Goal: Task Accomplishment & Management: Complete application form

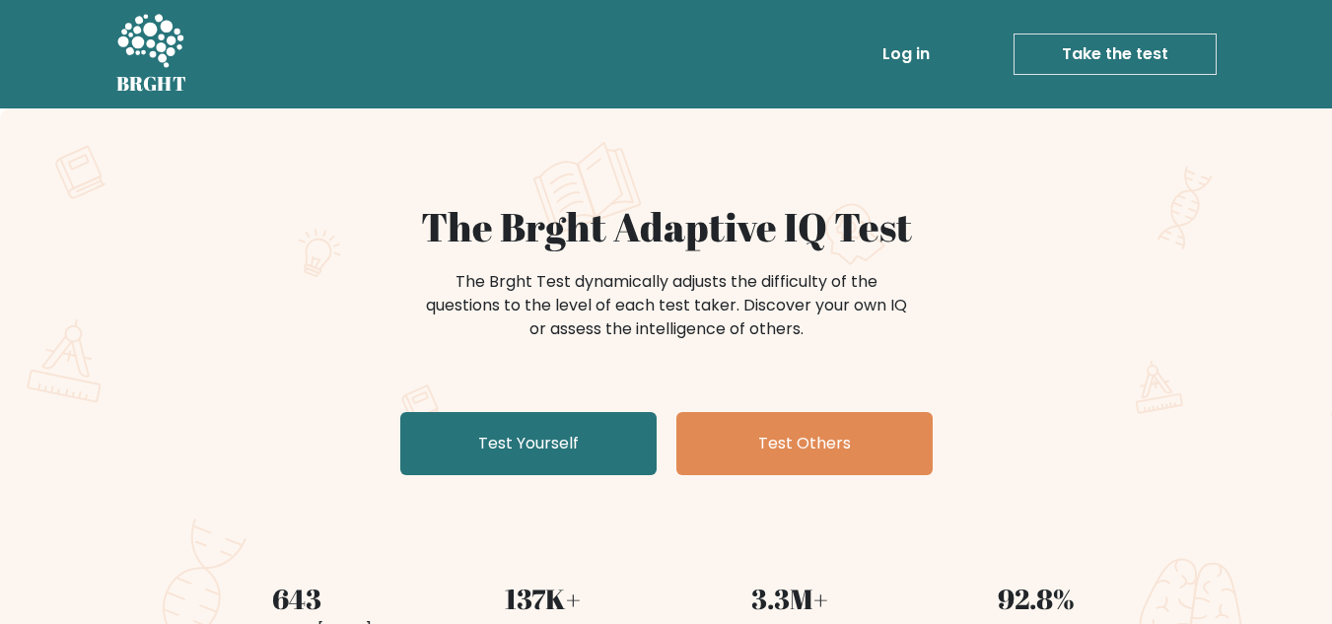
scroll to position [81, 0]
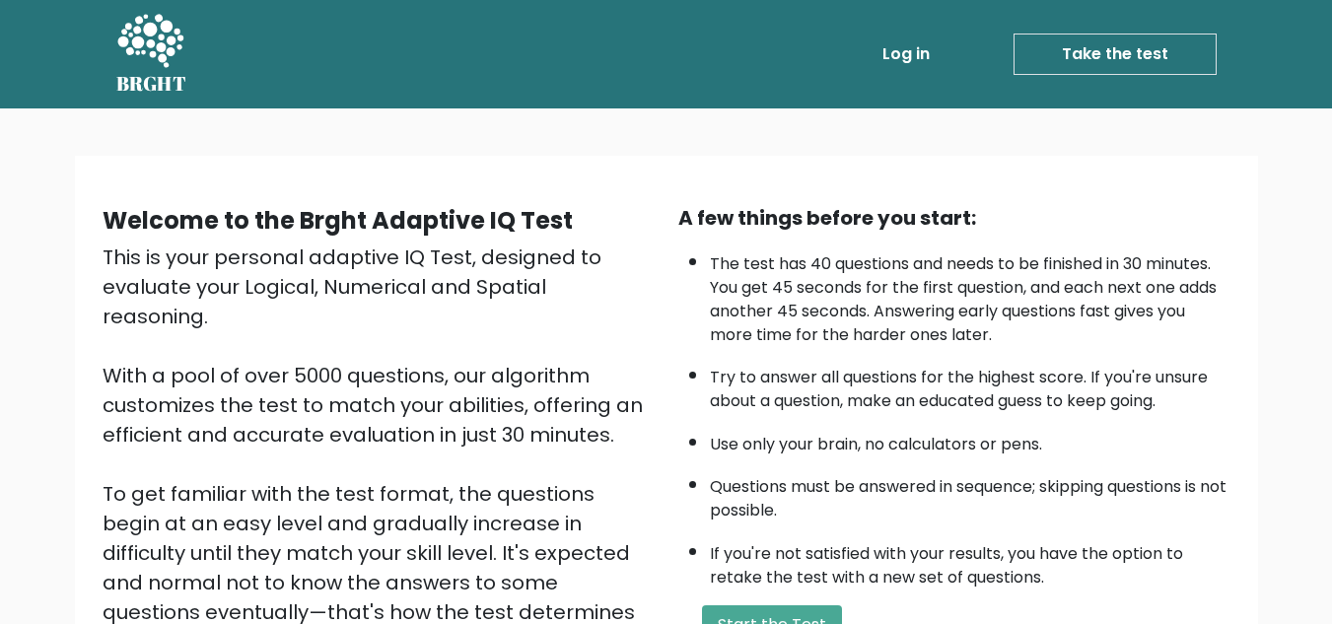
scroll to position [3, 0]
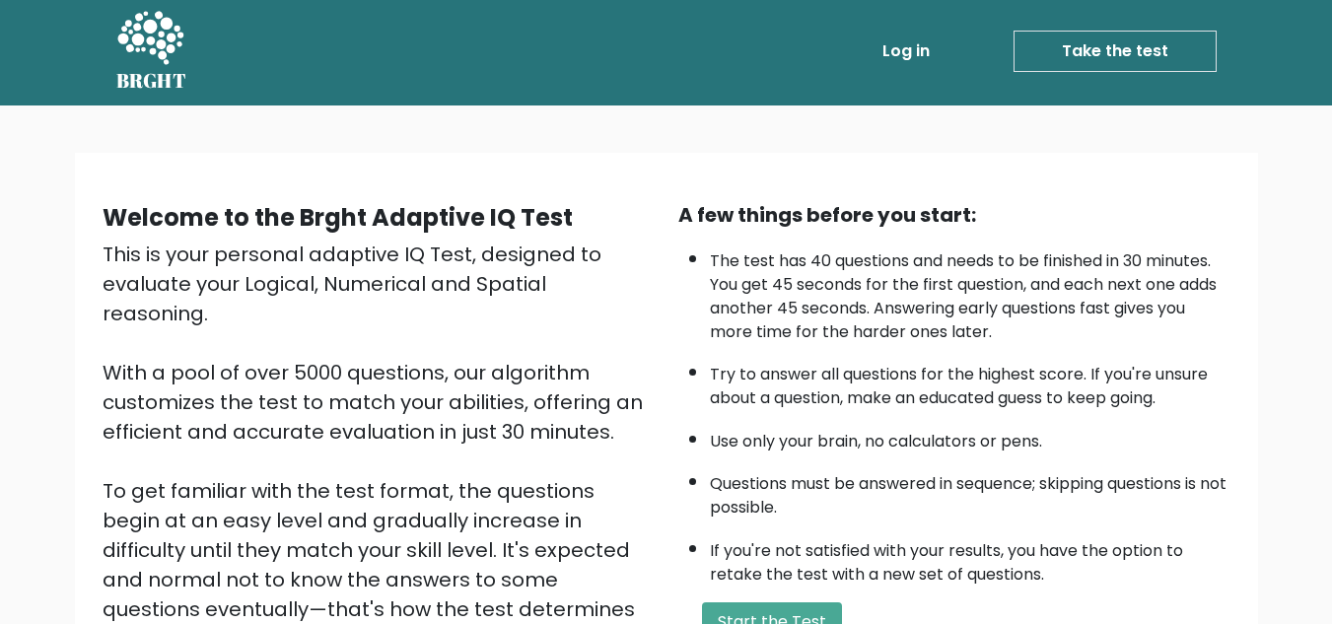
click at [1117, 50] on link "Take the test" at bounding box center [1114, 51] width 203 height 41
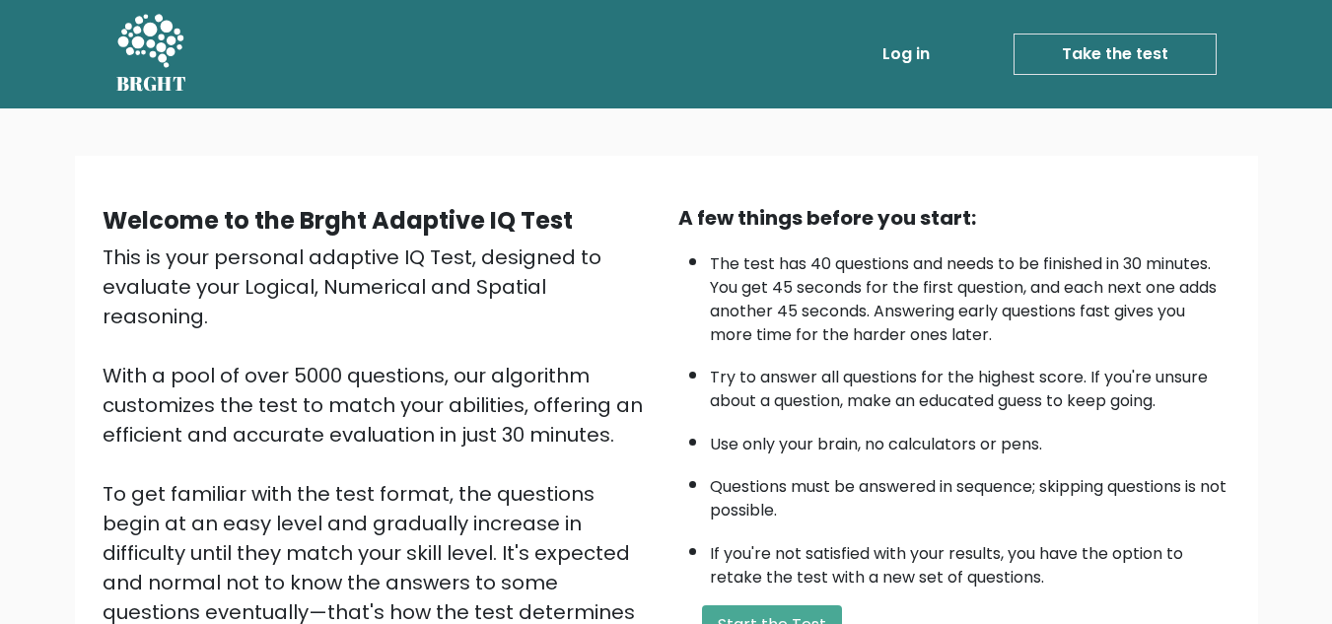
click at [817, 616] on button "Start the Test" at bounding box center [772, 624] width 140 height 39
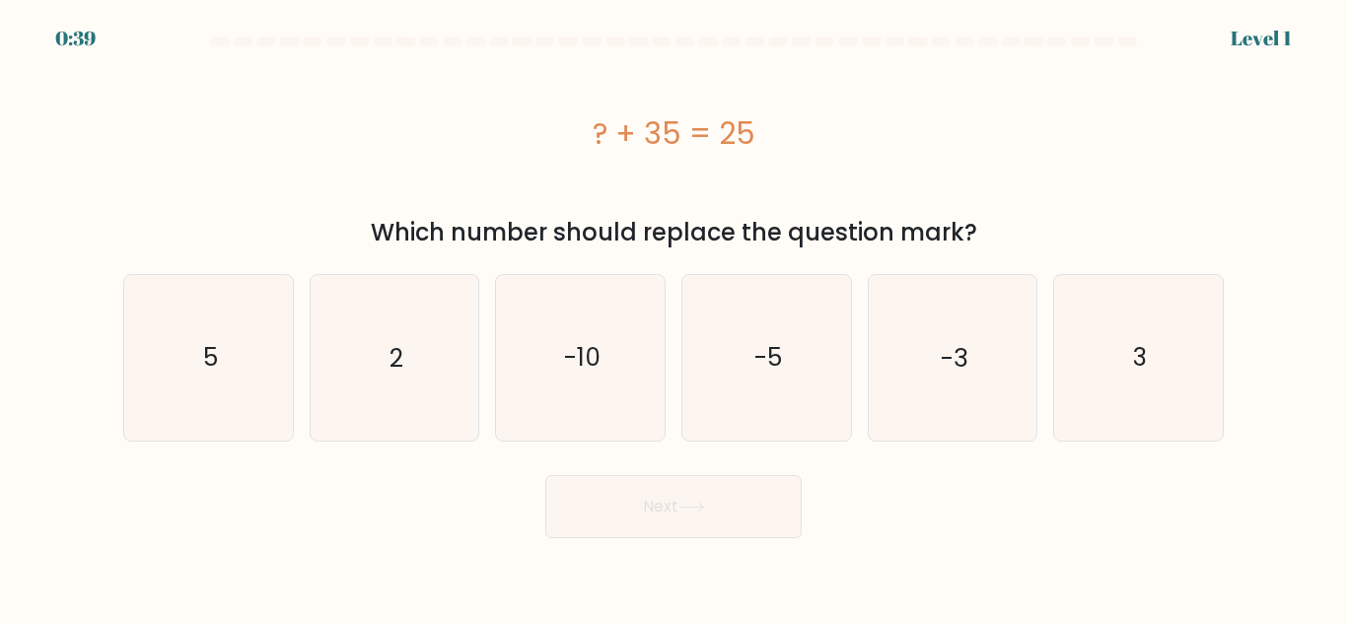
click at [566, 377] on icon "-10" at bounding box center [580, 357] width 165 height 165
click at [673, 317] on input "c. -10" at bounding box center [673, 314] width 1 height 5
radio input "true"
click at [663, 512] on button "Next" at bounding box center [673, 506] width 256 height 63
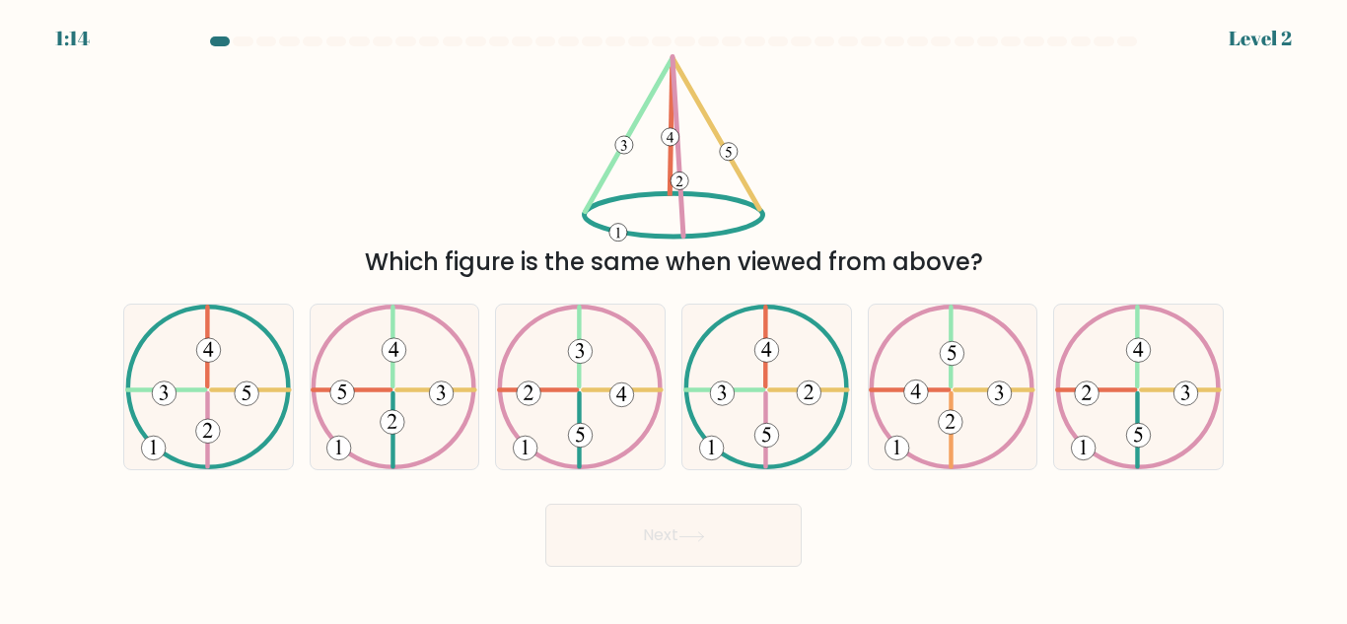
click at [237, 382] on icon at bounding box center [208, 387] width 167 height 165
click at [673, 317] on input "a." at bounding box center [673, 314] width 1 height 5
radio input "true"
click at [726, 551] on button "Next" at bounding box center [673, 535] width 256 height 63
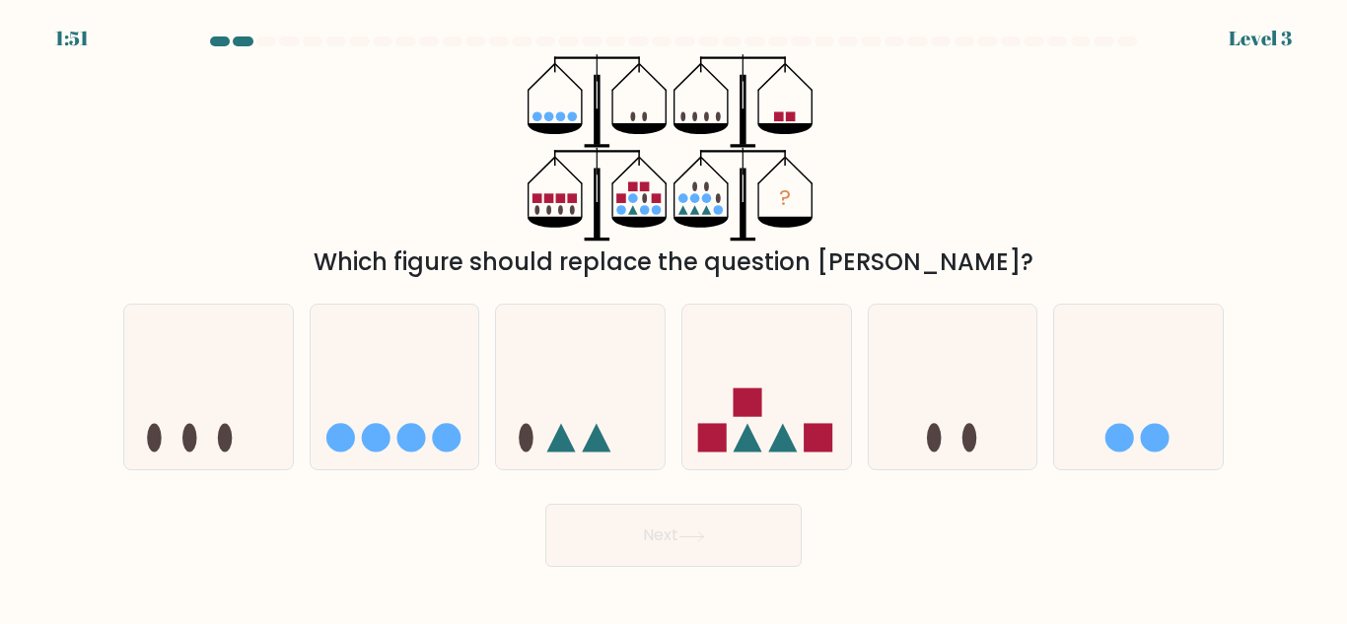
click at [801, 399] on icon at bounding box center [766, 386] width 169 height 139
click at [674, 317] on input "d." at bounding box center [673, 314] width 1 height 5
radio input "true"
click at [680, 557] on button "Next" at bounding box center [673, 535] width 256 height 63
click at [688, 507] on button "Next" at bounding box center [673, 535] width 256 height 63
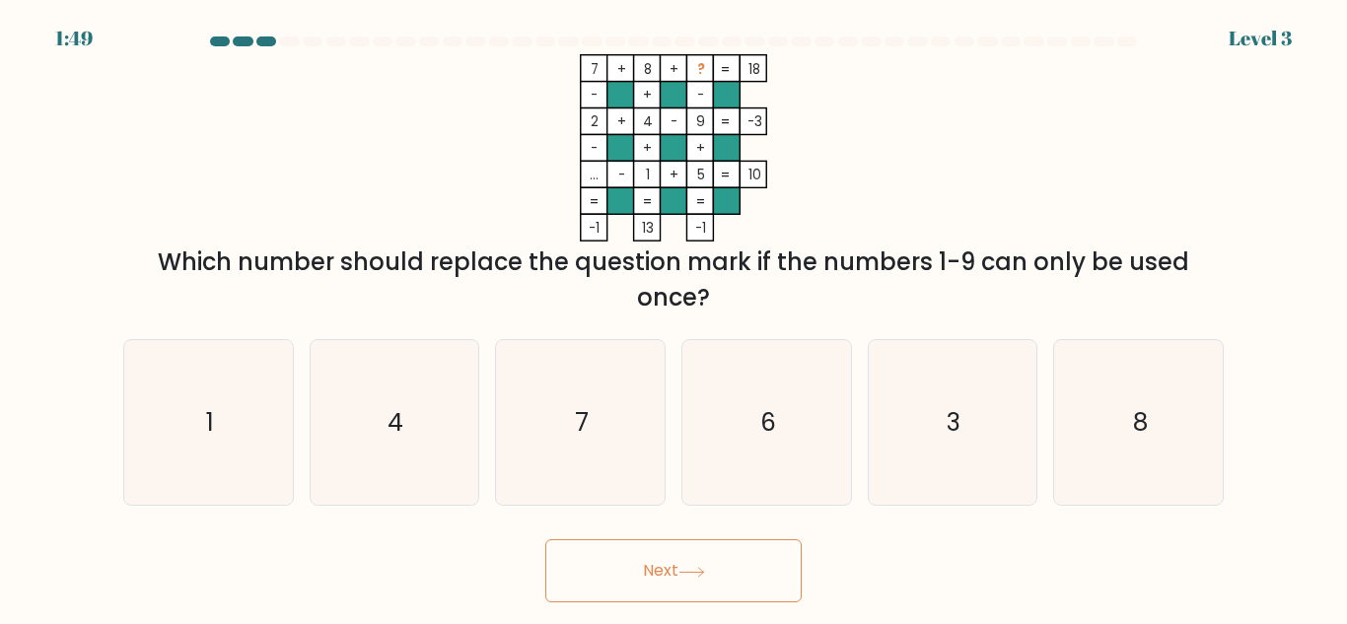
click at [569, 395] on icon "7" at bounding box center [580, 422] width 165 height 165
click at [673, 317] on input "c. 7" at bounding box center [673, 314] width 1 height 5
radio input "true"
click at [599, 468] on icon "7" at bounding box center [580, 422] width 163 height 163
click at [673, 317] on input "c. 7" at bounding box center [673, 314] width 1 height 5
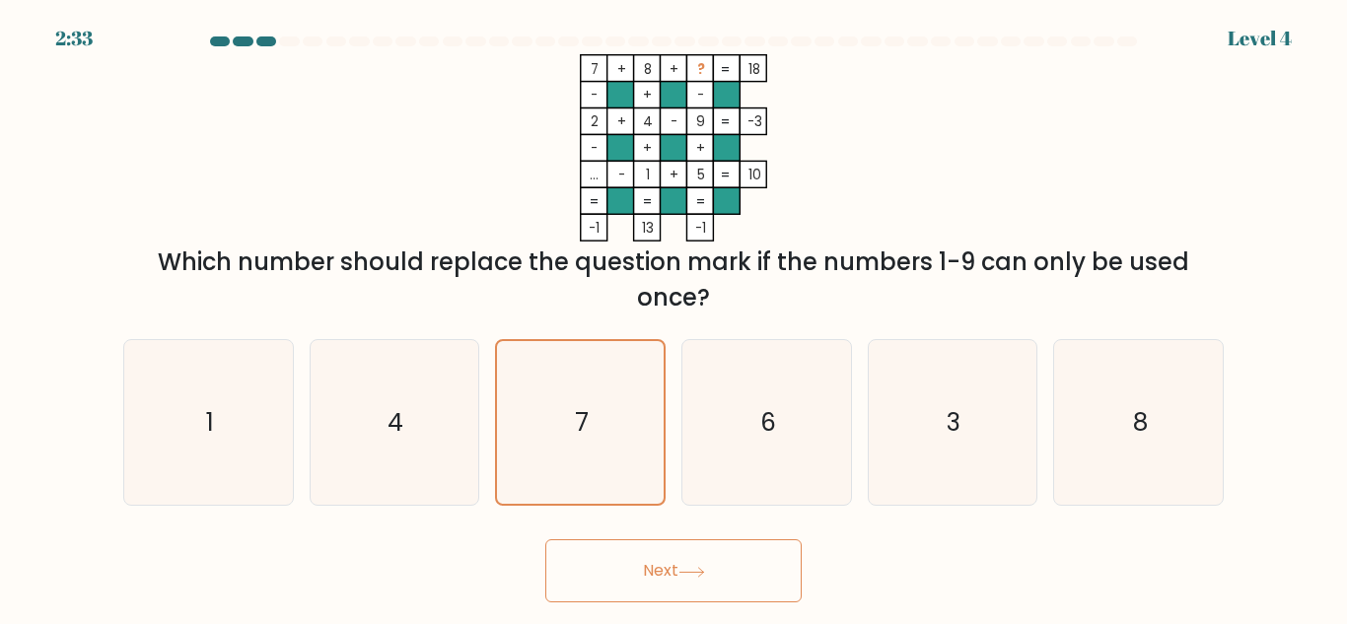
click at [682, 593] on button "Next" at bounding box center [673, 570] width 256 height 63
click at [822, 461] on icon "6" at bounding box center [766, 422] width 165 height 165
click at [674, 317] on input "d. 6" at bounding box center [673, 314] width 1 height 5
radio input "true"
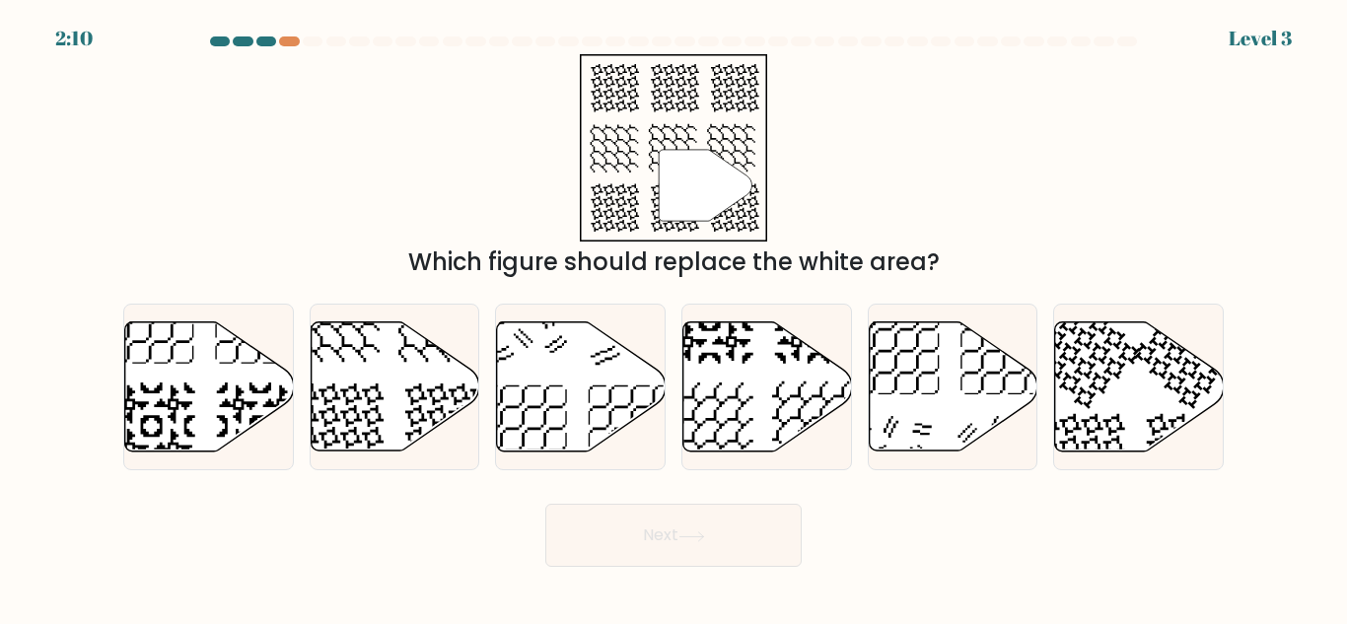
click at [898, 401] on icon at bounding box center [952, 386] width 169 height 129
click at [674, 317] on input "e." at bounding box center [673, 314] width 1 height 5
radio input "true"
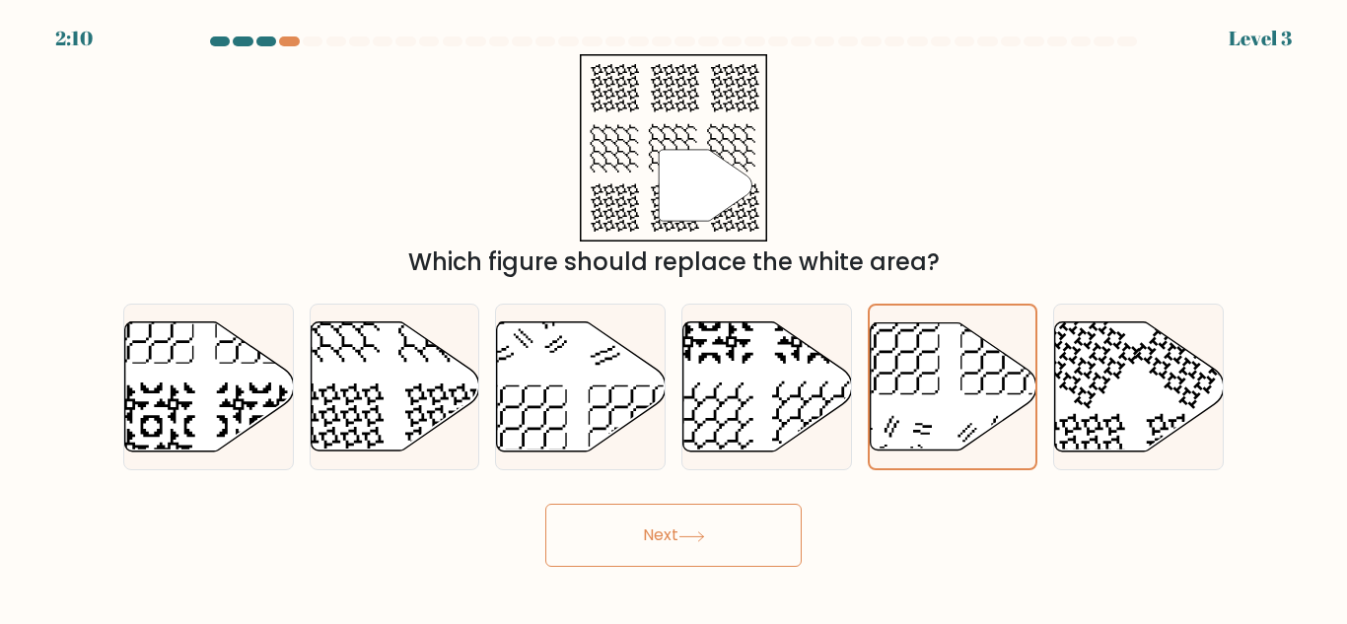
click at [768, 516] on button "Next" at bounding box center [673, 535] width 256 height 63
click at [910, 441] on icon at bounding box center [952, 385] width 167 height 127
click at [674, 317] on input "e." at bounding box center [673, 314] width 1 height 5
click at [693, 518] on button "Next" at bounding box center [673, 535] width 256 height 63
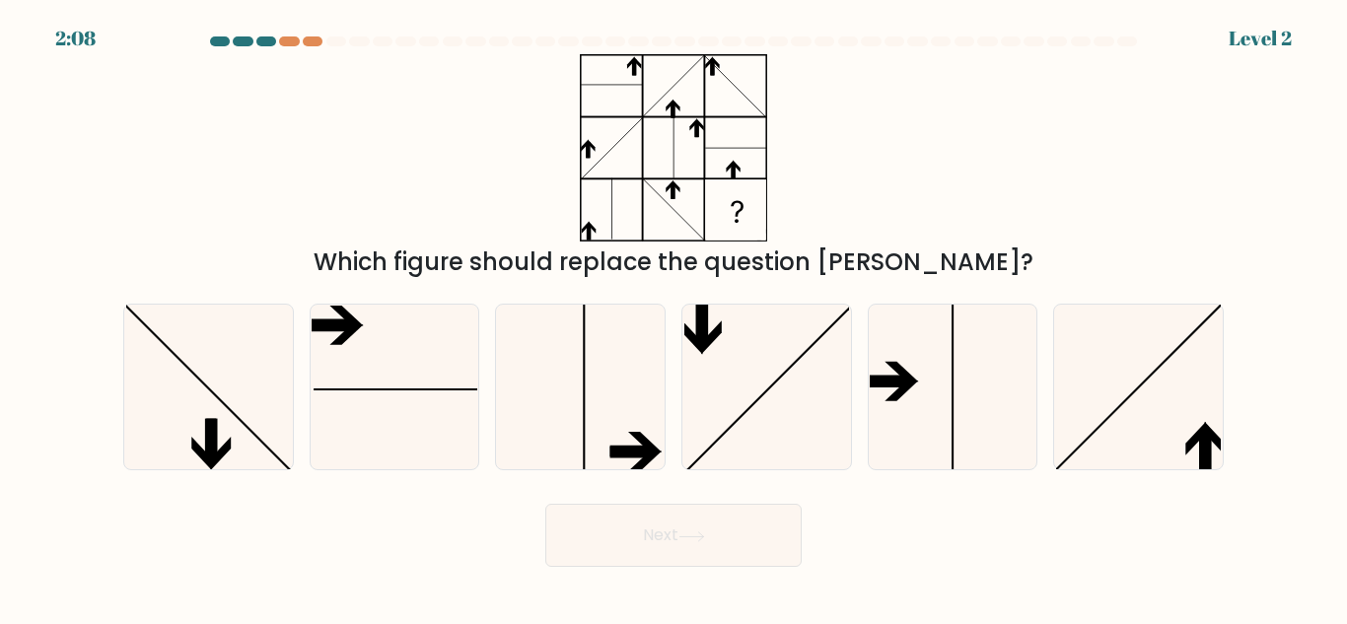
click at [871, 403] on icon at bounding box center [951, 387] width 165 height 165
click at [674, 317] on input "e." at bounding box center [673, 314] width 1 height 5
radio input "true"
click at [752, 548] on button "Next" at bounding box center [673, 535] width 256 height 63
click at [785, 390] on icon at bounding box center [766, 387] width 165 height 165
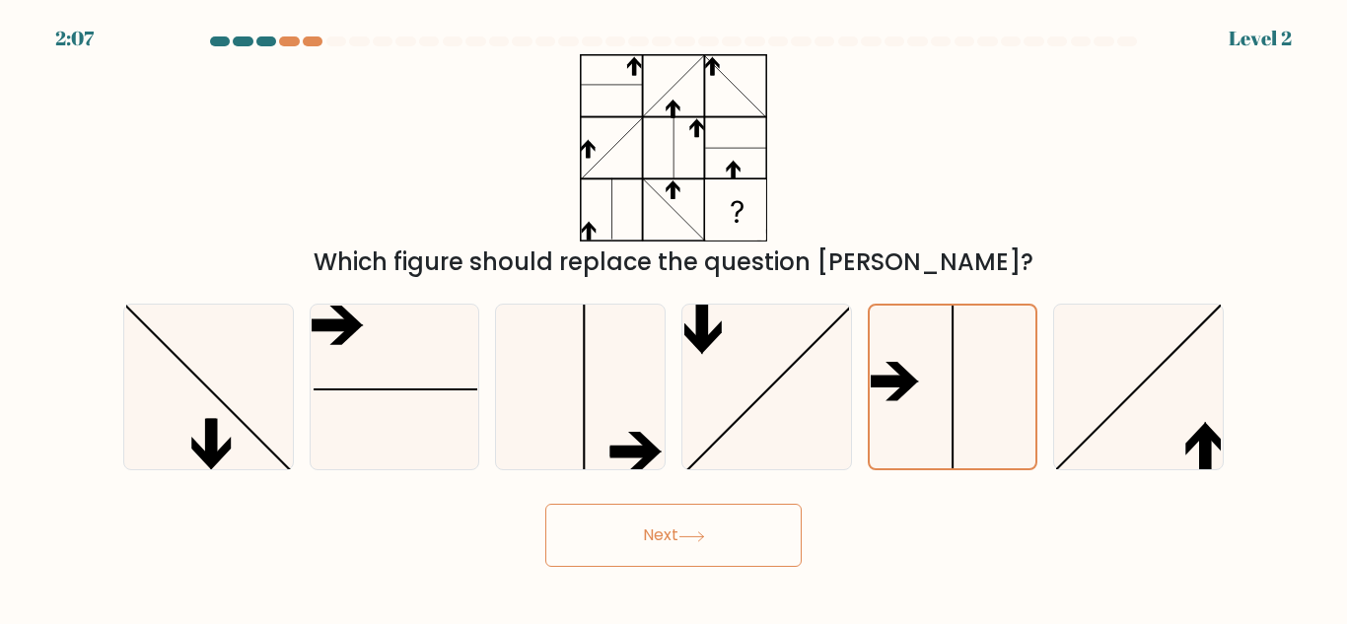
click at [674, 317] on input "d." at bounding box center [673, 314] width 1 height 5
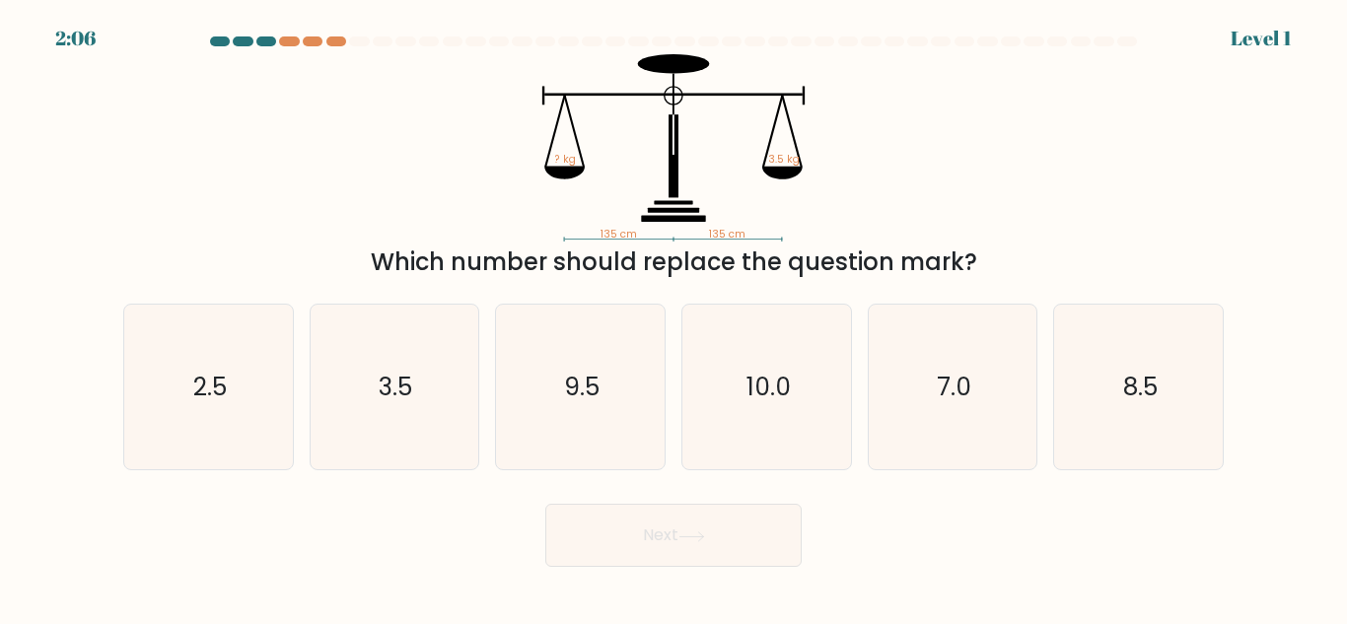
click at [703, 573] on body "2:06 Level 1" at bounding box center [673, 312] width 1347 height 624
click at [813, 411] on icon "10.0" at bounding box center [766, 387] width 165 height 165
click at [674, 317] on input "d. 10.0" at bounding box center [673, 314] width 1 height 5
radio input "true"
click at [774, 523] on button "Next" at bounding box center [673, 535] width 256 height 63
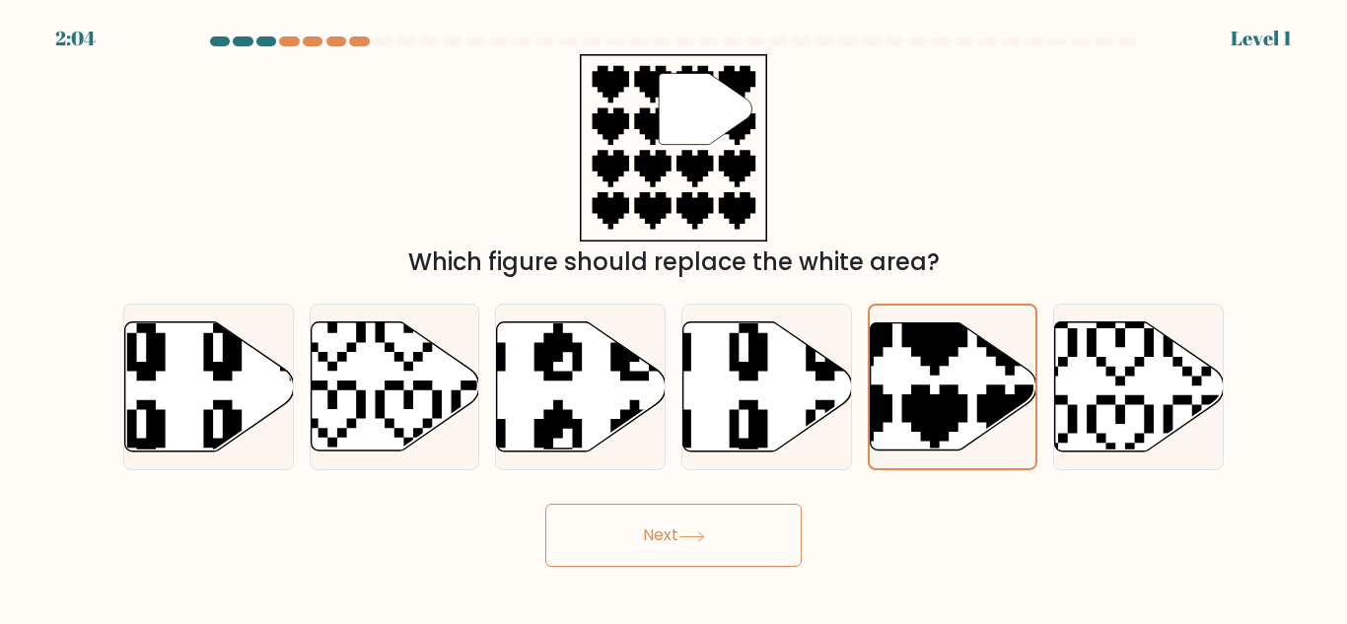
click at [719, 529] on button "Next" at bounding box center [673, 535] width 256 height 63
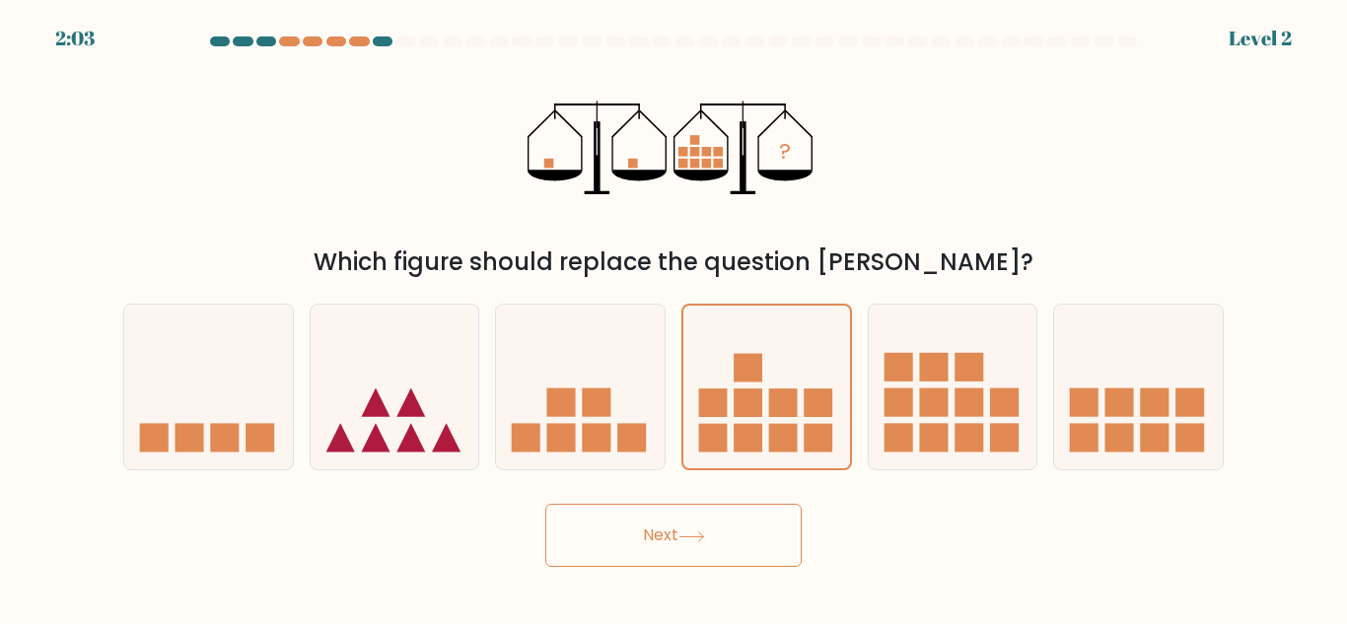
click at [725, 552] on button "Next" at bounding box center [673, 535] width 256 height 63
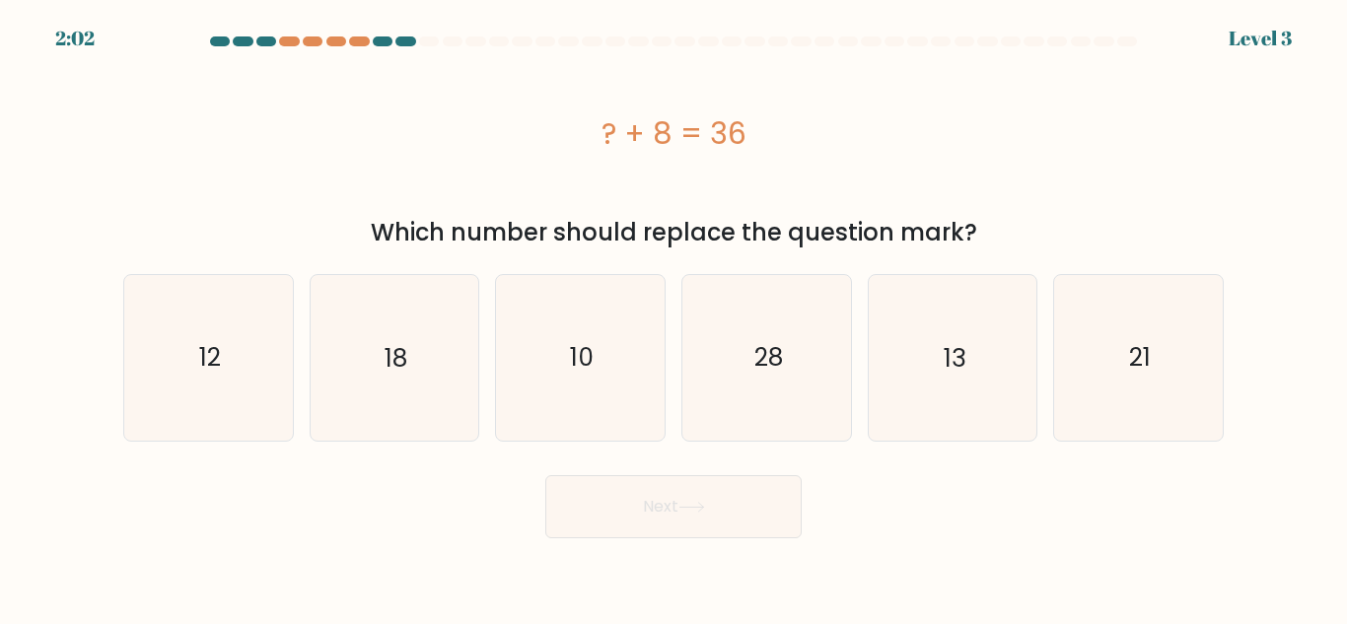
click at [758, 416] on icon "28" at bounding box center [766, 357] width 165 height 165
click at [674, 317] on input "d. 28" at bounding box center [673, 314] width 1 height 5
radio input "true"
click at [737, 516] on button "Next" at bounding box center [673, 506] width 256 height 63
click at [765, 398] on icon "28" at bounding box center [766, 357] width 163 height 163
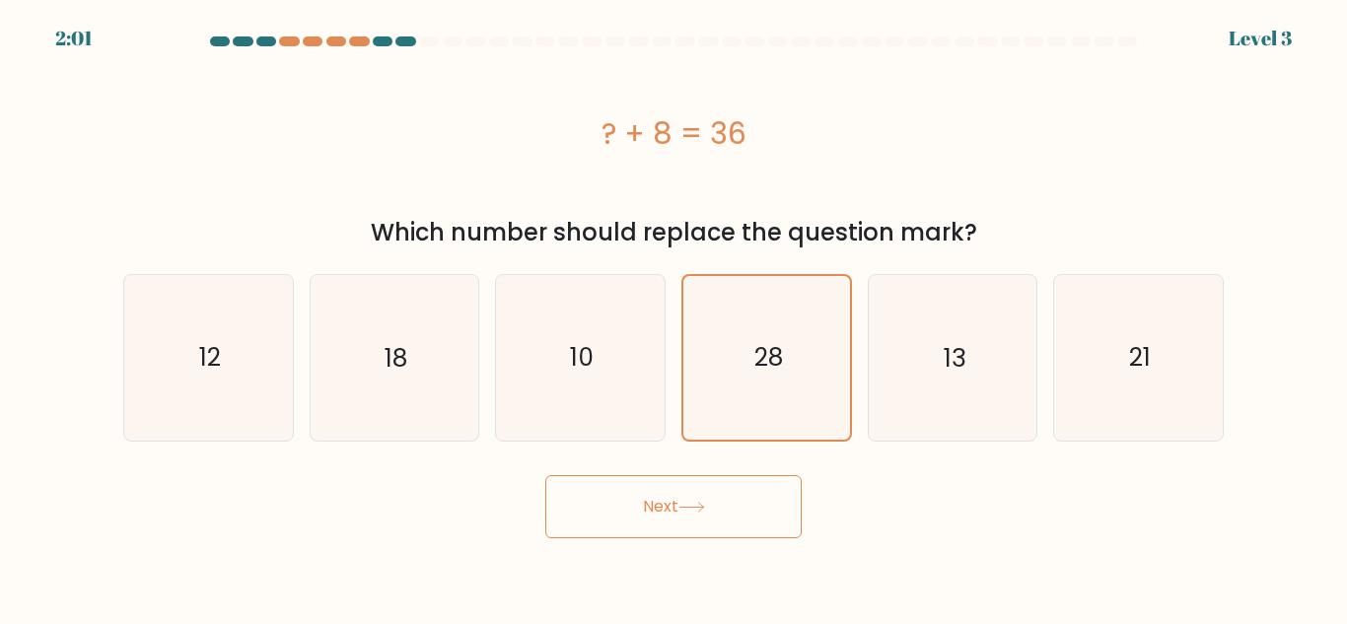
click at [674, 317] on input "d. 28" at bounding box center [673, 314] width 1 height 5
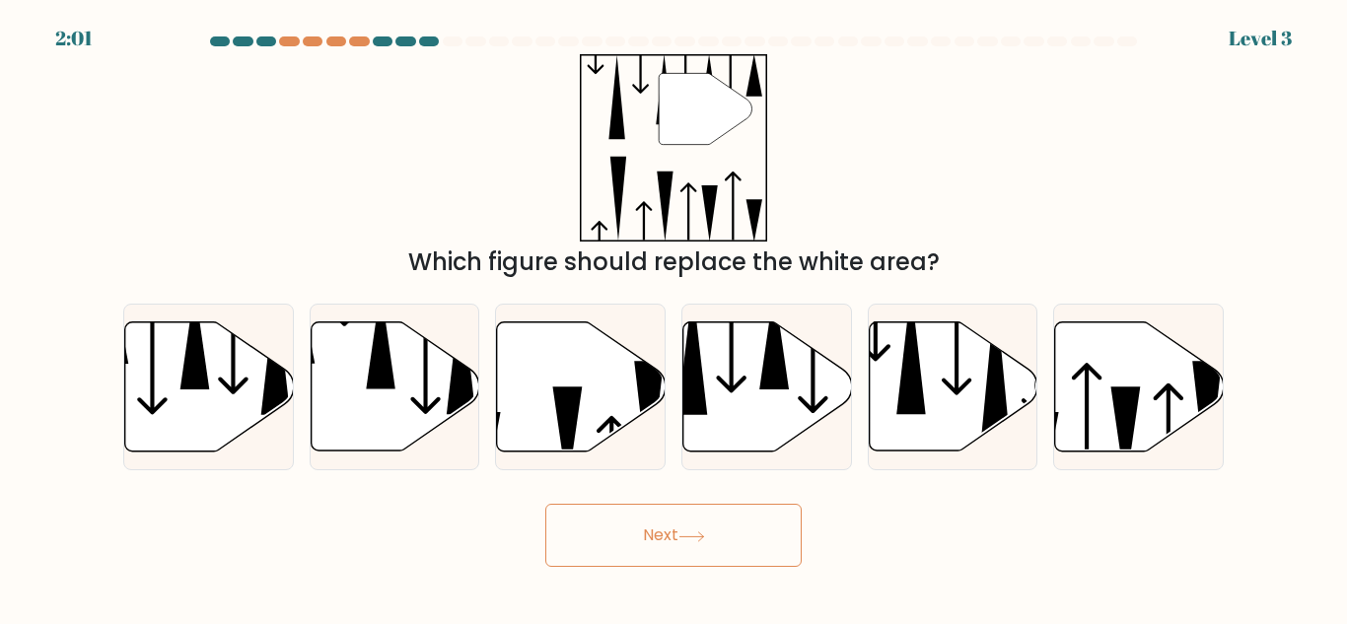
click at [729, 505] on button "Next" at bounding box center [673, 535] width 256 height 63
click at [765, 385] on icon at bounding box center [774, 339] width 30 height 102
click at [674, 317] on input "d." at bounding box center [673, 314] width 1 height 5
radio input "true"
click at [737, 467] on div at bounding box center [766, 387] width 171 height 167
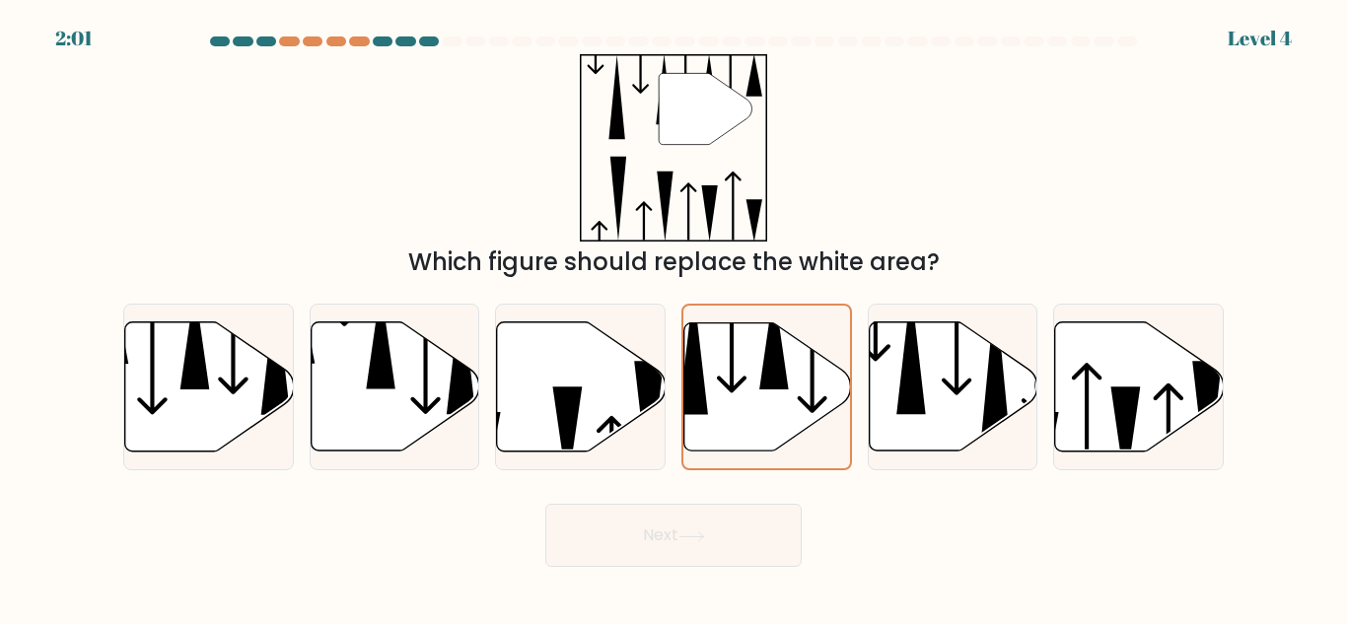
click at [674, 317] on input "d." at bounding box center [673, 314] width 1 height 5
click at [729, 529] on button "Next" at bounding box center [673, 535] width 256 height 63
click at [794, 402] on icon at bounding box center [767, 385] width 167 height 127
click at [674, 317] on input "d." at bounding box center [673, 314] width 1 height 5
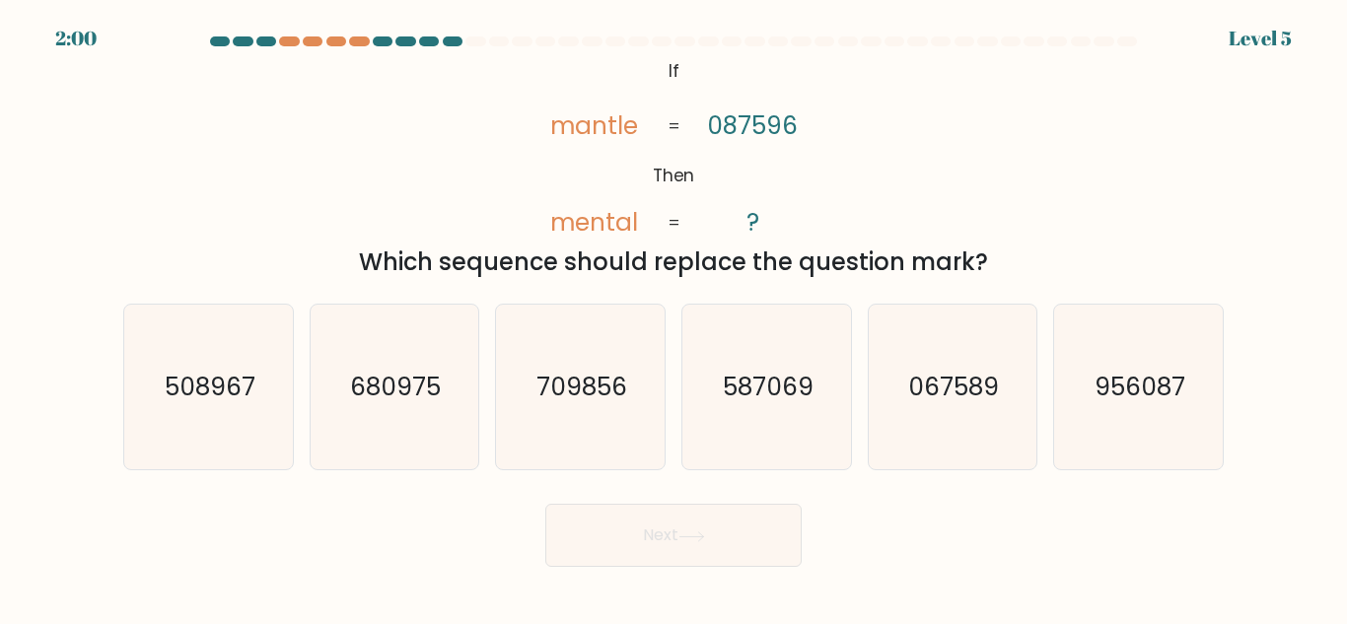
click at [798, 412] on icon "587069" at bounding box center [766, 387] width 165 height 165
click at [674, 317] on input "d. 587069" at bounding box center [673, 314] width 1 height 5
radio input "true"
click at [729, 554] on button "Next" at bounding box center [673, 535] width 256 height 63
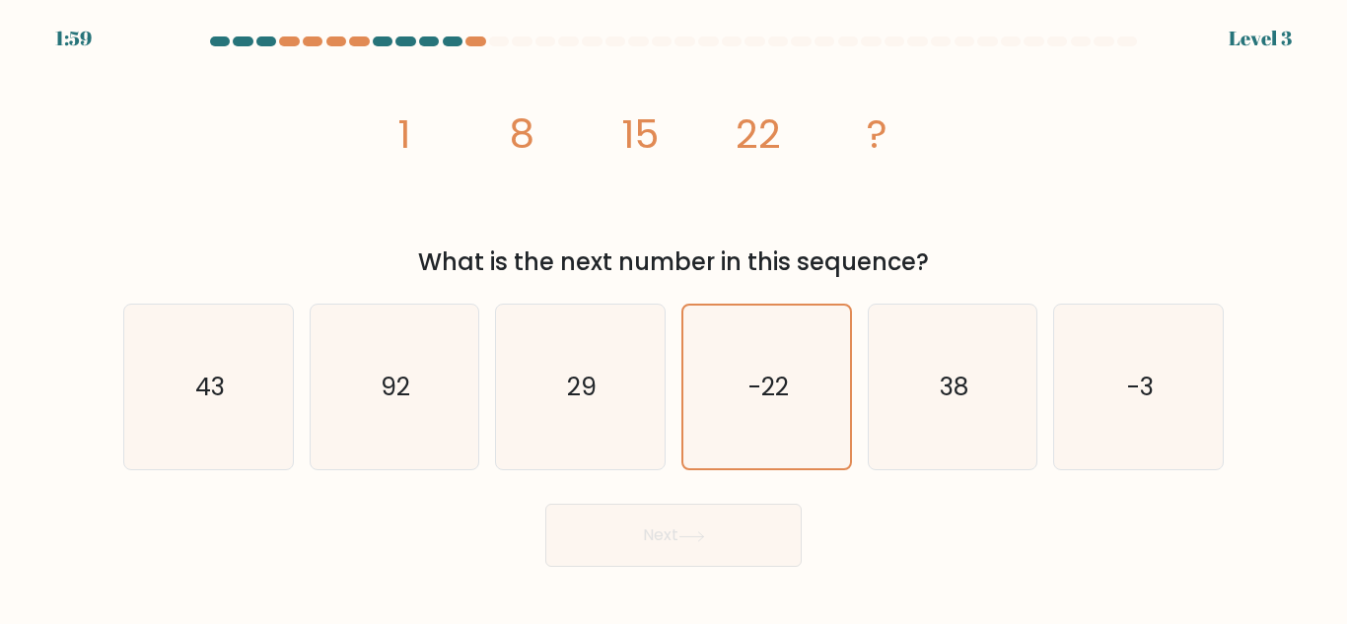
click at [757, 530] on button "Next" at bounding box center [673, 535] width 256 height 63
click at [790, 423] on icon "-22" at bounding box center [766, 387] width 163 height 163
click at [674, 317] on input "d. -22" at bounding box center [673, 314] width 1 height 5
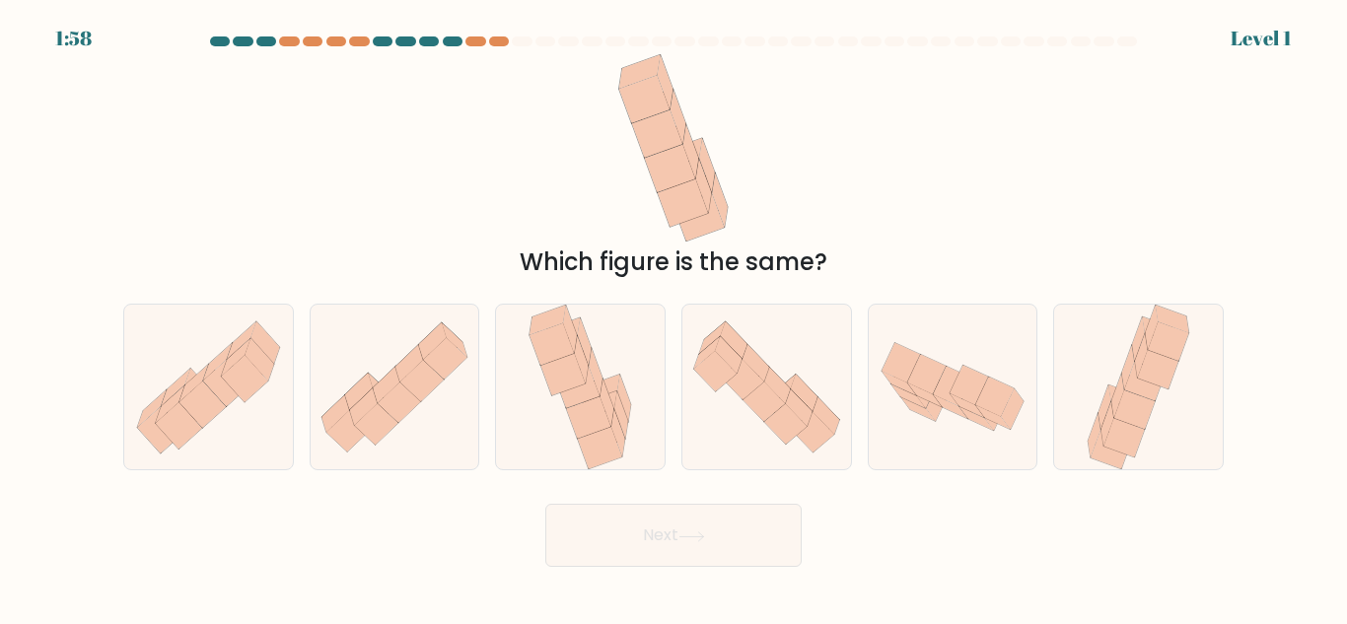
click at [812, 388] on icon at bounding box center [766, 386] width 169 height 145
click at [674, 317] on input "d." at bounding box center [673, 314] width 1 height 5
radio input "true"
click at [743, 533] on button "Next" at bounding box center [673, 535] width 256 height 63
click at [755, 533] on button "Next" at bounding box center [673, 535] width 256 height 63
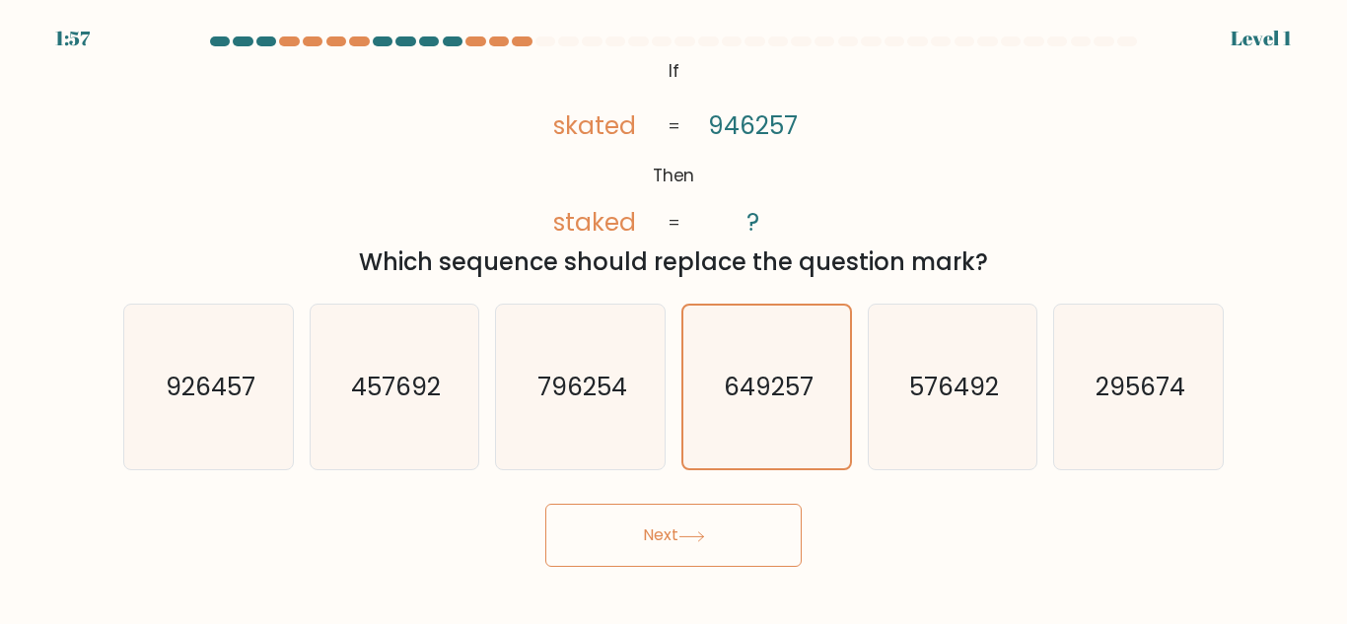
click at [750, 531] on button "Next" at bounding box center [673, 535] width 256 height 63
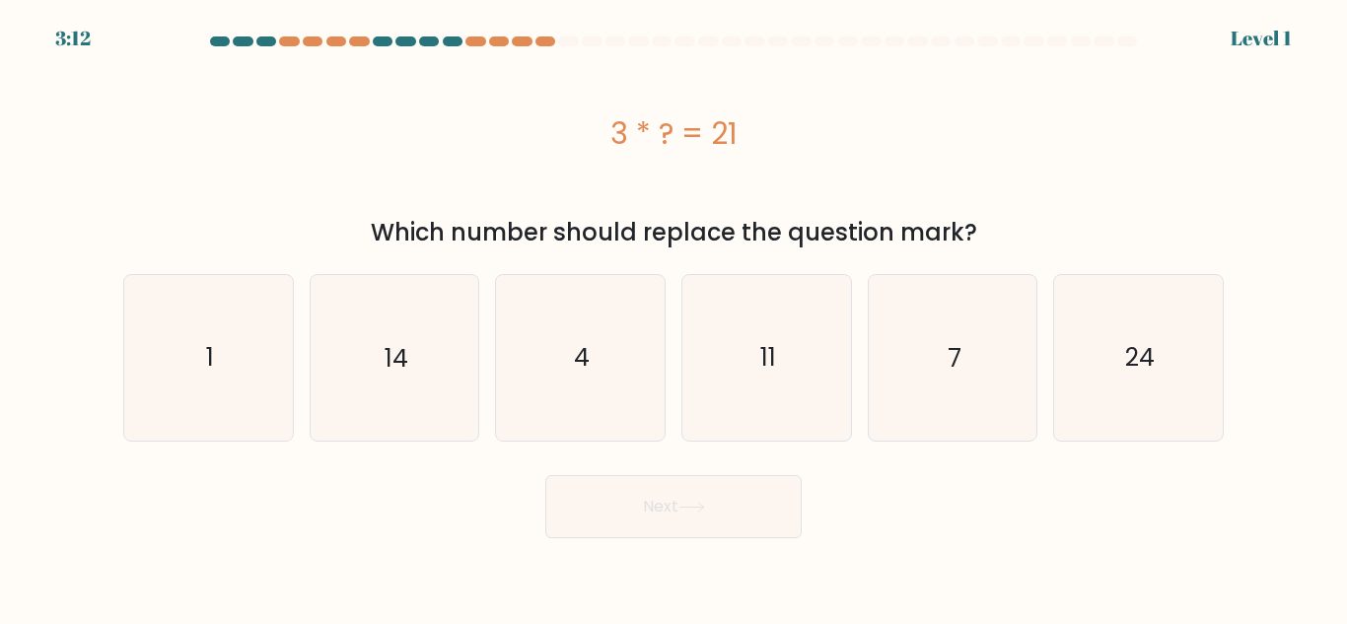
click at [807, 417] on icon "11" at bounding box center [766, 357] width 165 height 165
click at [674, 317] on input "d. 11" at bounding box center [673, 314] width 1 height 5
radio input "true"
click at [749, 560] on body "3:12 Level 1 a." at bounding box center [673, 312] width 1347 height 624
click at [814, 392] on icon "11" at bounding box center [766, 357] width 163 height 163
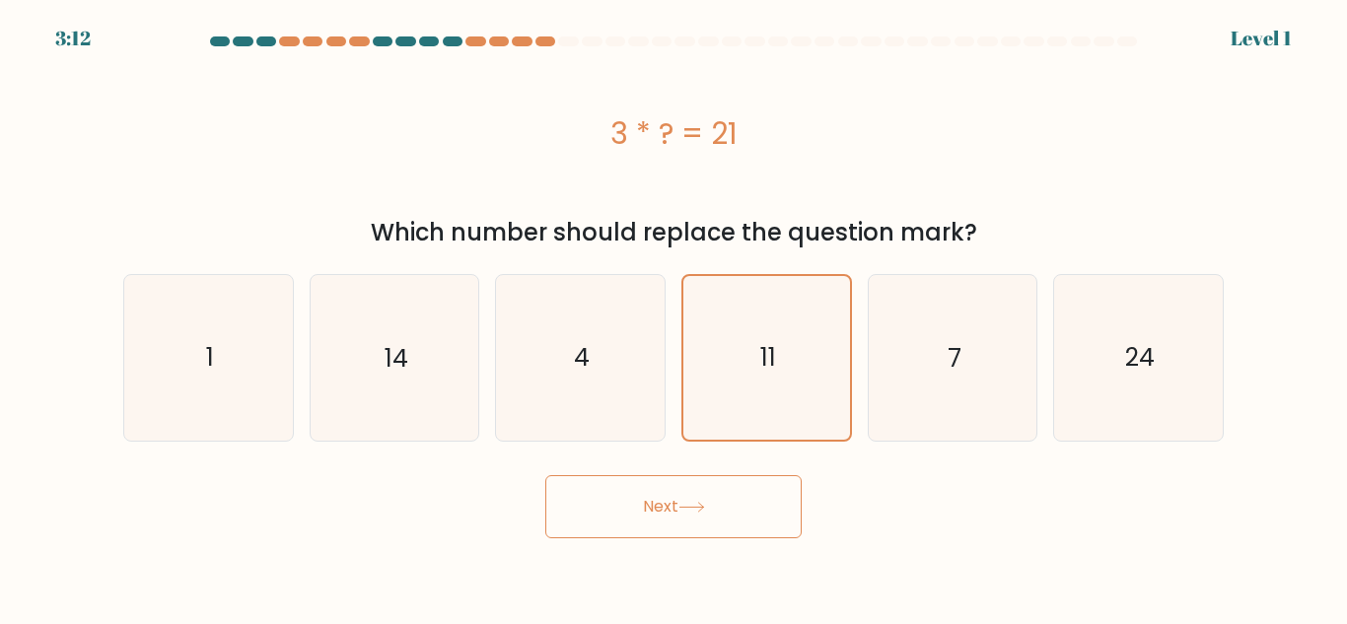
click at [674, 317] on input "d. 11" at bounding box center [673, 314] width 1 height 5
click at [758, 488] on button "Next" at bounding box center [673, 506] width 256 height 63
click at [760, 490] on button "Next" at bounding box center [673, 506] width 256 height 63
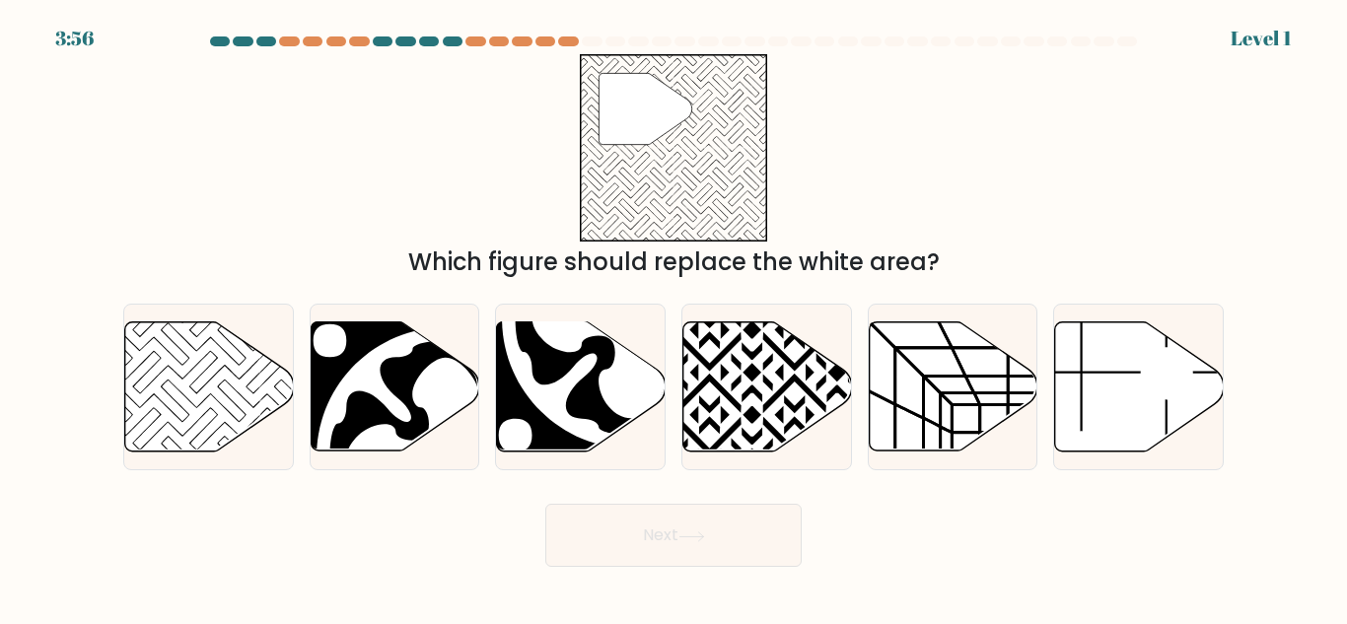
click at [741, 508] on button "Next" at bounding box center [673, 535] width 256 height 63
click at [768, 428] on icon at bounding box center [709, 457] width 339 height 339
click at [674, 317] on input "d." at bounding box center [673, 314] width 1 height 5
radio input "true"
click at [759, 455] on div at bounding box center [766, 387] width 171 height 167
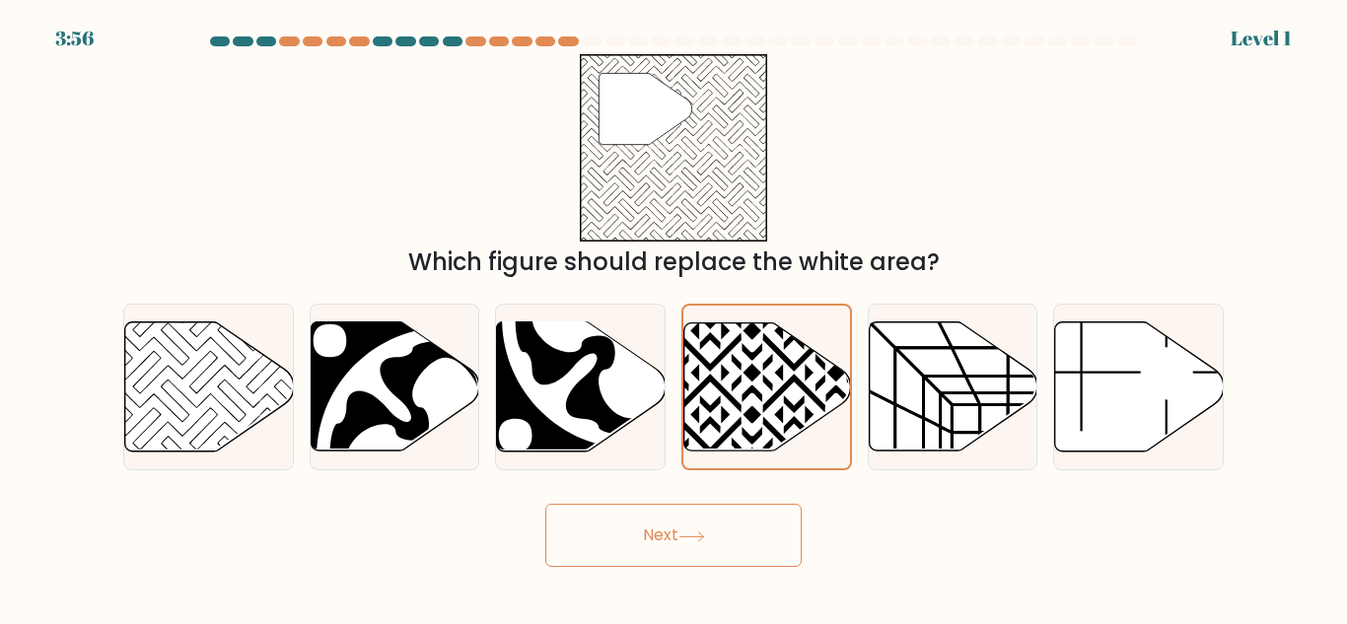
click at [674, 317] on input "d." at bounding box center [673, 314] width 1 height 5
click at [761, 521] on button "Next" at bounding box center [673, 535] width 256 height 63
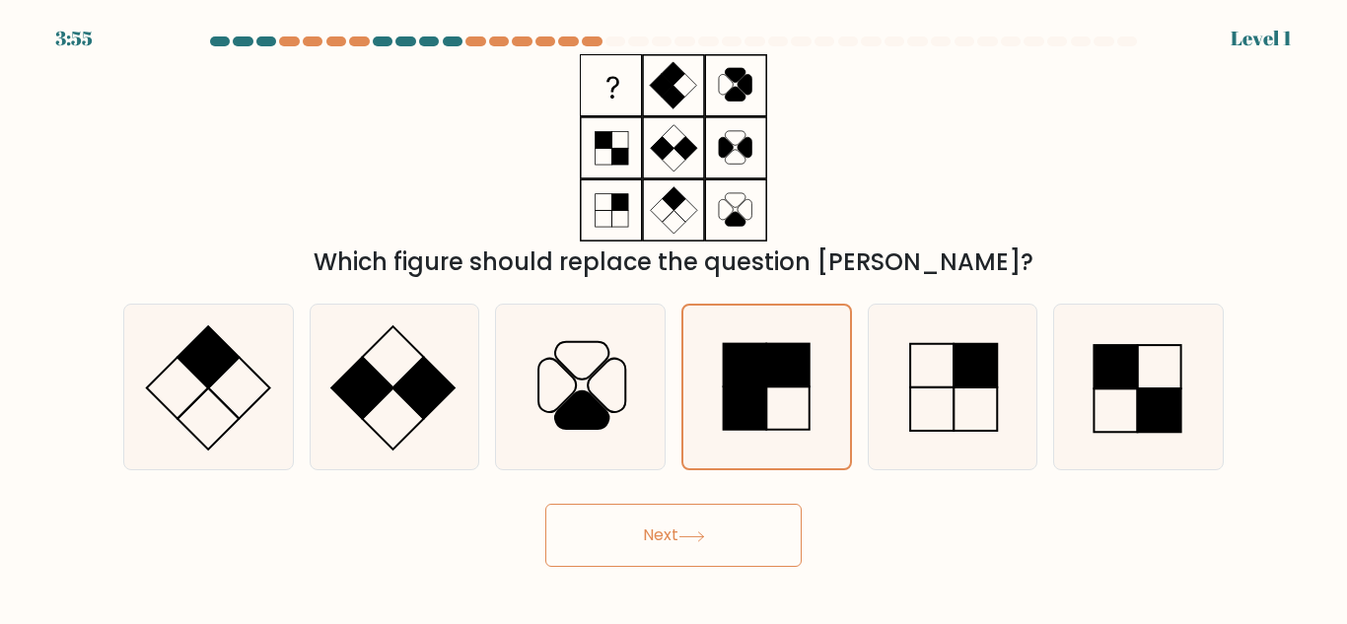
click at [746, 535] on button "Next" at bounding box center [673, 535] width 256 height 63
click at [763, 516] on button "Next" at bounding box center [673, 535] width 256 height 63
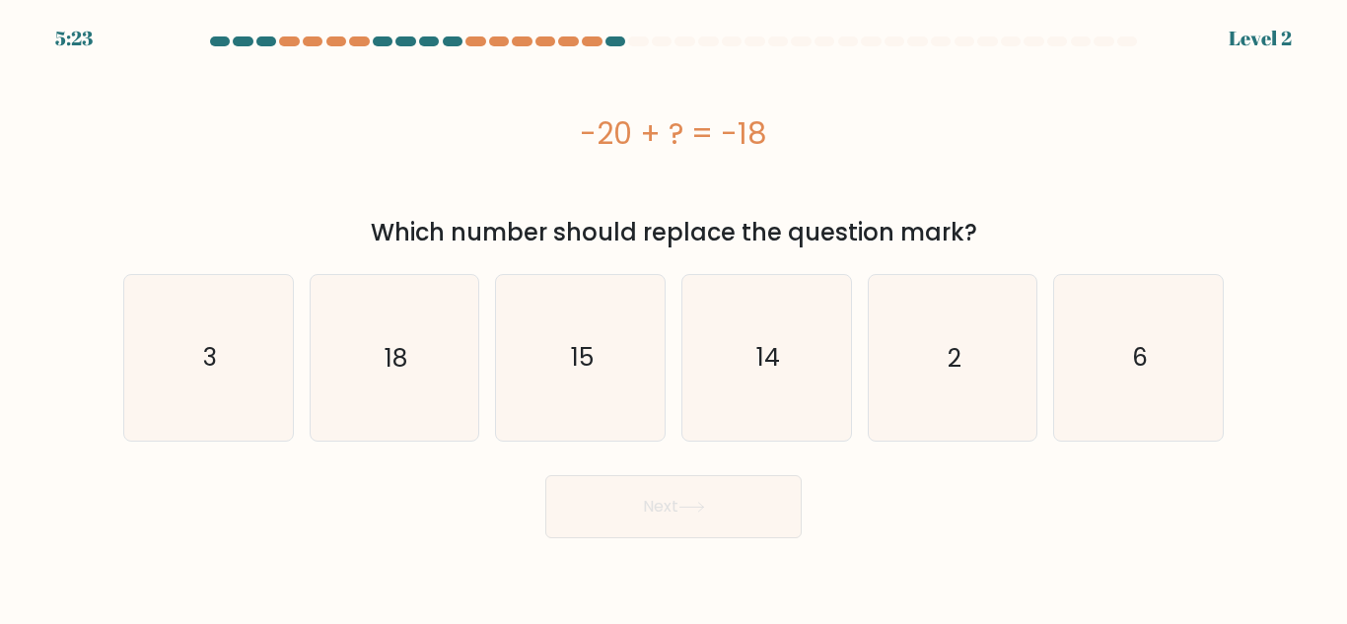
click at [799, 438] on icon "14" at bounding box center [766, 357] width 165 height 165
click at [674, 317] on input "d. 14" at bounding box center [673, 314] width 1 height 5
radio input "true"
click at [758, 520] on button "Next" at bounding box center [673, 506] width 256 height 63
click at [780, 432] on icon "14" at bounding box center [766, 357] width 163 height 163
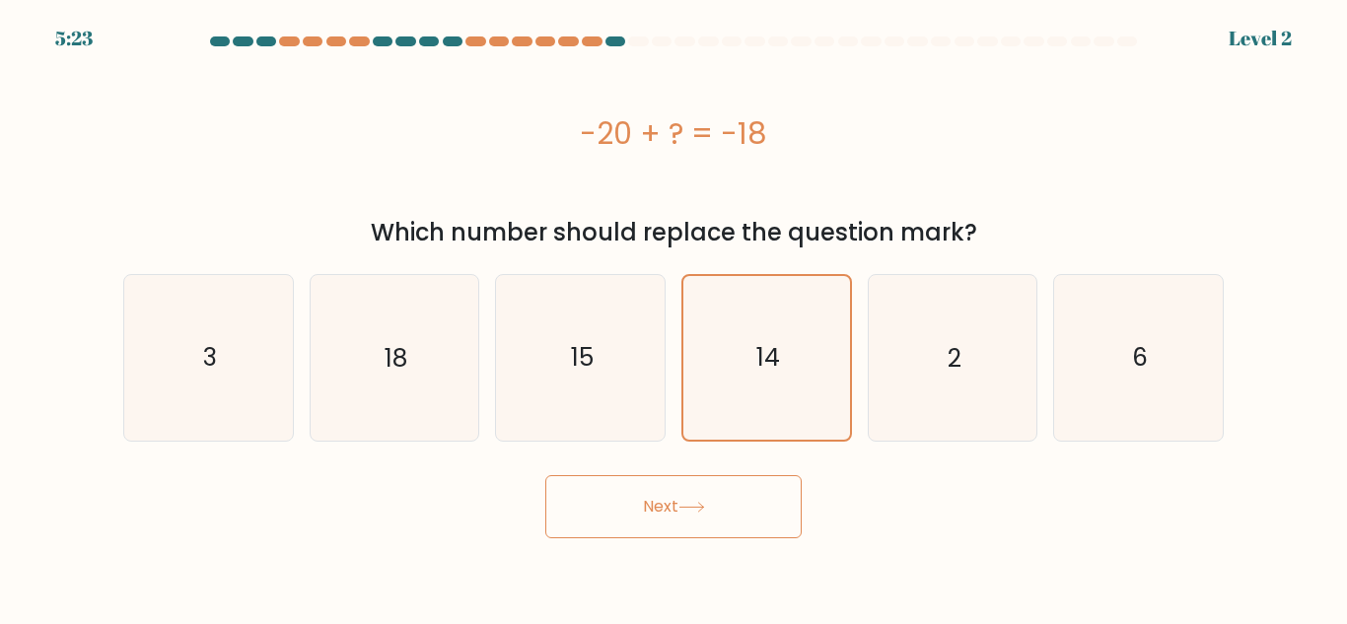
click at [674, 317] on input "d. 14" at bounding box center [673, 314] width 1 height 5
click at [742, 556] on body "5:22 Level 2 a." at bounding box center [673, 312] width 1347 height 624
click at [796, 423] on icon "14" at bounding box center [766, 357] width 163 height 163
click at [674, 317] on input "d. 14" at bounding box center [673, 314] width 1 height 5
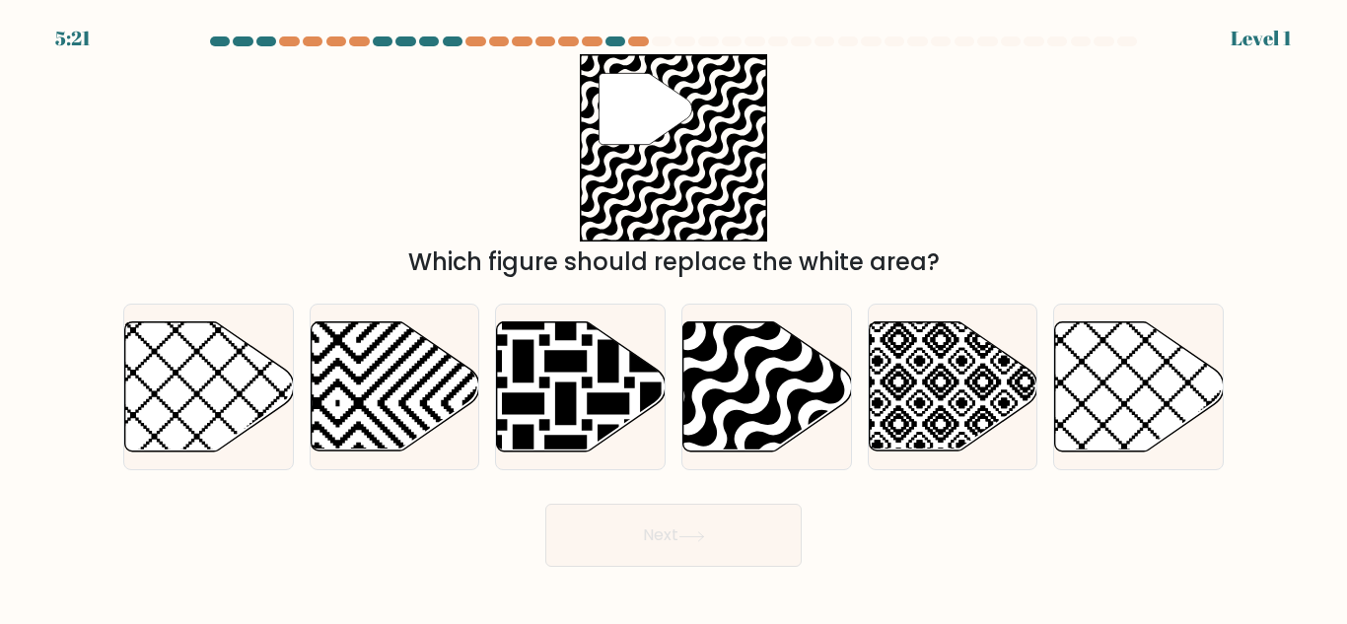
click at [756, 519] on button "Next" at bounding box center [673, 535] width 256 height 63
click at [789, 404] on icon at bounding box center [818, 457] width 339 height 339
click at [674, 317] on input "d." at bounding box center [673, 314] width 1 height 5
radio input "true"
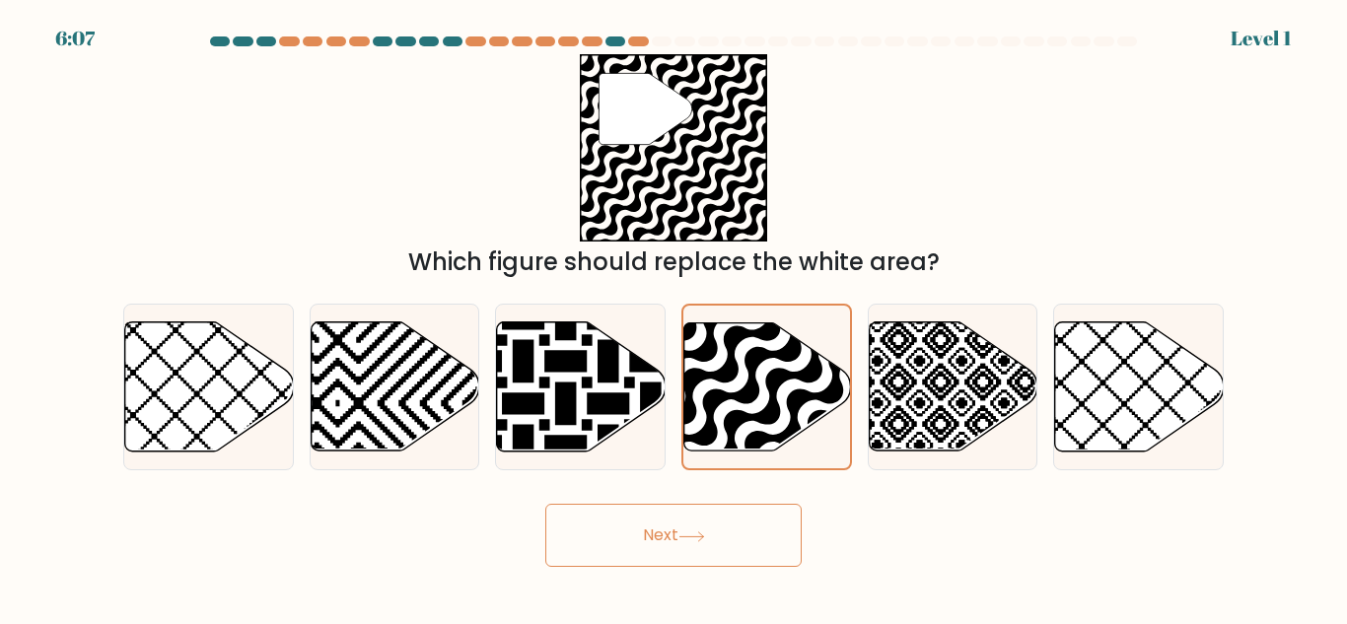
click at [742, 548] on button "Next" at bounding box center [673, 535] width 256 height 63
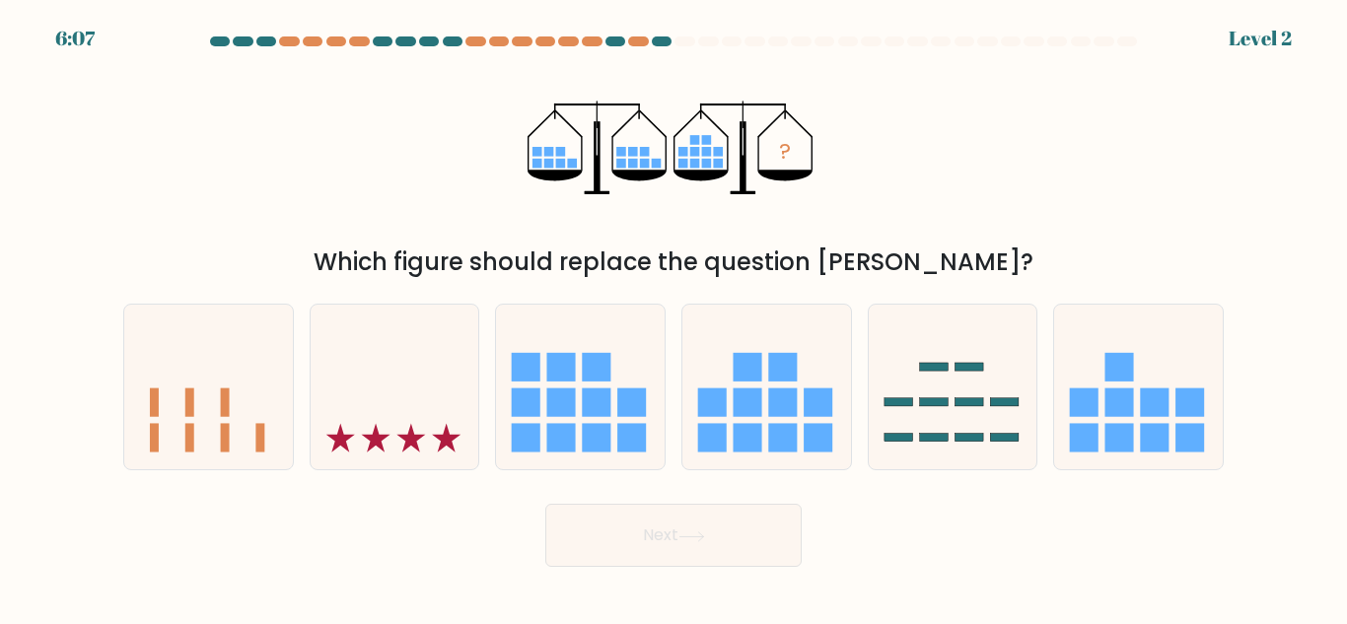
click at [756, 531] on button "Next" at bounding box center [673, 535] width 256 height 63
click at [788, 412] on rect at bounding box center [783, 402] width 29 height 29
click at [674, 317] on input "d." at bounding box center [673, 314] width 1 height 5
radio input "true"
click at [756, 550] on button "Next" at bounding box center [673, 535] width 256 height 63
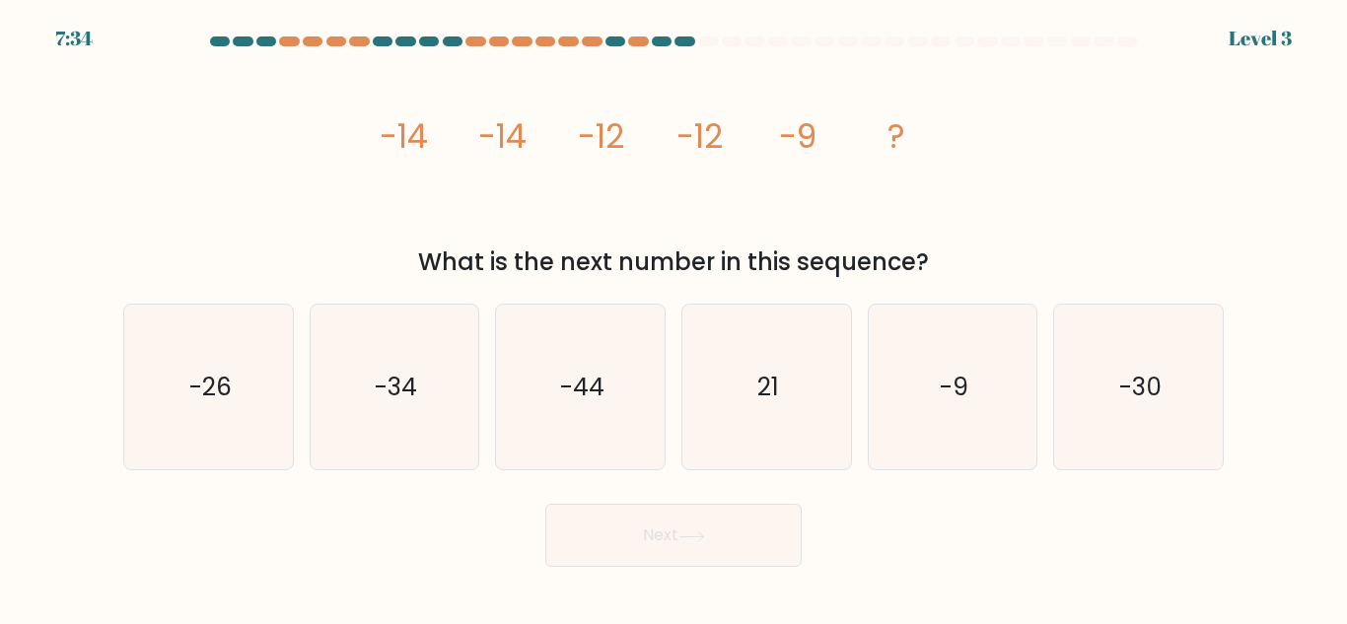
click at [795, 423] on icon "21" at bounding box center [766, 387] width 165 height 165
click at [674, 317] on input "d. 21" at bounding box center [673, 314] width 1 height 5
radio input "true"
click at [732, 536] on button "Next" at bounding box center [673, 535] width 256 height 63
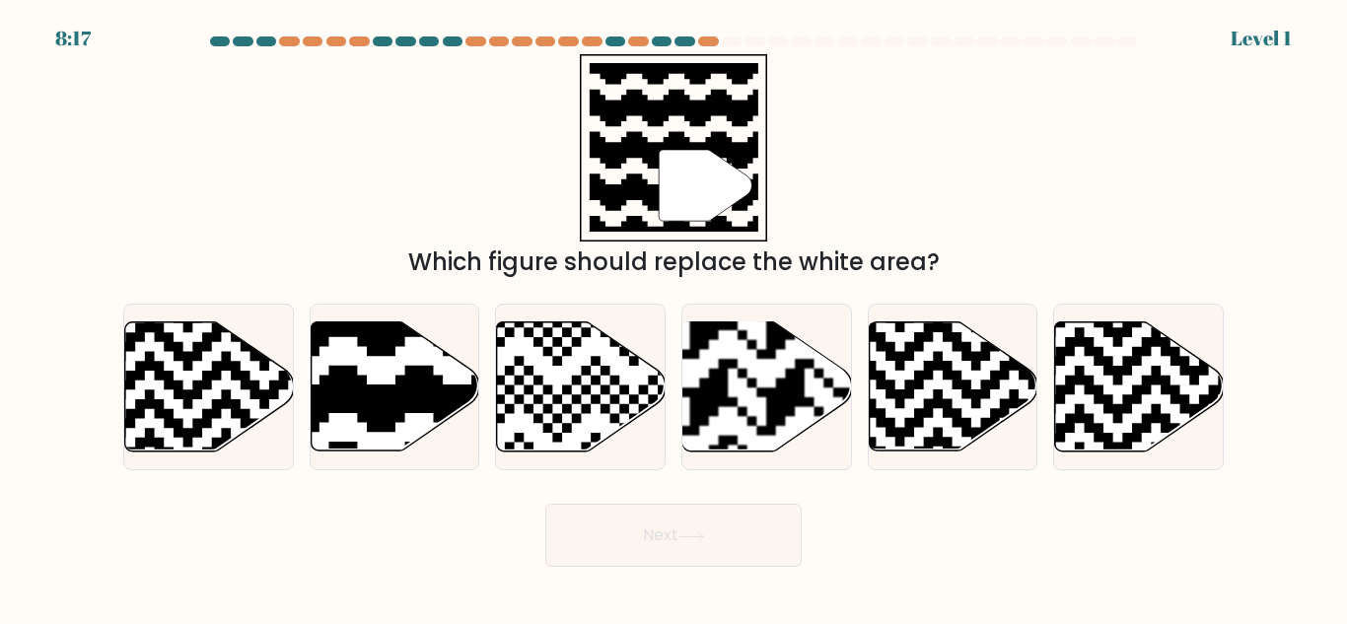
click at [797, 415] on rect at bounding box center [709, 322] width 306 height 306
click at [674, 317] on input "d." at bounding box center [673, 314] width 1 height 5
radio input "true"
click at [737, 549] on button "Next" at bounding box center [673, 535] width 256 height 63
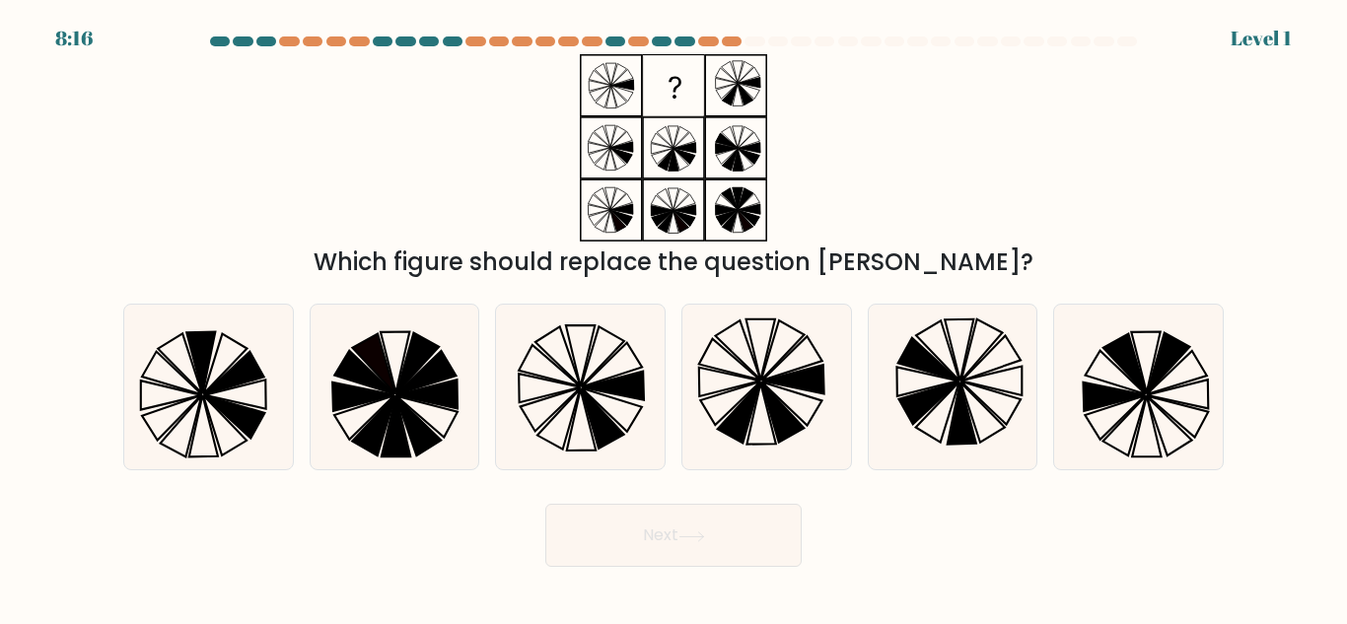
click at [750, 382] on icon at bounding box center [766, 387] width 165 height 165
click at [674, 317] on input "d." at bounding box center [673, 314] width 1 height 5
radio input "true"
click at [795, 430] on icon at bounding box center [782, 411] width 42 height 59
click at [674, 317] on input "d." at bounding box center [673, 314] width 1 height 5
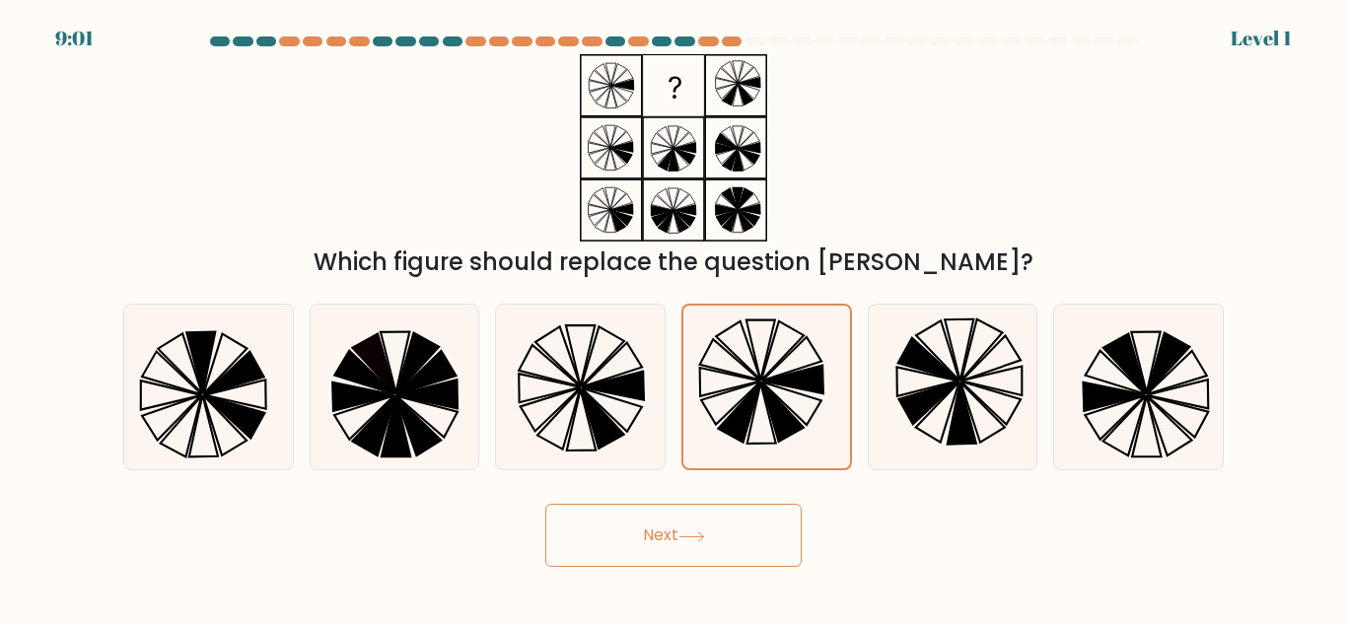
click at [828, 458] on icon at bounding box center [766, 387] width 163 height 163
click at [674, 317] on input "d." at bounding box center [673, 314] width 1 height 5
click at [806, 406] on icon at bounding box center [766, 387] width 163 height 163
click at [674, 317] on input "d." at bounding box center [673, 314] width 1 height 5
click at [800, 526] on button "Next" at bounding box center [673, 535] width 256 height 63
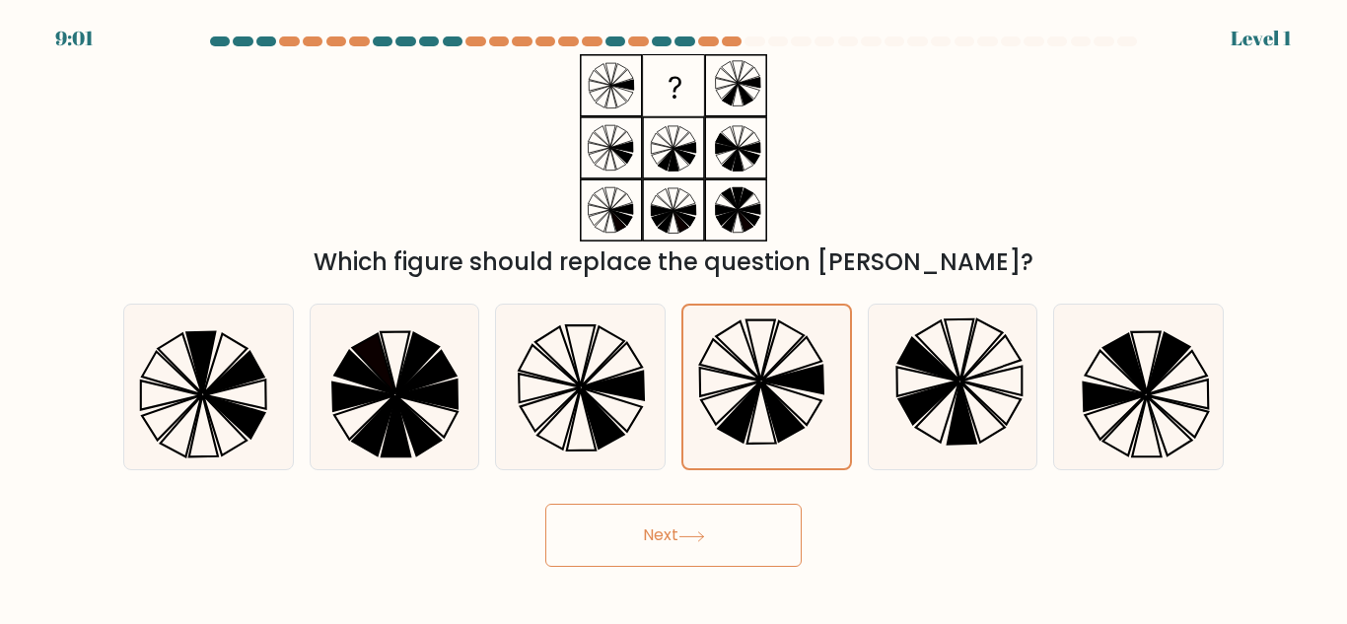
click at [784, 404] on icon at bounding box center [790, 403] width 59 height 43
click at [674, 317] on input "d." at bounding box center [673, 314] width 1 height 5
click at [776, 524] on button "Next" at bounding box center [673, 535] width 256 height 63
click at [743, 441] on icon at bounding box center [739, 412] width 42 height 59
click at [674, 317] on input "d." at bounding box center [673, 314] width 1 height 5
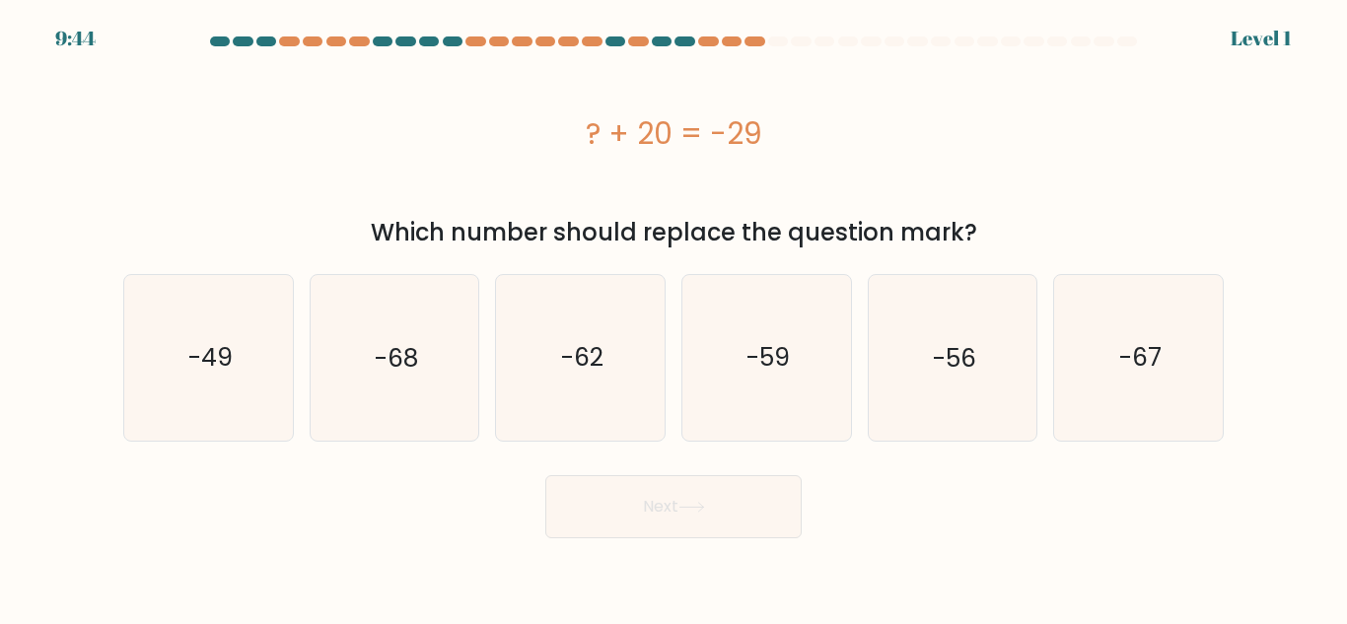
click at [732, 572] on body "9:44 Level 1 a." at bounding box center [673, 312] width 1347 height 624
click at [714, 397] on icon "-59" at bounding box center [766, 357] width 165 height 165
click at [674, 317] on input "d. -59" at bounding box center [673, 314] width 1 height 5
radio input "true"
click at [729, 478] on button "Next" at bounding box center [673, 506] width 256 height 63
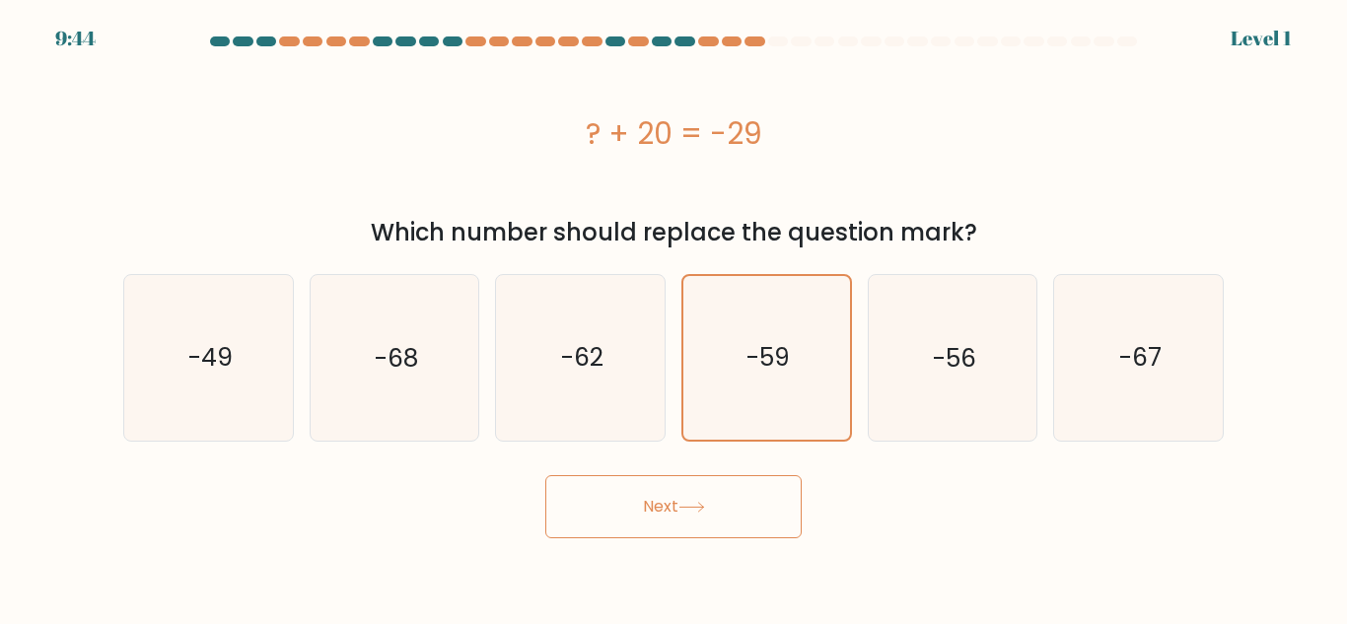
click at [725, 501] on button "Next" at bounding box center [673, 506] width 256 height 63
click at [732, 361] on icon "-59" at bounding box center [766, 357] width 163 height 163
click at [674, 317] on input "d. -59" at bounding box center [673, 314] width 1 height 5
click at [741, 489] on button "Next" at bounding box center [673, 506] width 256 height 63
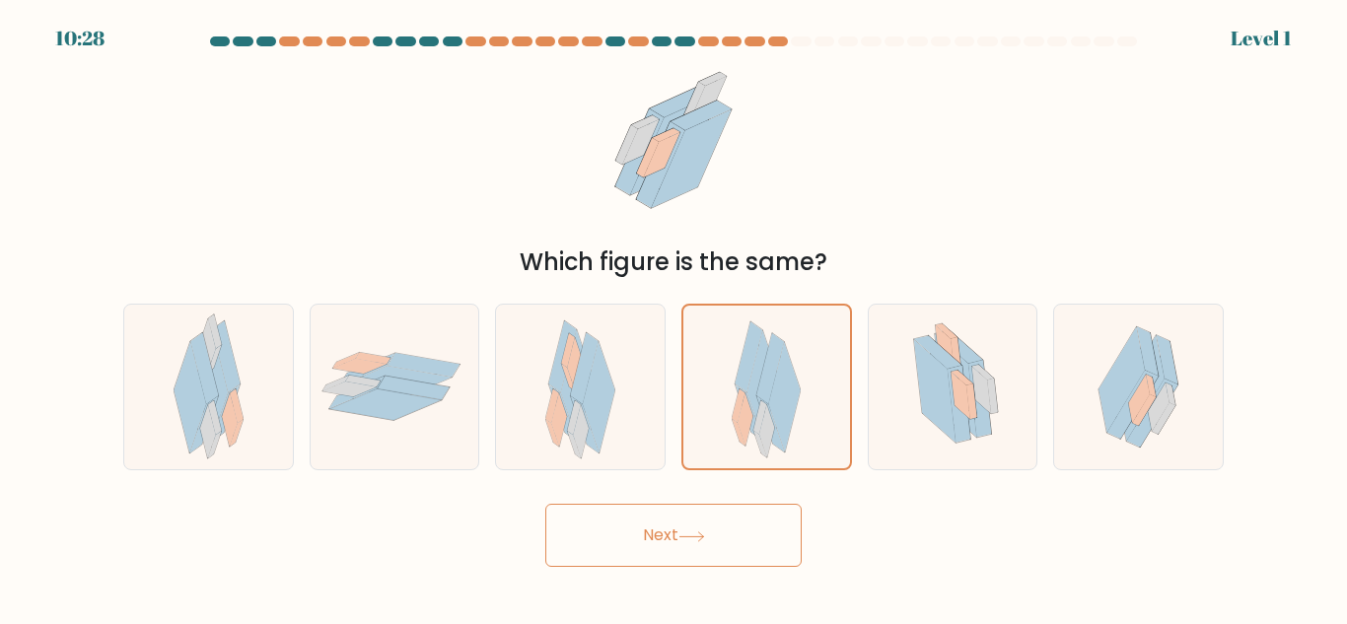
click at [725, 376] on div at bounding box center [766, 387] width 171 height 167
click at [674, 317] on input "d." at bounding box center [673, 314] width 1 height 5
click at [720, 508] on button "Next" at bounding box center [673, 535] width 256 height 63
click at [721, 385] on div at bounding box center [766, 387] width 171 height 167
click at [674, 317] on input "d." at bounding box center [673, 314] width 1 height 5
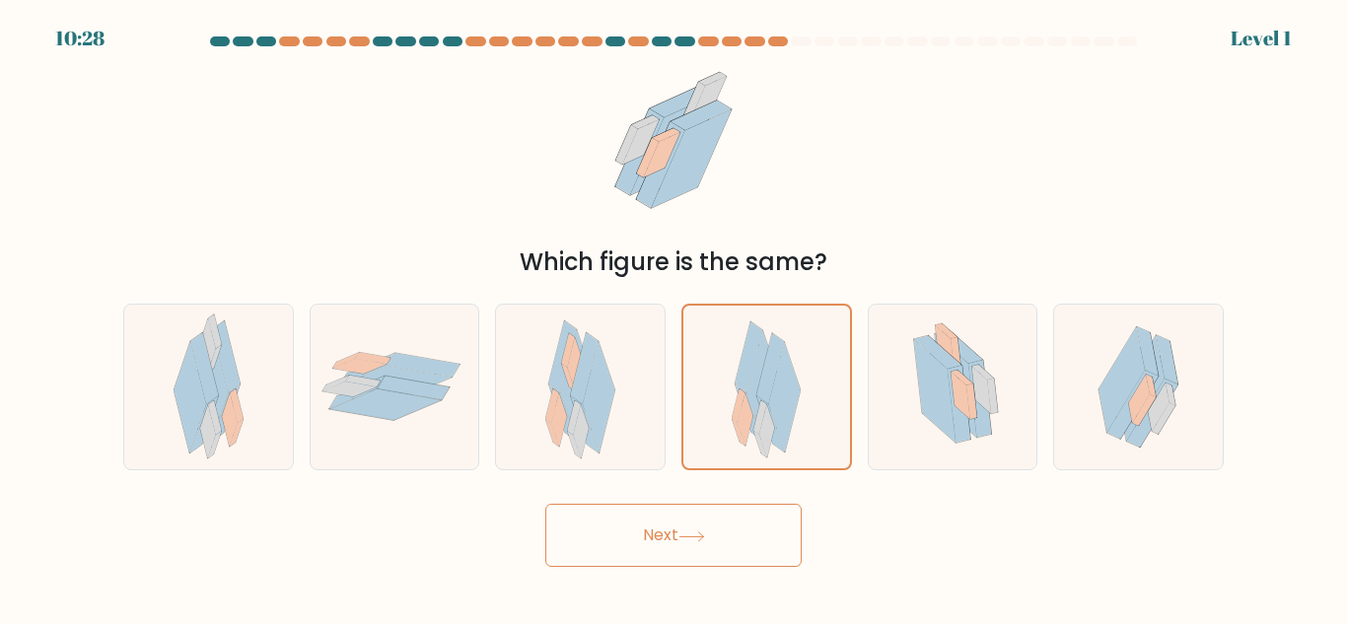
click at [734, 504] on button "Next" at bounding box center [673, 535] width 256 height 63
click at [737, 514] on button "Next" at bounding box center [673, 535] width 256 height 63
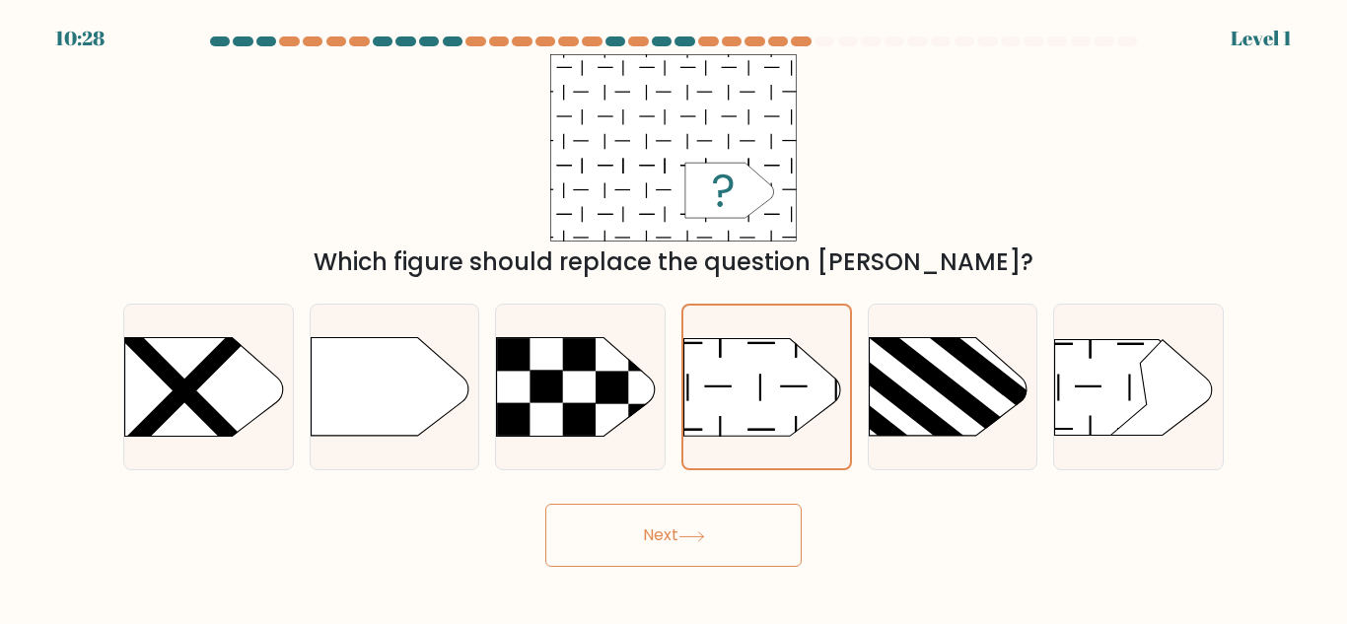
click at [720, 516] on button "Next" at bounding box center [673, 535] width 256 height 63
click at [721, 384] on icon at bounding box center [762, 387] width 156 height 98
click at [674, 317] on input "d." at bounding box center [673, 314] width 1 height 5
click at [722, 508] on button "Next" at bounding box center [673, 535] width 256 height 63
click at [718, 407] on icon at bounding box center [762, 387] width 156 height 98
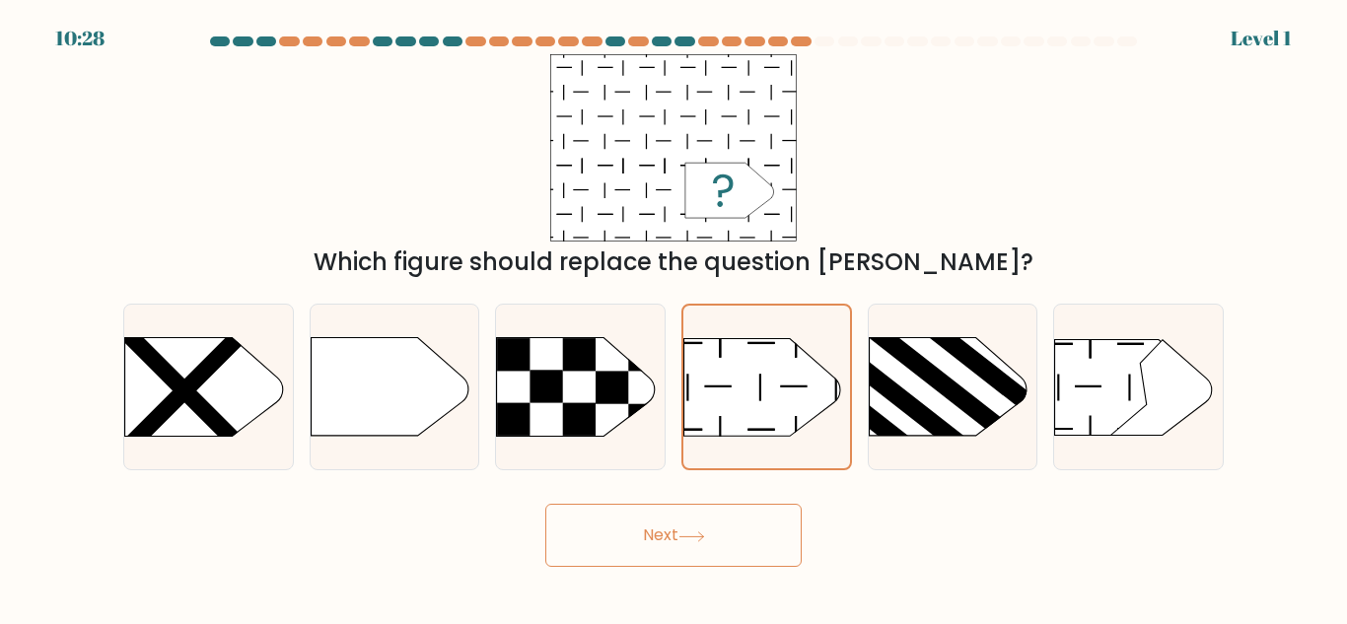
click at [674, 317] on input "d." at bounding box center [673, 314] width 1 height 5
click at [720, 512] on button "Next" at bounding box center [673, 535] width 256 height 63
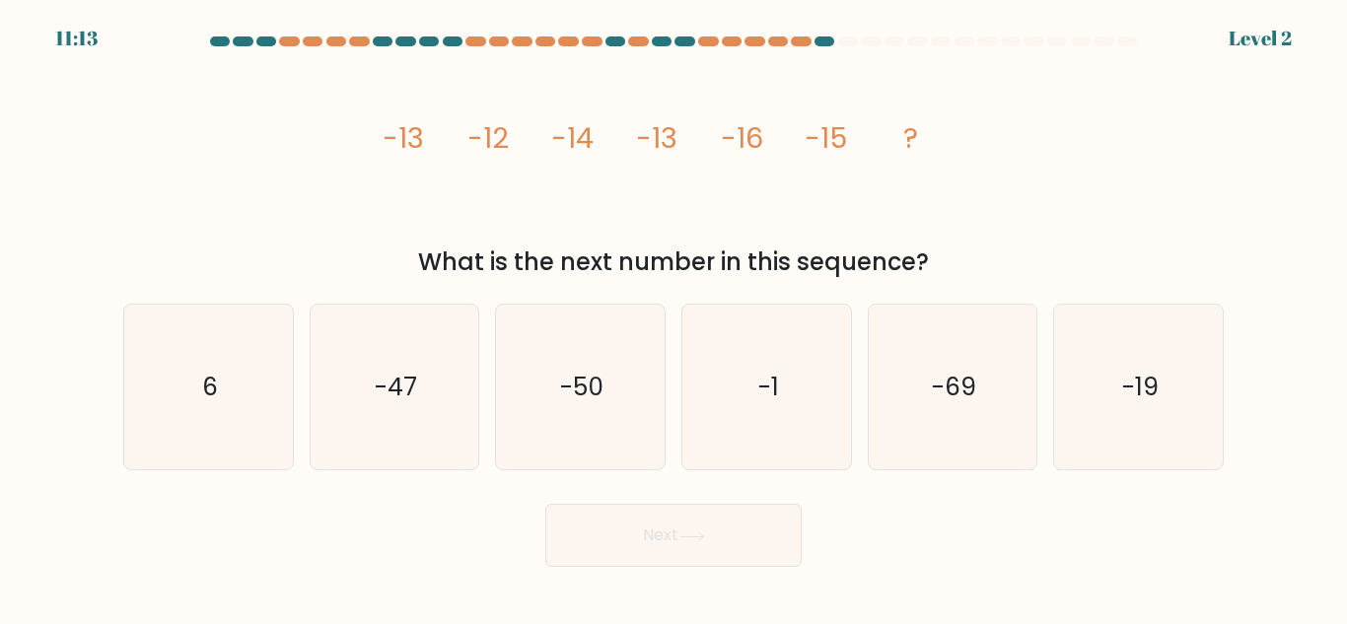
click at [716, 405] on icon "-1" at bounding box center [766, 387] width 165 height 165
click at [674, 317] on input "d. -1" at bounding box center [673, 314] width 1 height 5
radio input "true"
click at [728, 535] on button "Next" at bounding box center [673, 535] width 256 height 63
click at [733, 393] on icon "-1" at bounding box center [766, 387] width 163 height 163
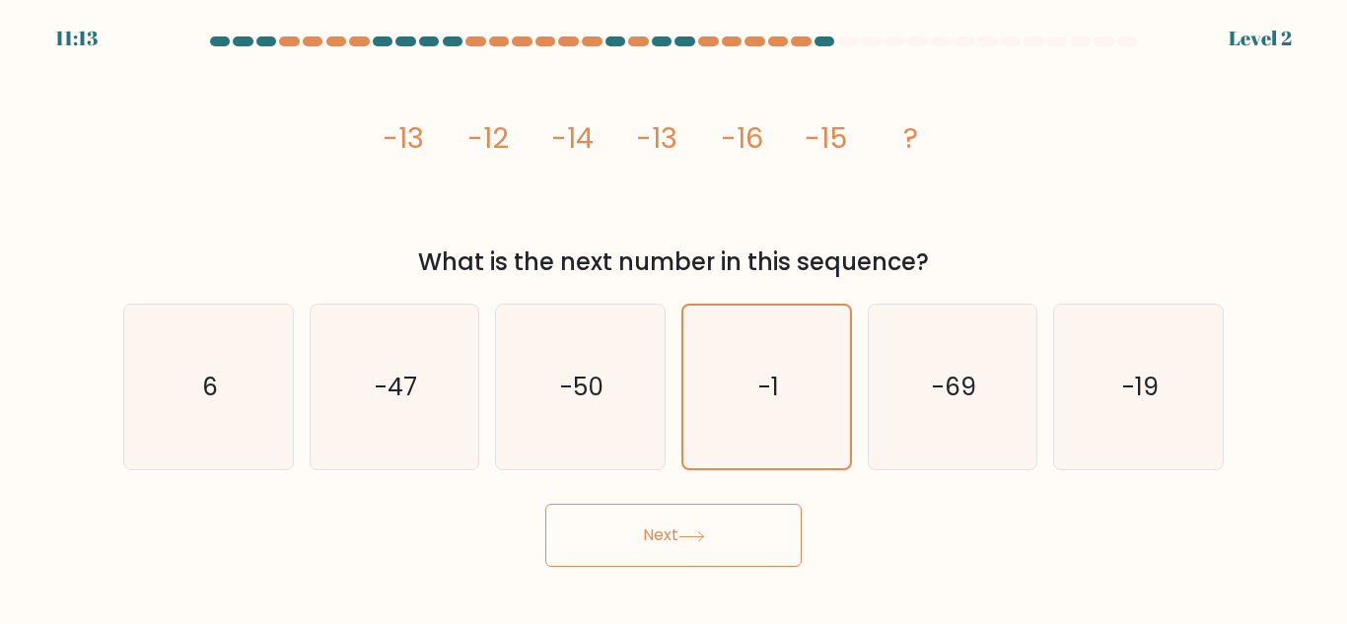
click at [674, 317] on input "d. -1" at bounding box center [673, 314] width 1 height 5
click at [722, 513] on button "Next" at bounding box center [673, 535] width 256 height 63
click at [727, 387] on icon "-1" at bounding box center [766, 387] width 163 height 163
click at [674, 317] on input "d. -1" at bounding box center [673, 314] width 1 height 5
click at [730, 491] on form at bounding box center [673, 301] width 1347 height 530
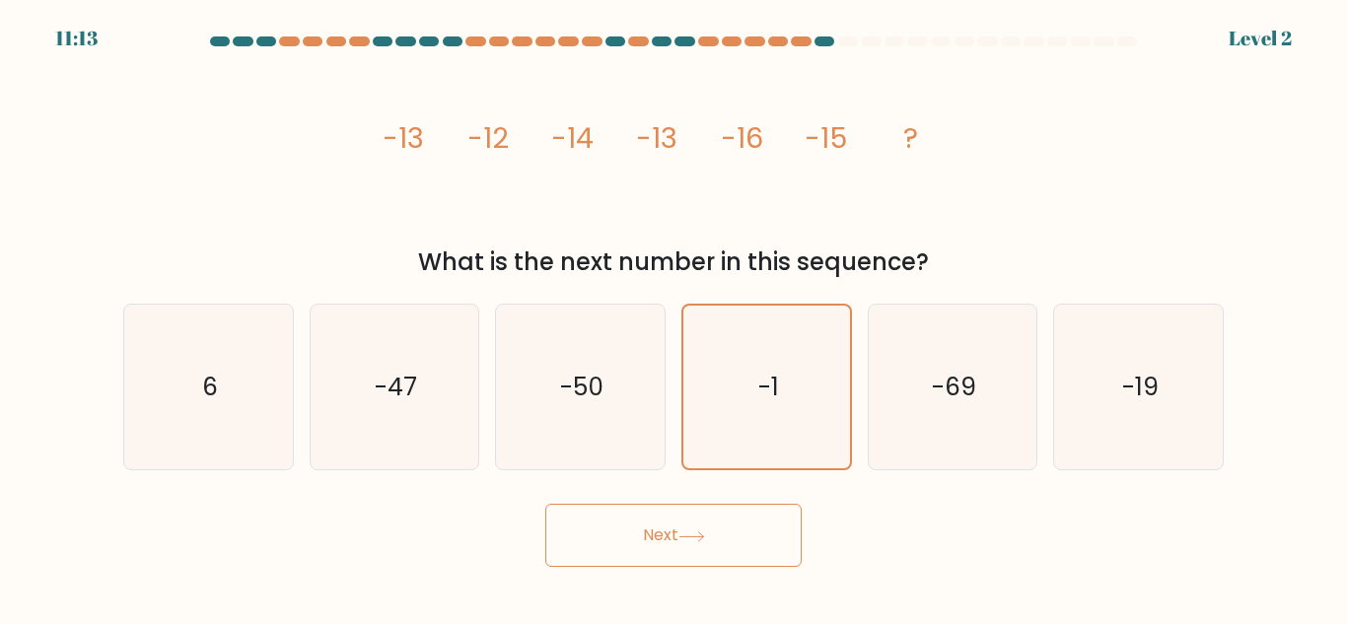
click at [734, 391] on icon "-1" at bounding box center [766, 387] width 163 height 163
click at [674, 317] on input "d. -1" at bounding box center [673, 314] width 1 height 5
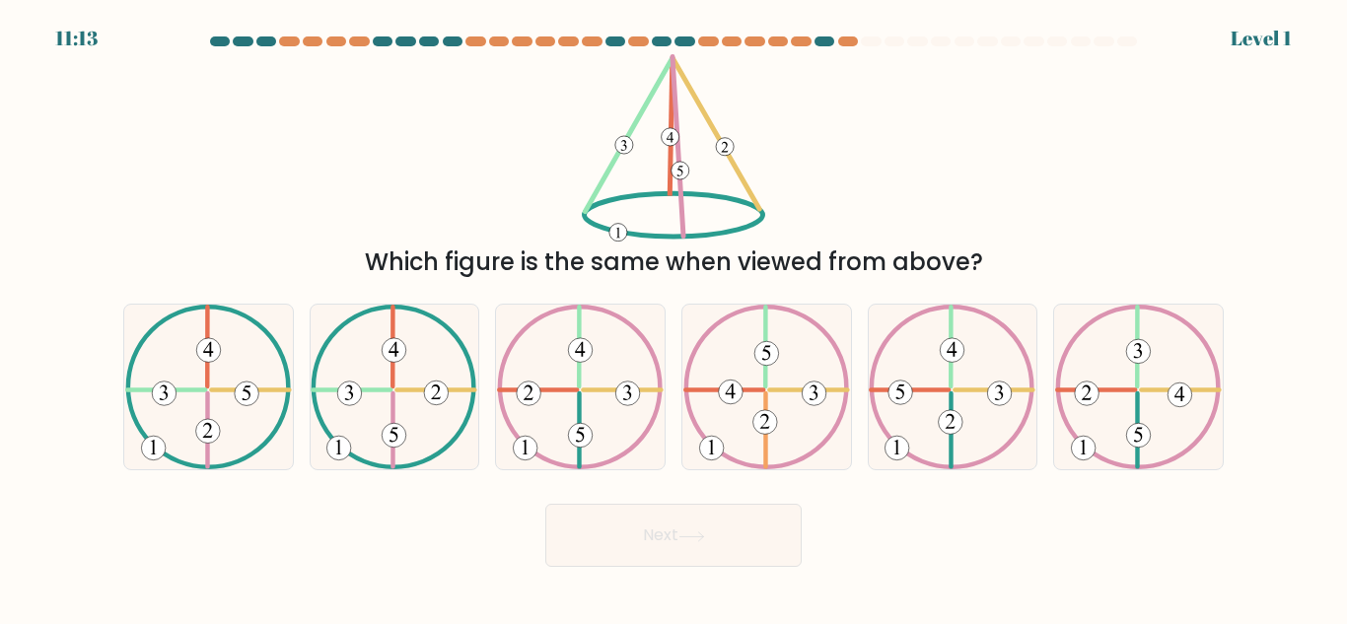
click at [712, 529] on button "Next" at bounding box center [673, 535] width 256 height 63
click at [716, 400] on icon at bounding box center [766, 387] width 167 height 165
click at [674, 317] on input "d." at bounding box center [673, 314] width 1 height 5
radio input "true"
click at [705, 558] on button "Next" at bounding box center [673, 535] width 256 height 63
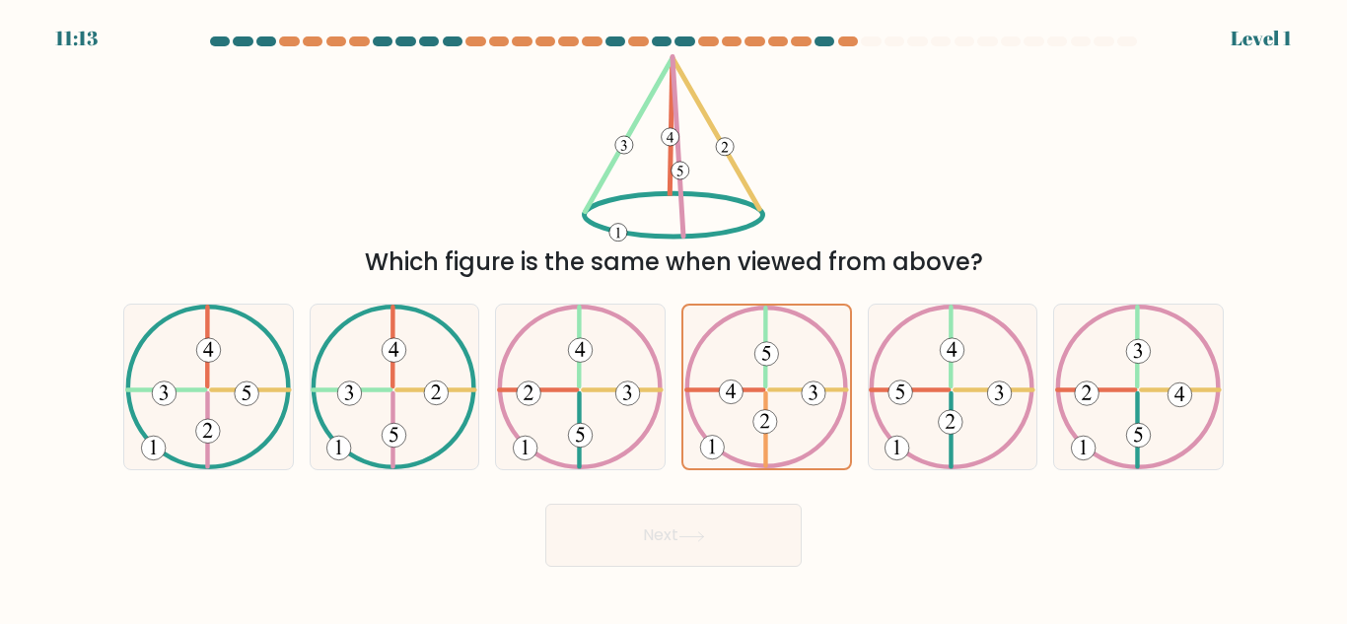
click at [728, 411] on icon at bounding box center [766, 387] width 165 height 163
click at [674, 317] on input "d." at bounding box center [673, 314] width 1 height 5
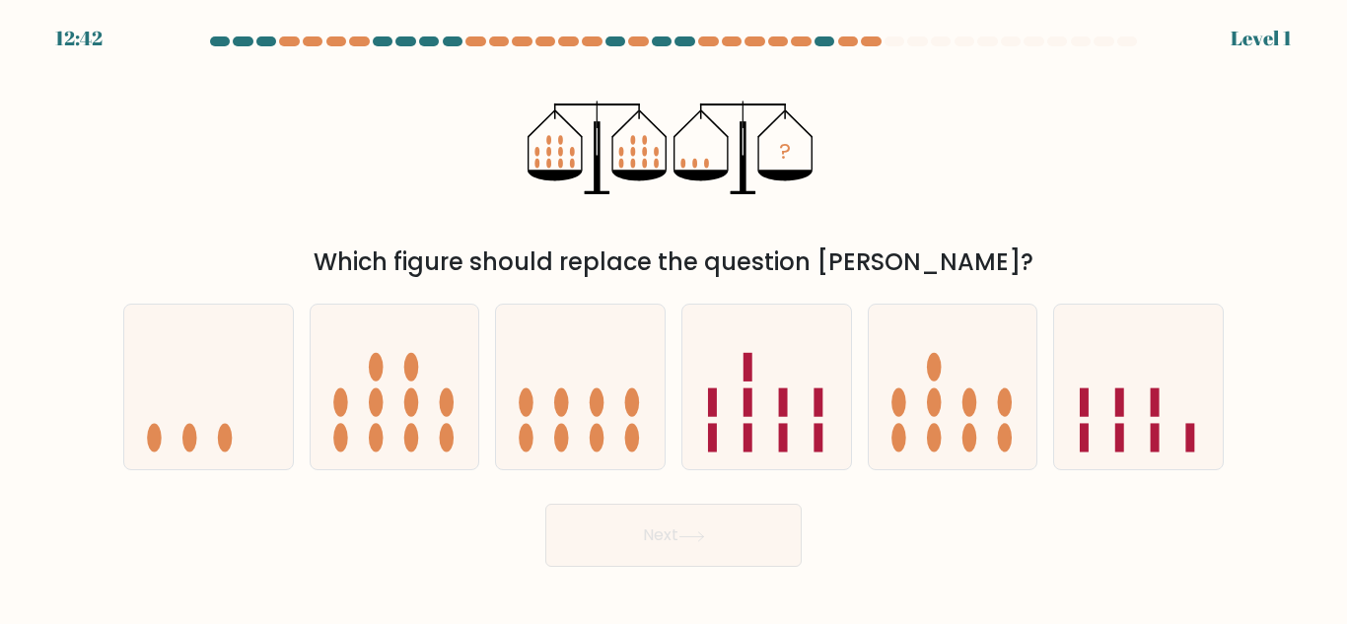
click at [740, 405] on icon at bounding box center [766, 386] width 169 height 139
click at [674, 317] on input "d." at bounding box center [673, 314] width 1 height 5
radio input "true"
click at [741, 514] on button "Next" at bounding box center [673, 535] width 256 height 63
click at [734, 424] on icon at bounding box center [766, 387] width 167 height 138
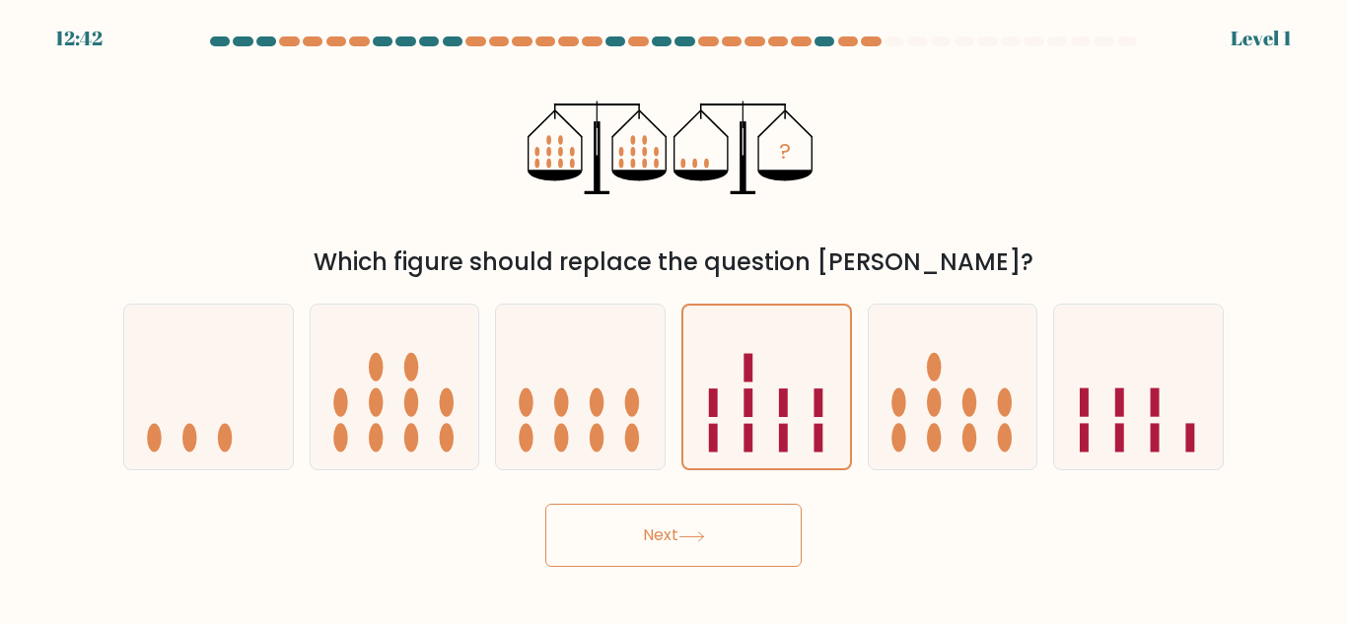
click at [674, 317] on input "d." at bounding box center [673, 314] width 1 height 5
click at [732, 519] on button "Next" at bounding box center [673, 535] width 256 height 63
click at [739, 417] on icon at bounding box center [766, 387] width 167 height 138
click at [674, 317] on input "d." at bounding box center [673, 314] width 1 height 5
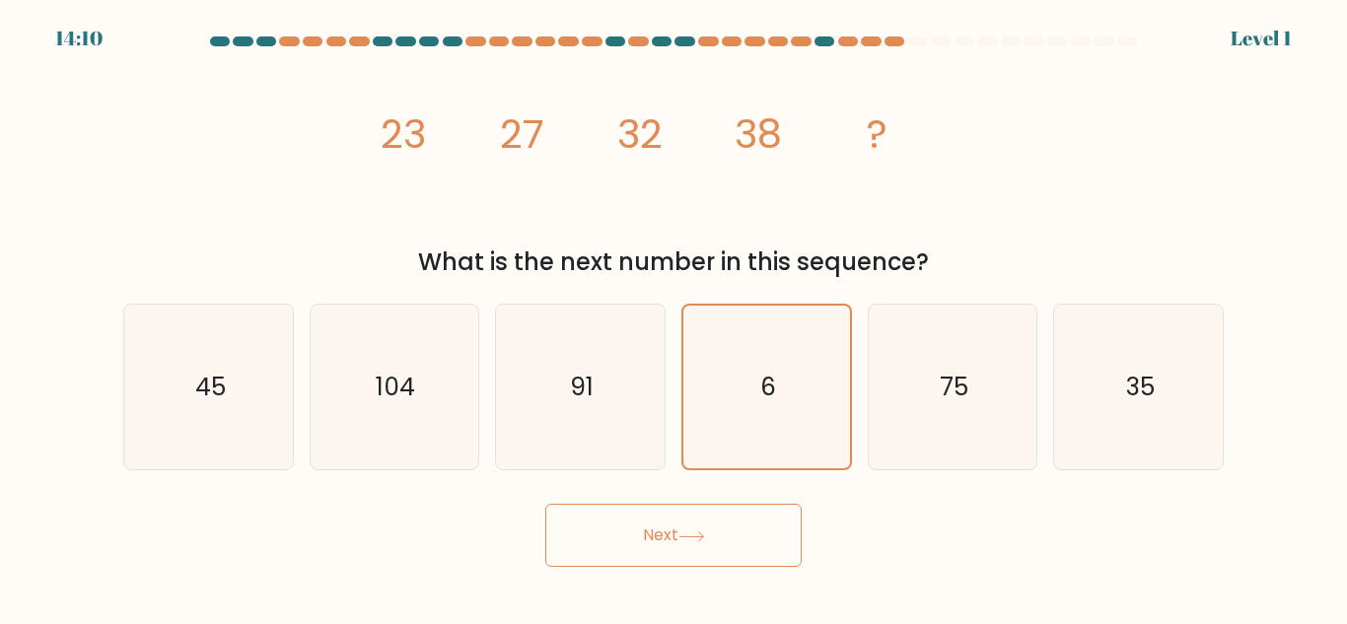
click at [743, 420] on icon "6" at bounding box center [766, 387] width 163 height 163
click at [674, 317] on input "d. 6" at bounding box center [673, 314] width 1 height 5
click at [723, 525] on button "Next" at bounding box center [673, 535] width 256 height 63
click at [743, 414] on icon "6" at bounding box center [766, 387] width 163 height 163
click at [674, 317] on input "d. 6" at bounding box center [673, 314] width 1 height 5
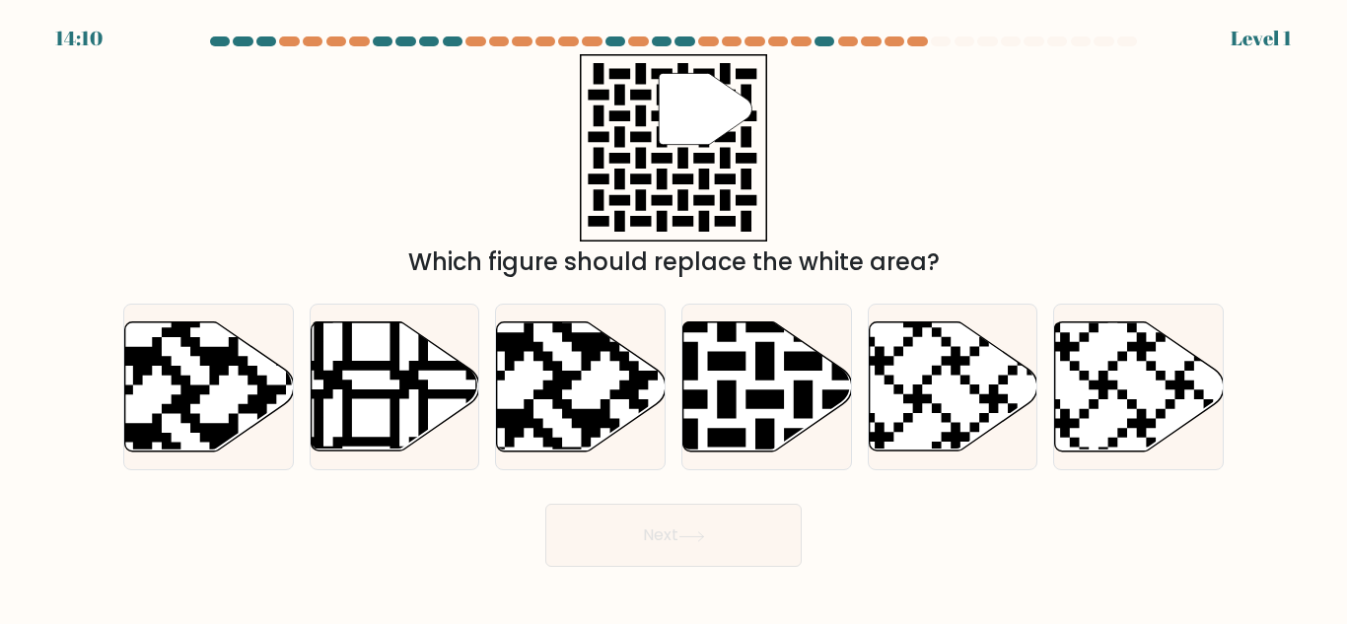
click at [731, 547] on button "Next" at bounding box center [673, 535] width 256 height 63
click at [745, 432] on icon at bounding box center [708, 457] width 306 height 306
click at [674, 317] on input "d." at bounding box center [673, 314] width 1 height 5
radio input "true"
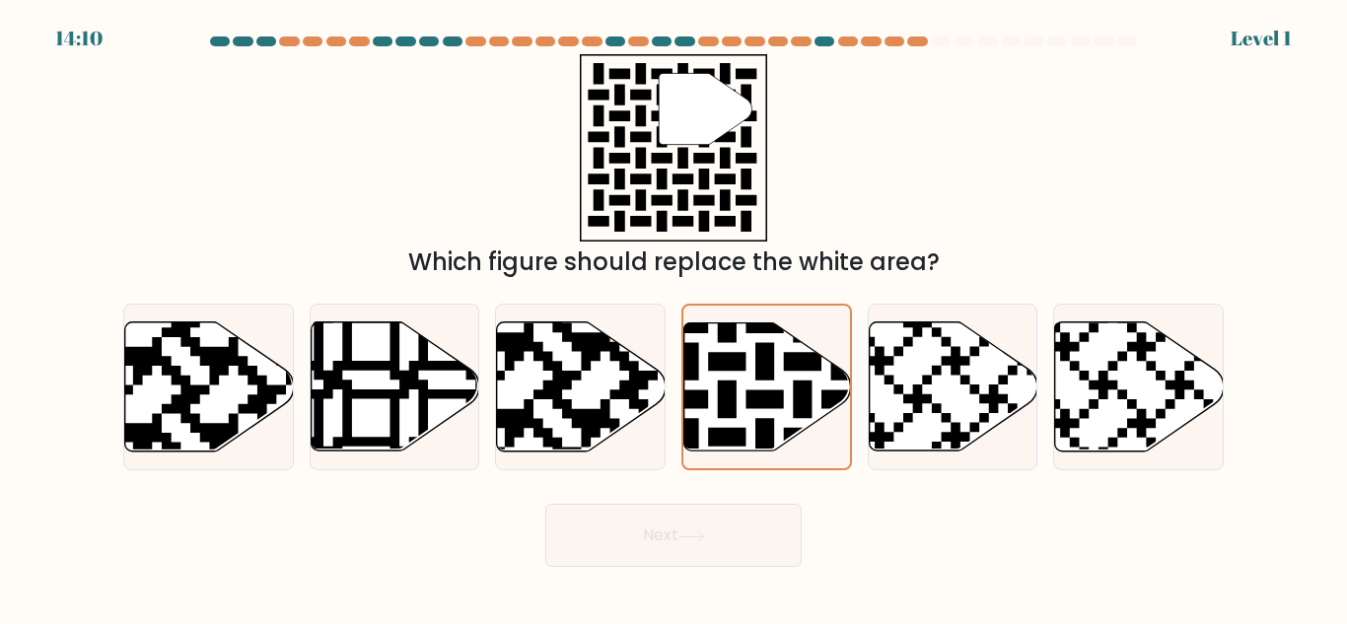
click at [726, 553] on button "Next" at bounding box center [673, 535] width 256 height 63
click at [755, 432] on icon at bounding box center [708, 456] width 302 height 302
click at [674, 317] on input "d." at bounding box center [673, 314] width 1 height 5
click at [738, 539] on button "Next" at bounding box center [673, 535] width 256 height 63
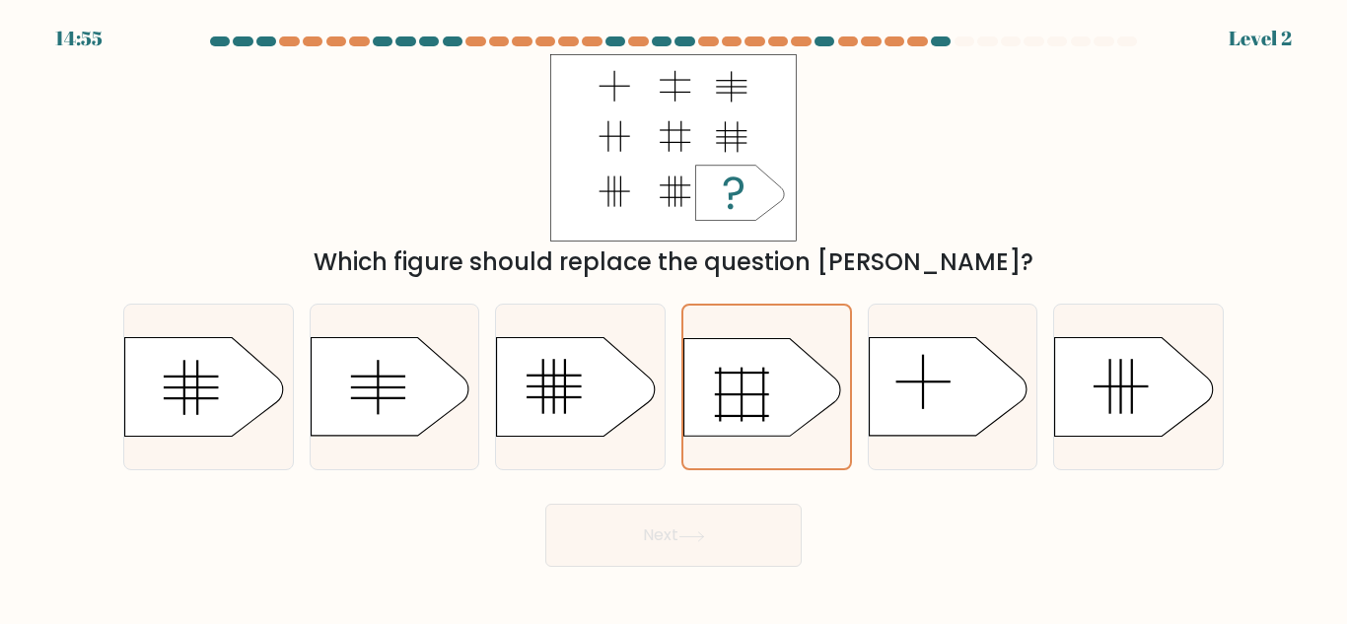
click at [736, 429] on icon at bounding box center [762, 387] width 156 height 98
click at [674, 317] on input "d." at bounding box center [673, 314] width 1 height 5
click at [744, 512] on button "Next" at bounding box center [673, 535] width 256 height 63
click at [733, 423] on icon at bounding box center [762, 387] width 156 height 98
click at [674, 317] on input "d." at bounding box center [673, 314] width 1 height 5
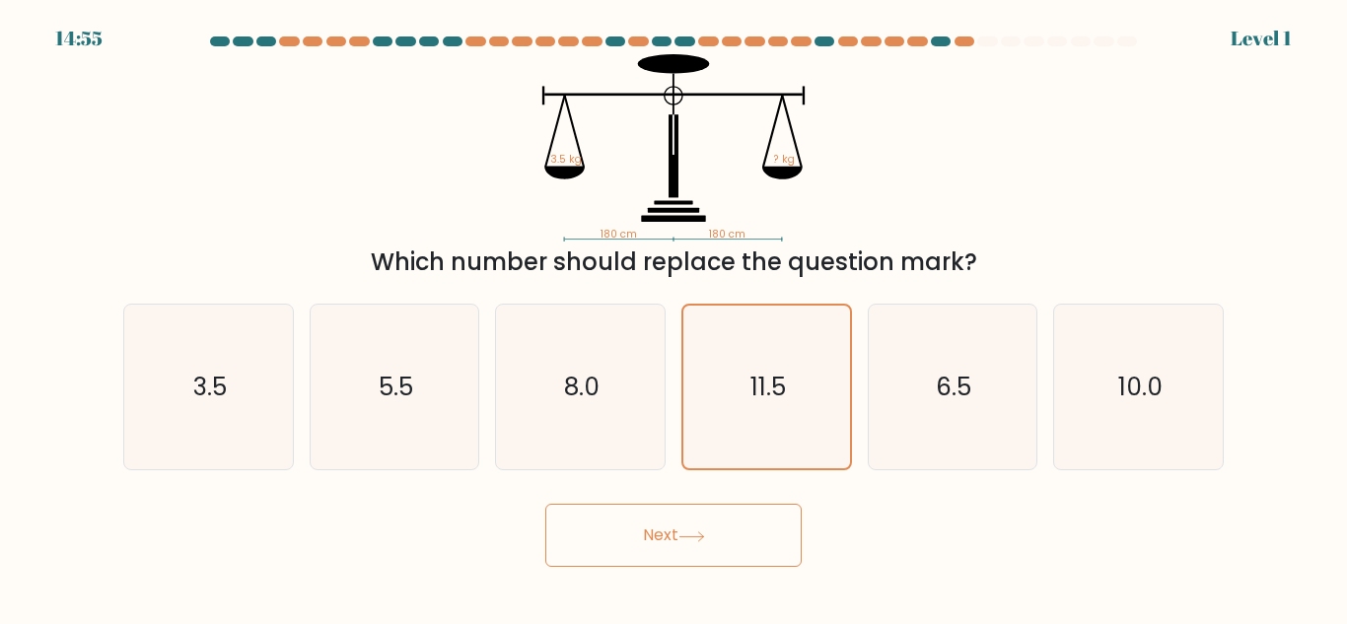
click at [747, 526] on button "Next" at bounding box center [673, 535] width 256 height 63
click at [758, 409] on icon "11.5" at bounding box center [766, 387] width 163 height 163
click at [674, 317] on input "d. 11.5" at bounding box center [673, 314] width 1 height 5
click at [733, 511] on button "Next" at bounding box center [673, 535] width 256 height 63
click at [740, 518] on button "Next" at bounding box center [673, 535] width 256 height 63
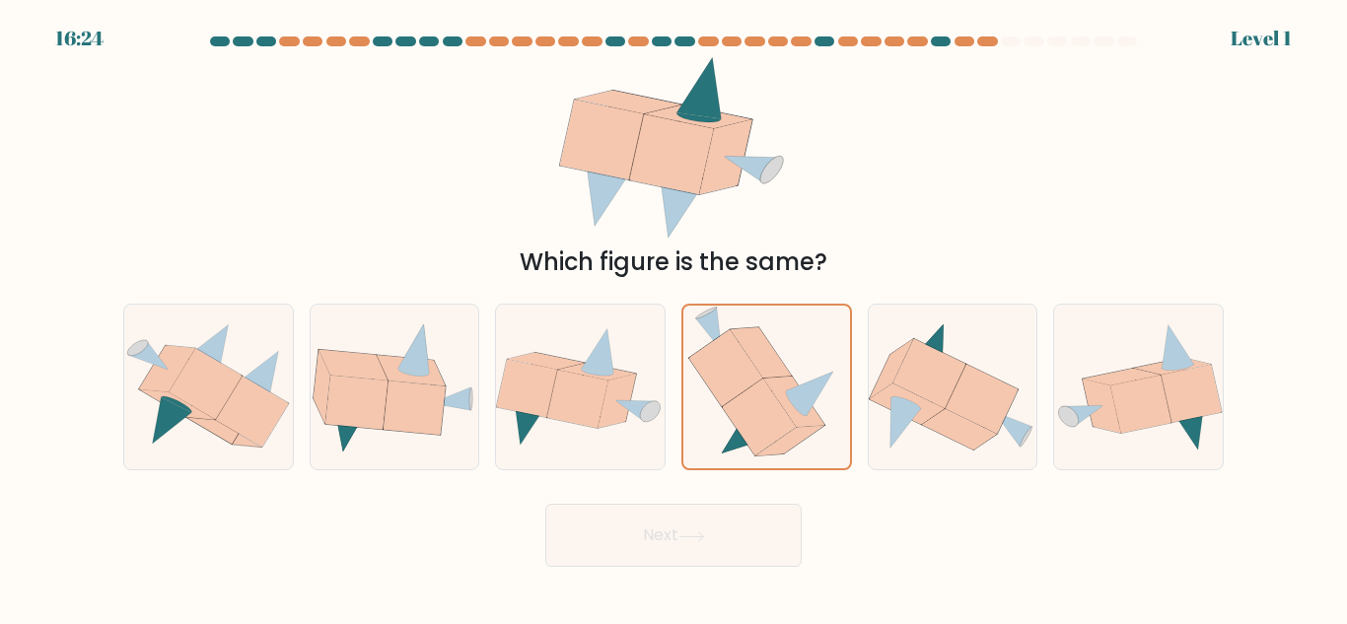
click at [744, 520] on button "Next" at bounding box center [673, 535] width 256 height 63
click at [745, 415] on icon at bounding box center [760, 417] width 74 height 77
click at [674, 317] on input "d." at bounding box center [673, 314] width 1 height 5
click at [737, 506] on button "Next" at bounding box center [673, 535] width 256 height 63
click at [737, 409] on icon at bounding box center [760, 417] width 74 height 77
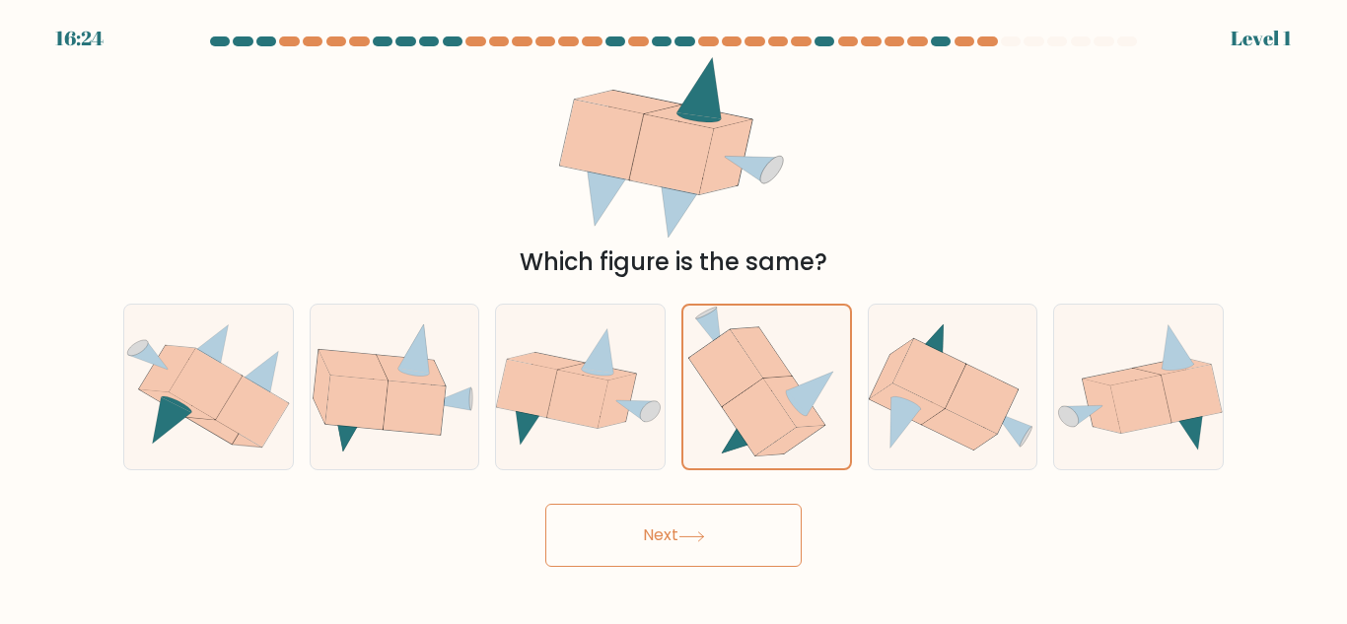
click at [674, 317] on input "d." at bounding box center [673, 314] width 1 height 5
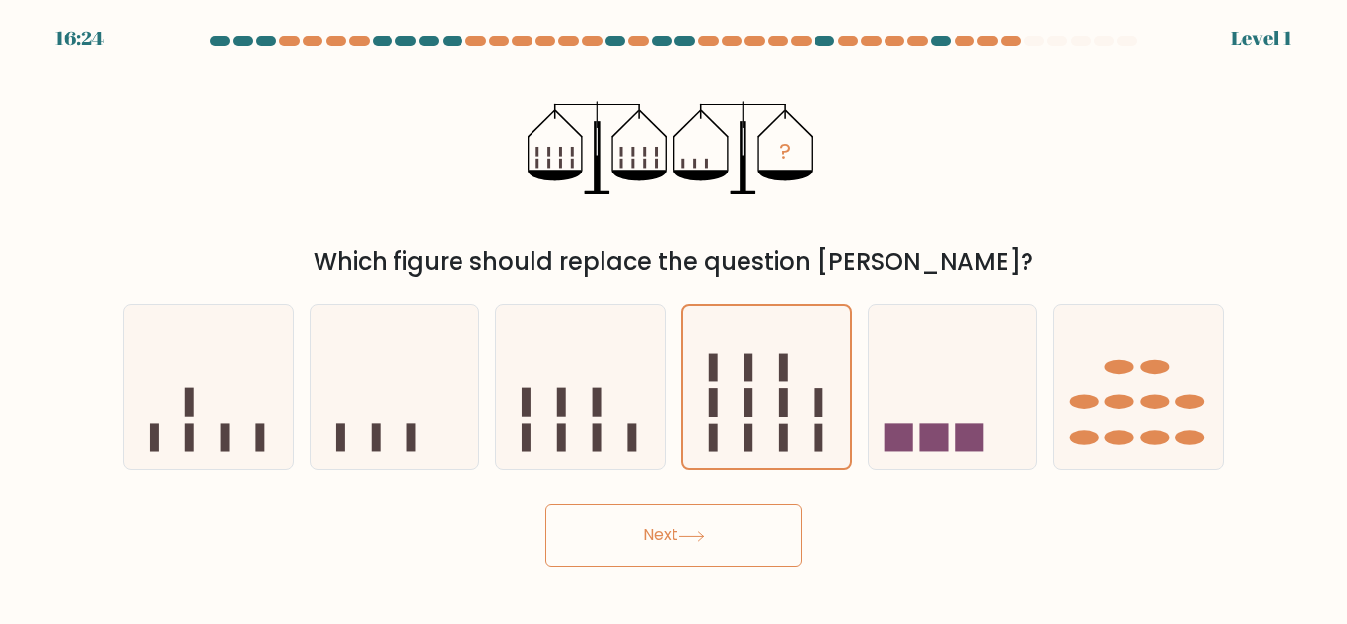
click at [739, 520] on button "Next" at bounding box center [673, 535] width 256 height 63
click at [748, 421] on icon at bounding box center [766, 387] width 167 height 138
click at [674, 317] on input "d." at bounding box center [673, 314] width 1 height 5
click at [729, 547] on button "Next" at bounding box center [673, 535] width 256 height 63
click at [729, 407] on icon at bounding box center [766, 387] width 167 height 138
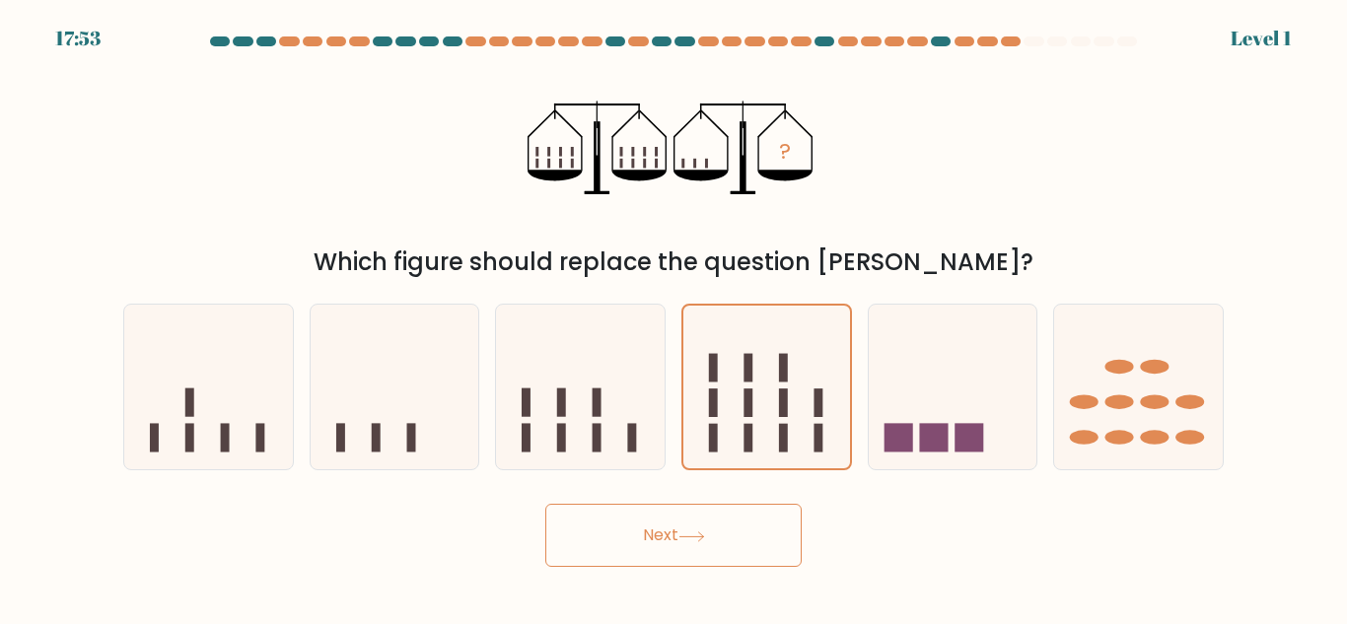
click at [674, 317] on input "d." at bounding box center [673, 314] width 1 height 5
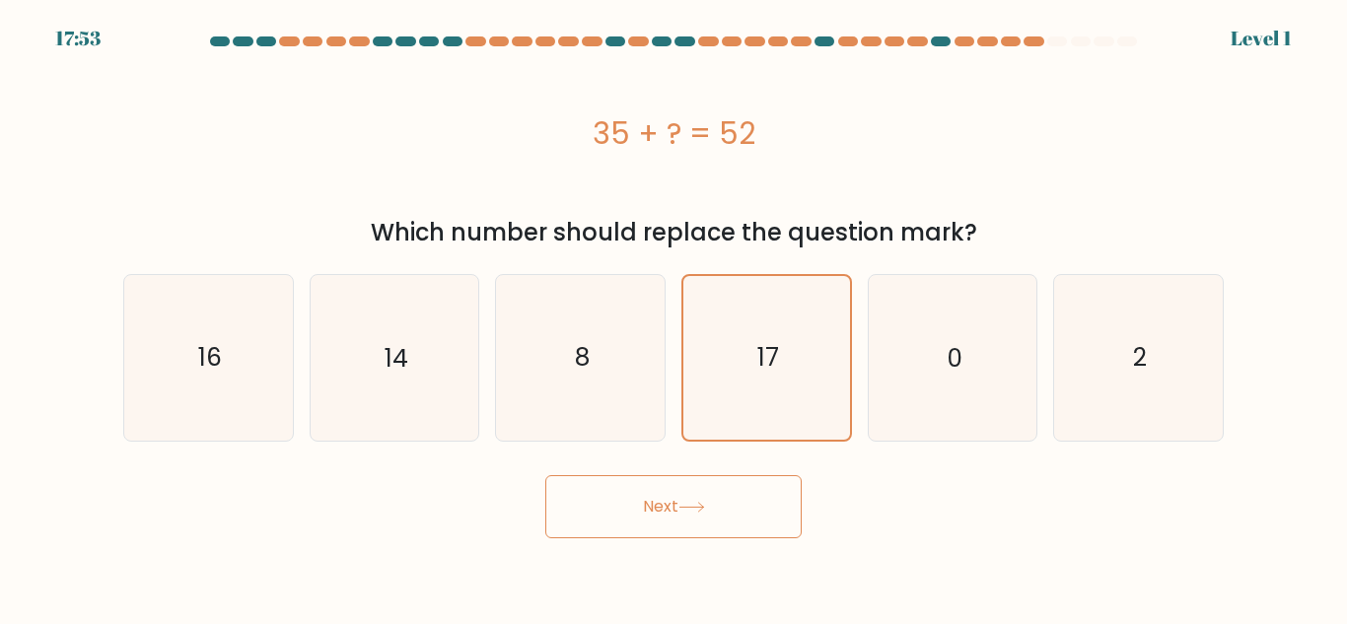
click at [741, 535] on button "Next" at bounding box center [673, 506] width 256 height 63
click at [740, 426] on icon "17" at bounding box center [766, 357] width 163 height 163
click at [674, 317] on input "d. 17" at bounding box center [673, 314] width 1 height 5
click at [751, 529] on button "Next" at bounding box center [673, 506] width 256 height 63
click at [739, 426] on icon "17" at bounding box center [766, 357] width 163 height 163
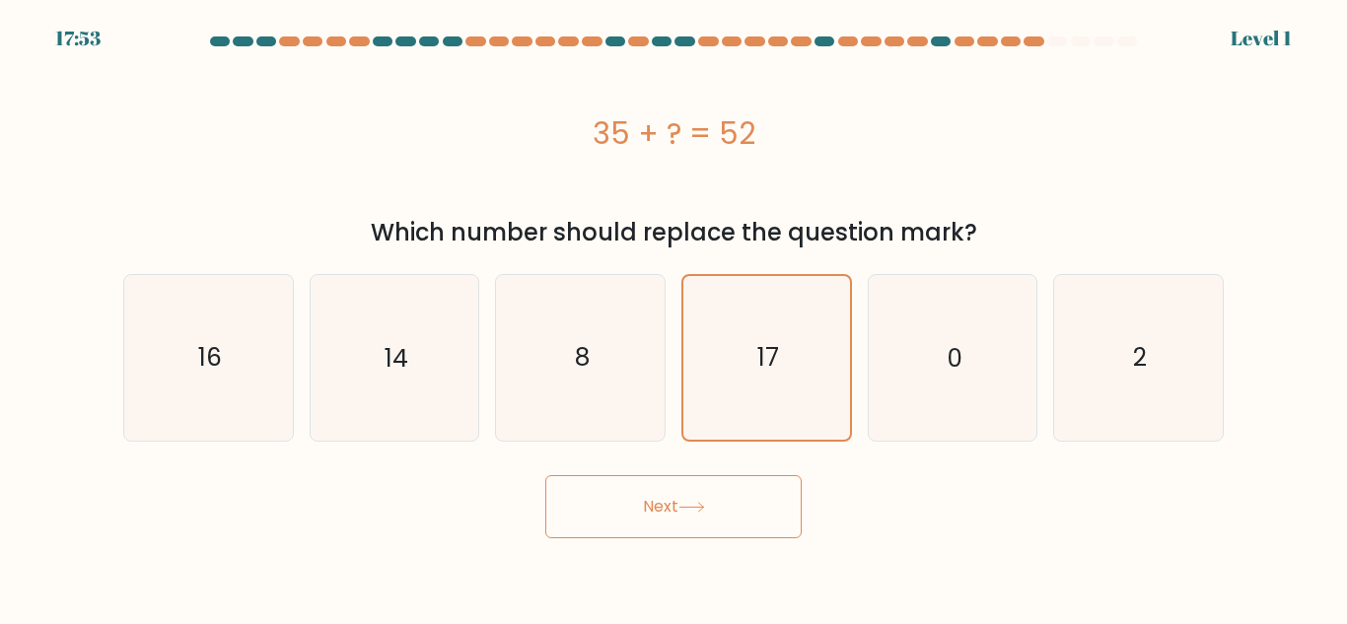
click at [674, 317] on input "d. 17" at bounding box center [673, 314] width 1 height 5
click at [751, 526] on button "Next" at bounding box center [673, 506] width 256 height 63
click at [752, 418] on icon "17" at bounding box center [766, 357] width 163 height 163
click at [674, 317] on input "d. 17" at bounding box center [673, 314] width 1 height 5
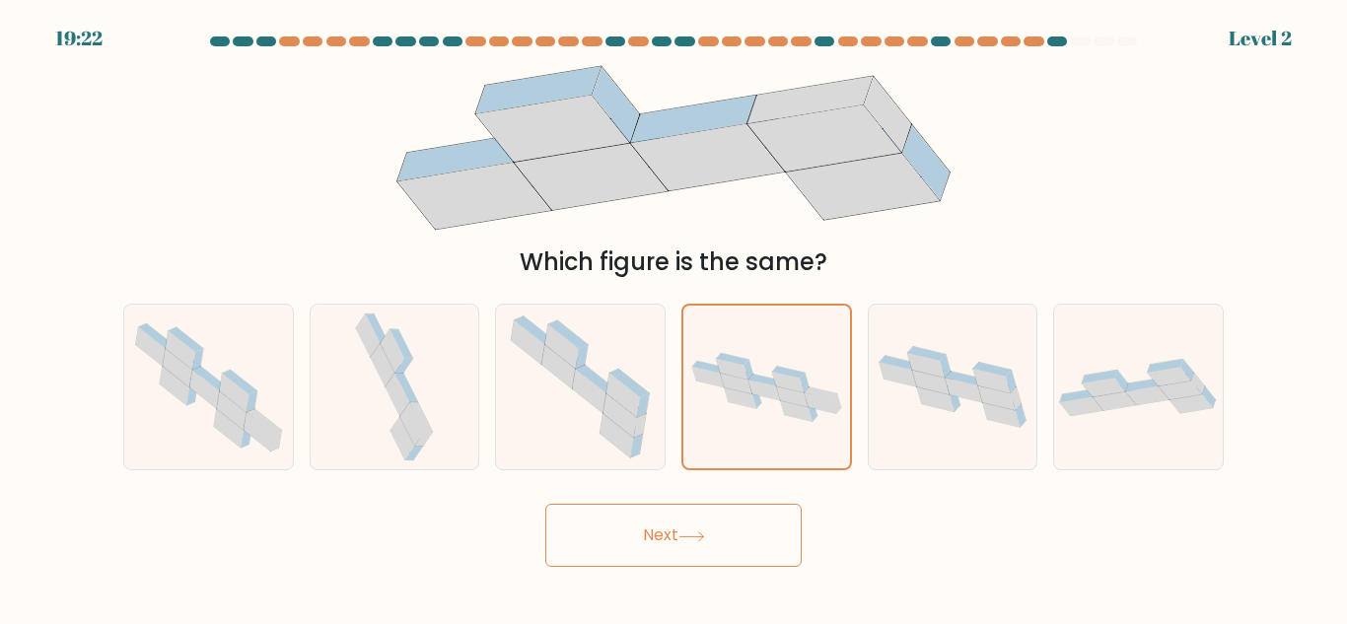
click at [762, 519] on button "Next" at bounding box center [673, 535] width 256 height 63
click at [766, 402] on icon at bounding box center [766, 387] width 167 height 83
click at [674, 317] on input "d." at bounding box center [673, 314] width 1 height 5
click at [762, 530] on button "Next" at bounding box center [673, 535] width 256 height 63
click at [764, 406] on icon at bounding box center [766, 387] width 167 height 83
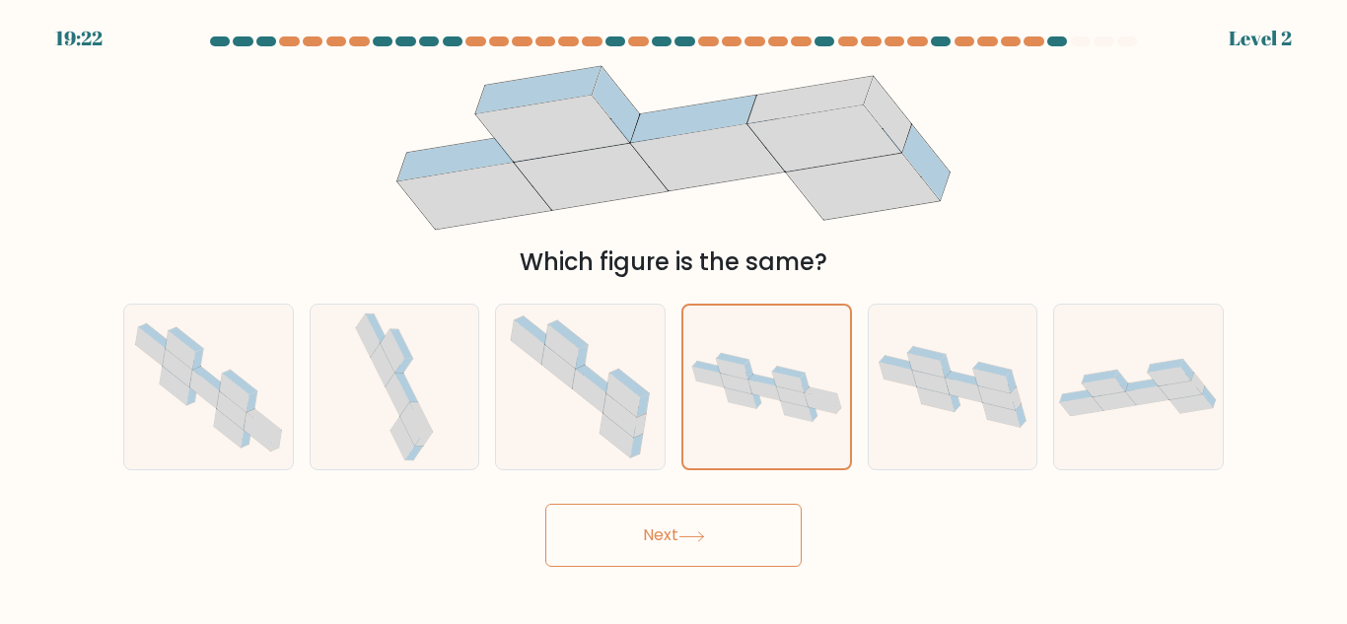
click at [674, 317] on input "d." at bounding box center [673, 314] width 1 height 5
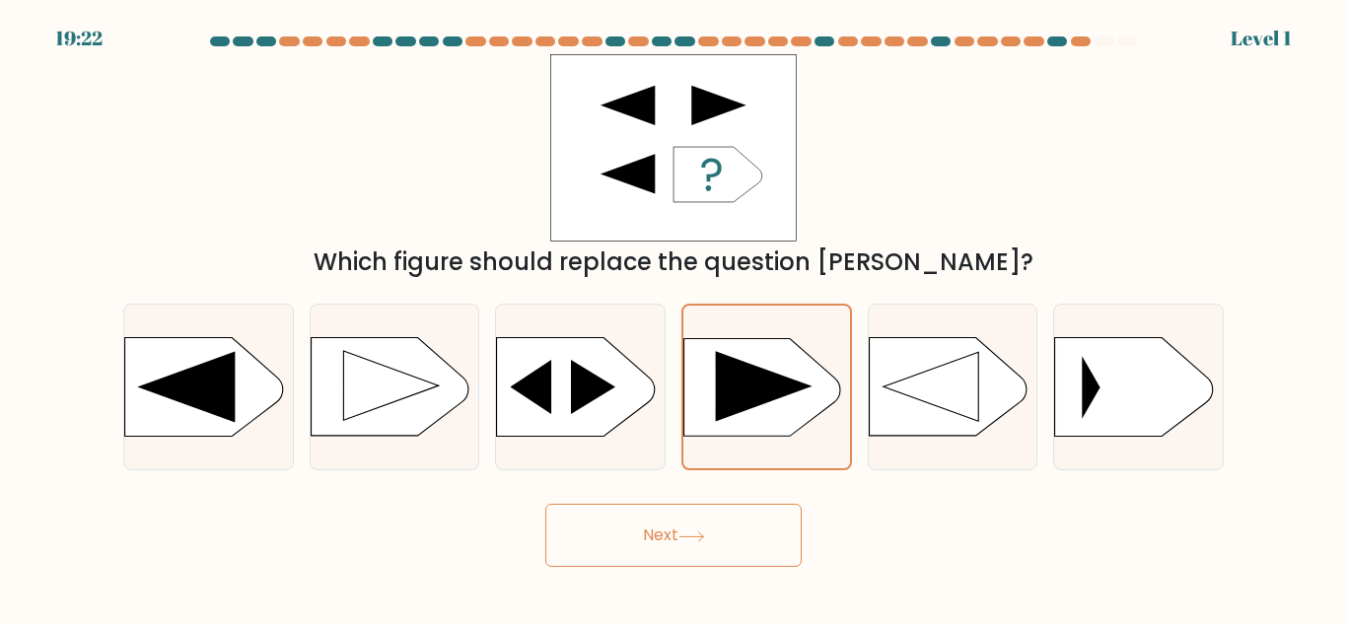
click at [764, 541] on button "Next" at bounding box center [673, 535] width 256 height 63
click at [755, 425] on rect at bounding box center [682, 339] width 433 height 329
click at [674, 317] on input "d." at bounding box center [673, 314] width 1 height 5
click at [765, 542] on button "Next" at bounding box center [673, 535] width 256 height 63
click at [762, 426] on rect at bounding box center [682, 339] width 433 height 329
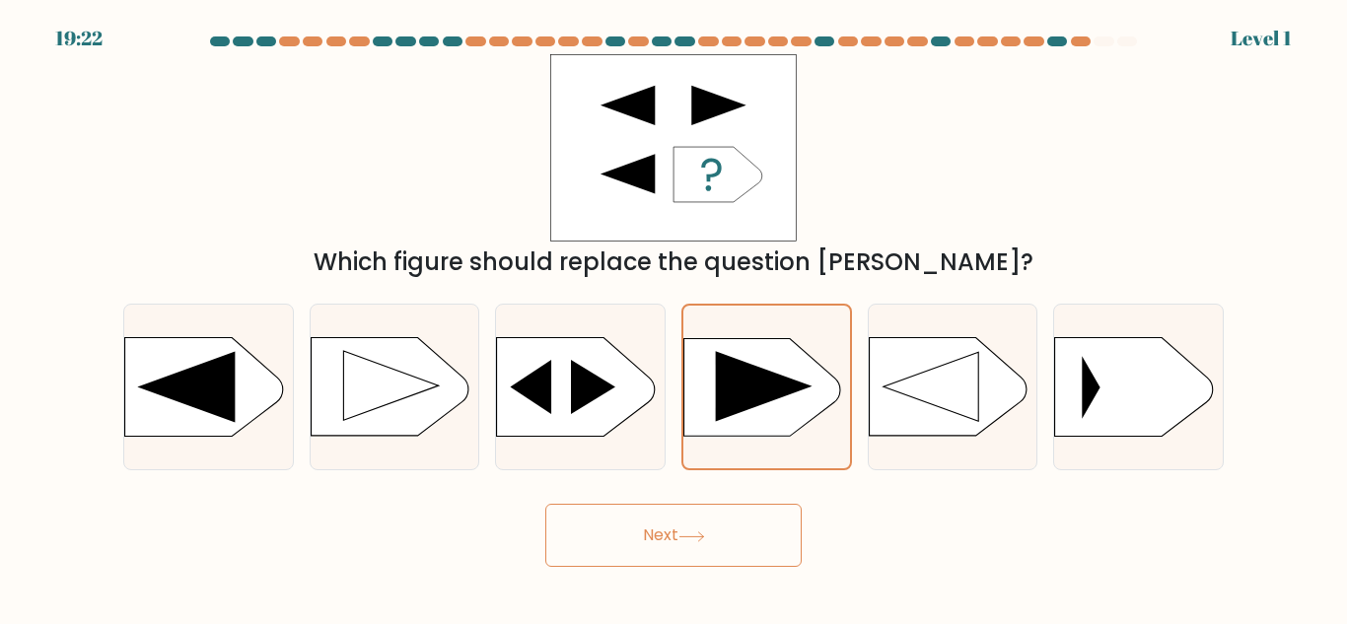
click at [674, 317] on input "d." at bounding box center [673, 314] width 1 height 5
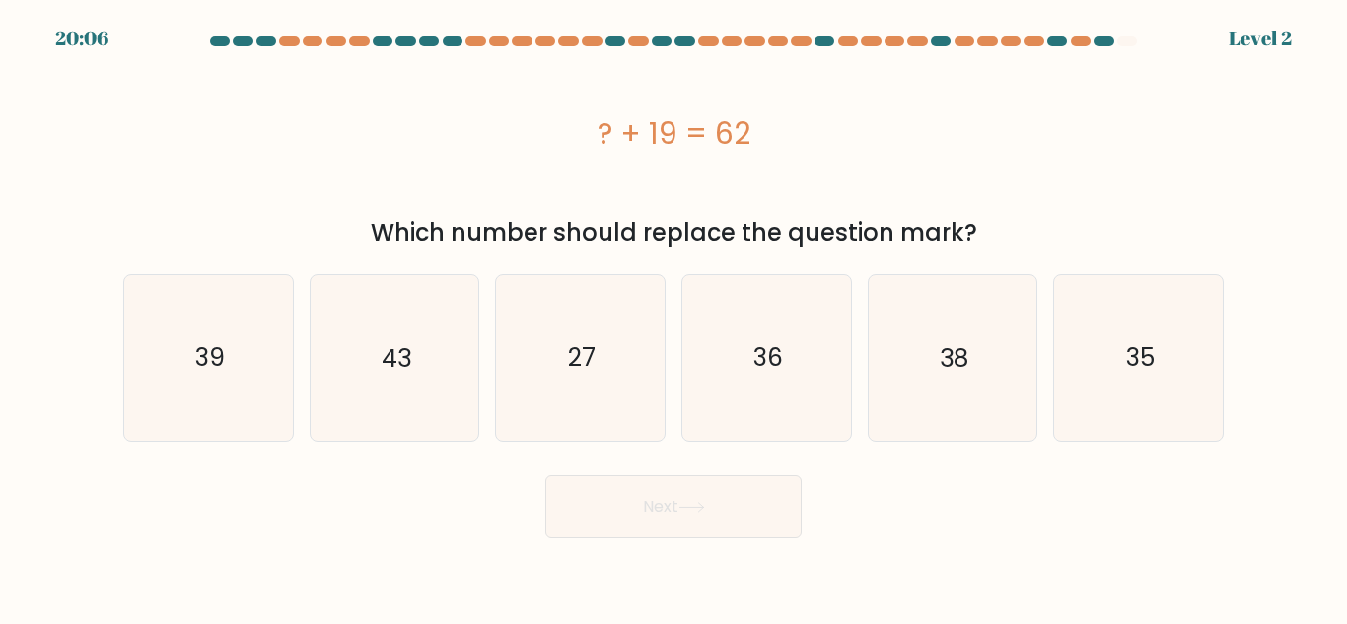
click at [753, 425] on icon "36" at bounding box center [766, 357] width 165 height 165
click at [674, 317] on input "d. 36" at bounding box center [673, 314] width 1 height 5
radio input "true"
click at [760, 533] on button "Next" at bounding box center [673, 506] width 256 height 63
click at [762, 419] on icon "36" at bounding box center [766, 357] width 163 height 163
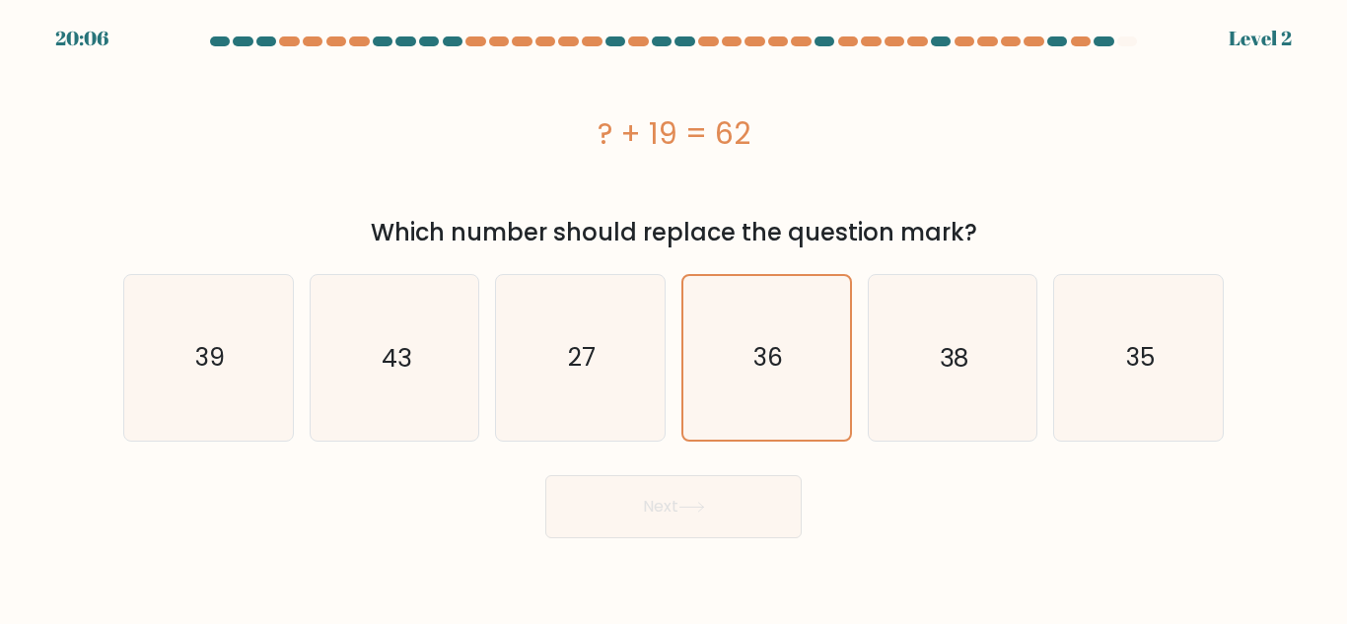
click at [674, 317] on input "d. 36" at bounding box center [673, 314] width 1 height 5
click at [759, 536] on button "Next" at bounding box center [673, 506] width 256 height 63
click at [760, 423] on icon "36" at bounding box center [766, 357] width 163 height 163
click at [674, 317] on input "d. 36" at bounding box center [673, 314] width 1 height 5
click at [752, 553] on body "20:06 Level 2" at bounding box center [673, 312] width 1347 height 624
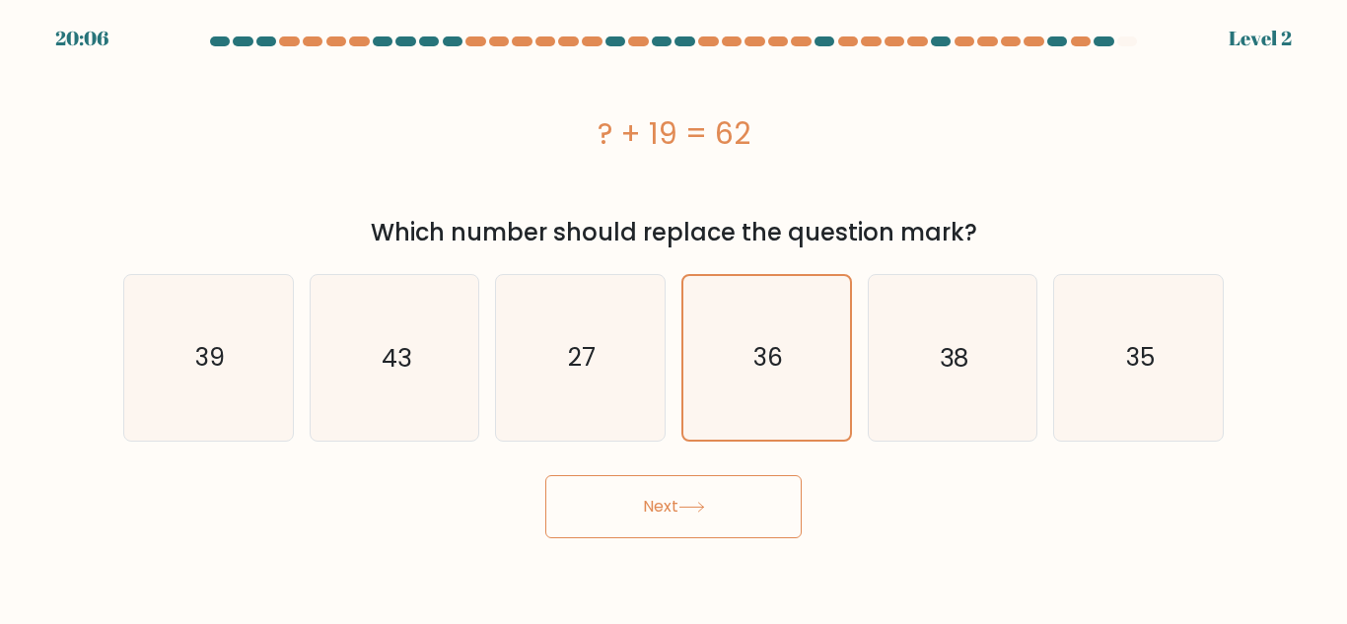
click at [755, 440] on div "36" at bounding box center [766, 357] width 171 height 167
click at [674, 317] on input "d. 36" at bounding box center [673, 314] width 1 height 5
click at [749, 555] on body "20:06 Level 2" at bounding box center [673, 312] width 1347 height 624
click at [751, 438] on icon "36" at bounding box center [766, 357] width 163 height 163
click at [674, 317] on input "d. 36" at bounding box center [673, 314] width 1 height 5
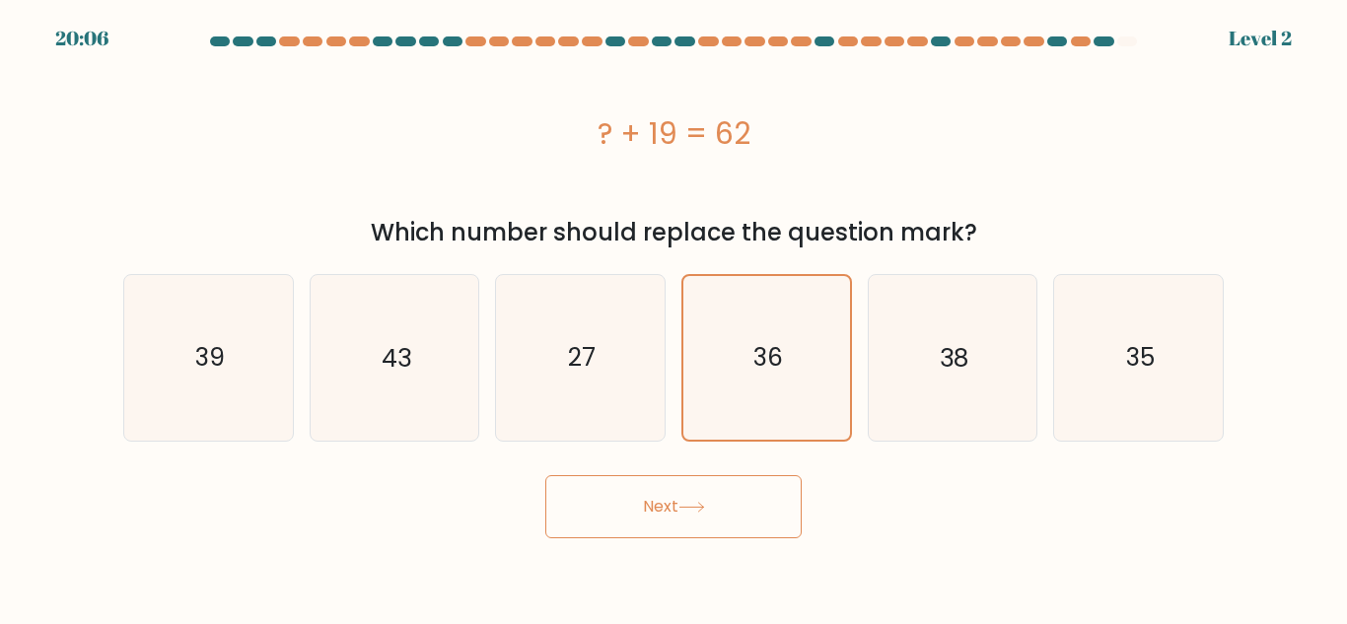
click at [746, 549] on body "20:06 Level 2" at bounding box center [673, 312] width 1347 height 624
click at [740, 439] on icon "36" at bounding box center [766, 357] width 163 height 163
click at [674, 317] on input "d. 36" at bounding box center [673, 314] width 1 height 5
click at [748, 536] on button "Next" at bounding box center [673, 506] width 256 height 63
click at [748, 418] on icon "36" at bounding box center [766, 357] width 163 height 163
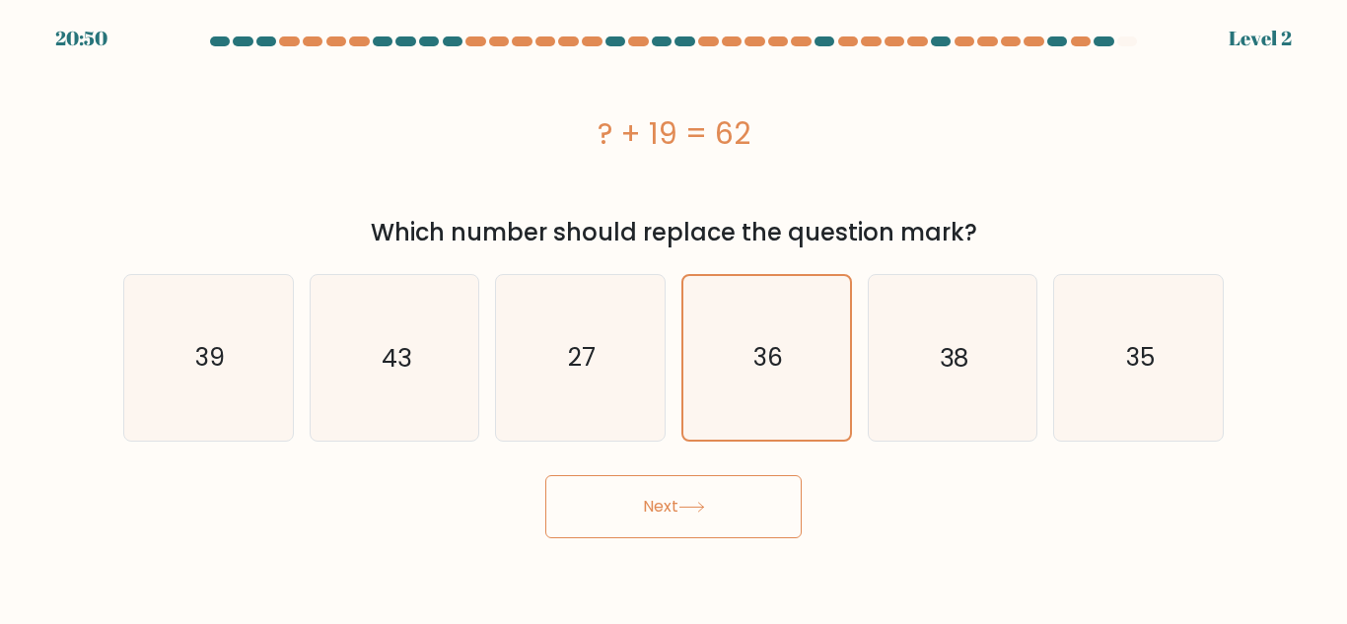
click at [674, 317] on input "d. 36" at bounding box center [673, 314] width 1 height 5
click at [767, 391] on icon "36" at bounding box center [766, 357] width 163 height 163
click at [674, 317] on input "d. 36" at bounding box center [673, 314] width 1 height 5
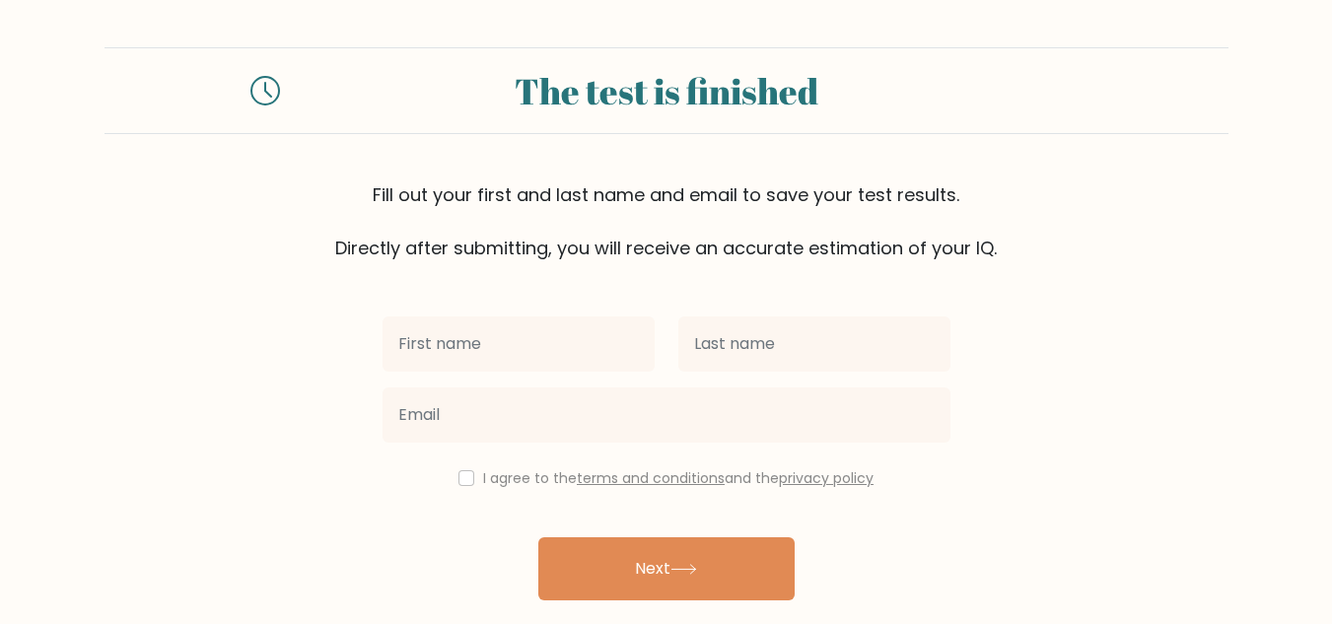
click at [1055, 291] on form "The test is finished Fill out your first and last name and email to save your t…" at bounding box center [666, 345] width 1332 height 597
click at [755, 573] on button "Next" at bounding box center [666, 568] width 256 height 63
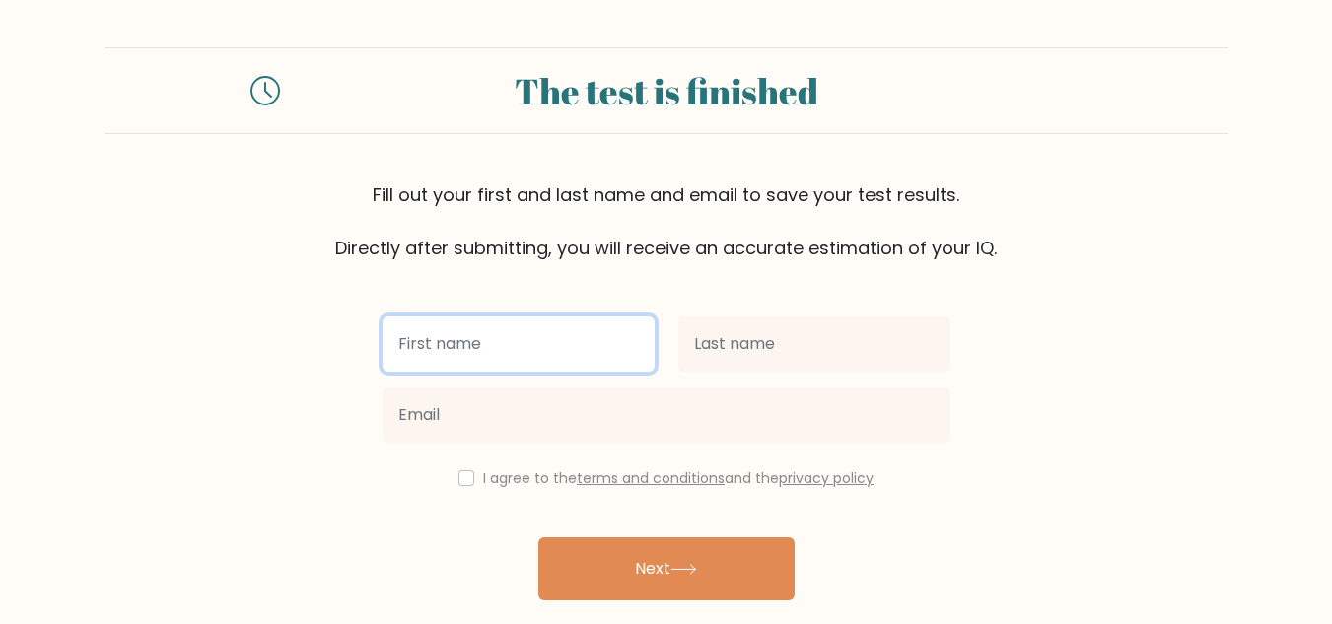
click at [508, 357] on input "text" at bounding box center [518, 343] width 272 height 55
type input "lebron"
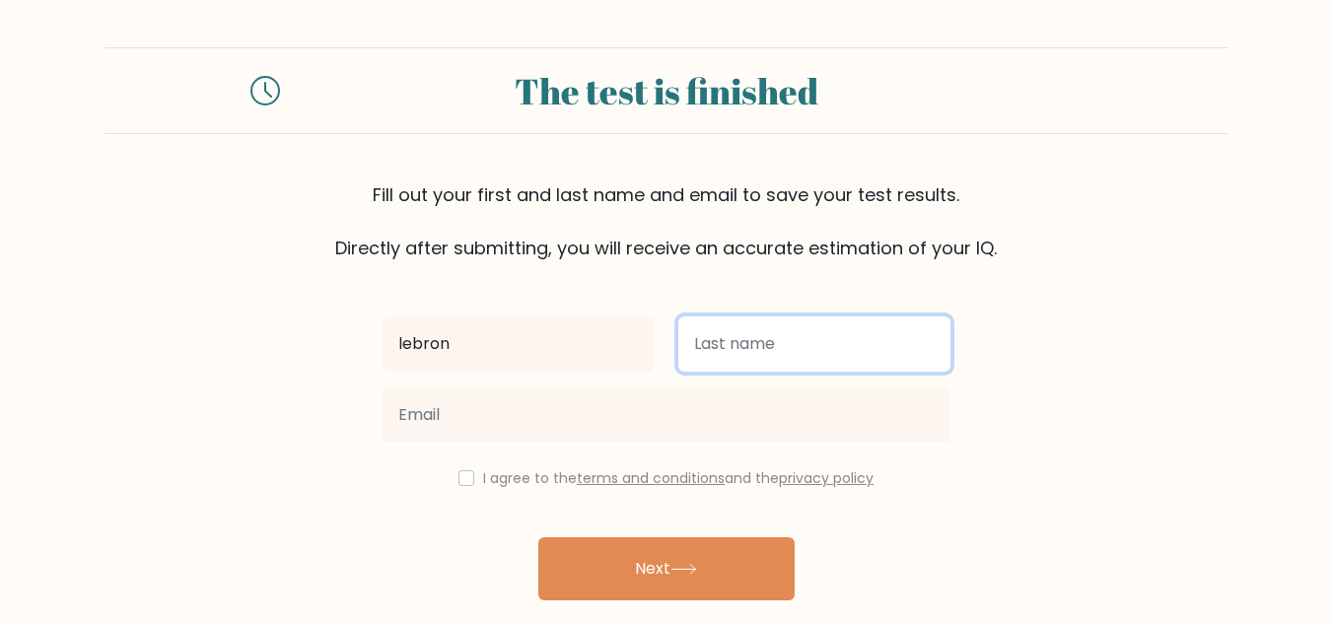
click at [798, 354] on input "text" at bounding box center [814, 343] width 272 height 55
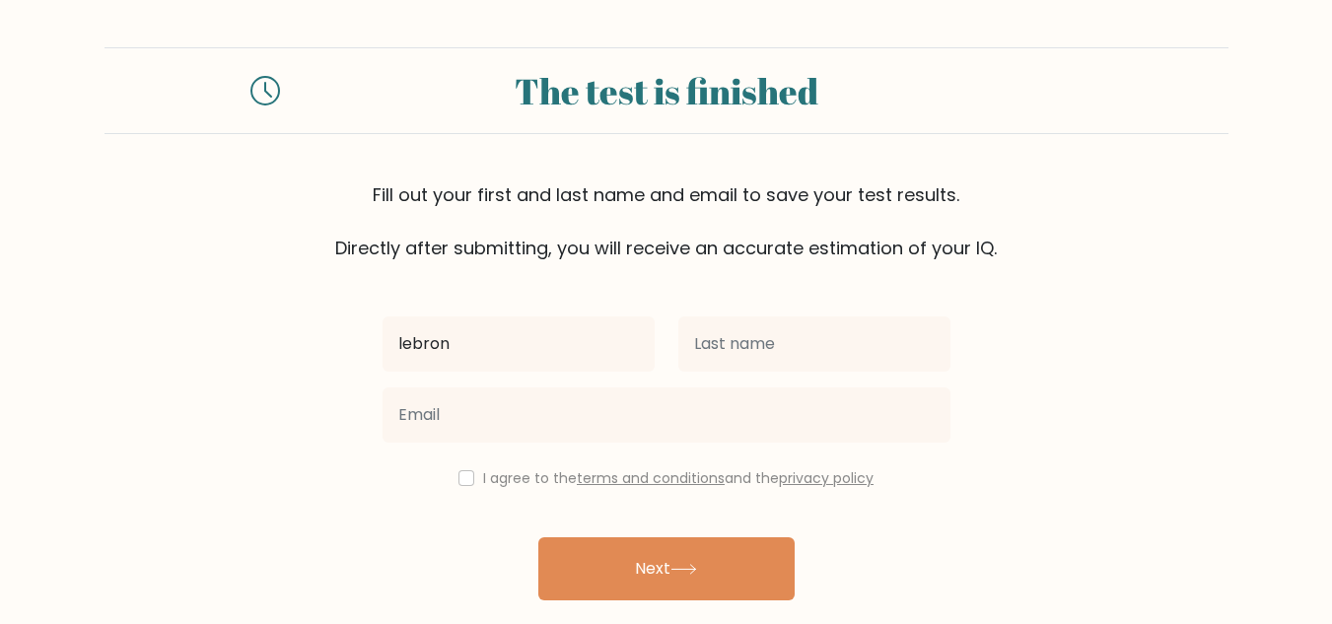
click at [713, 592] on button "Next" at bounding box center [666, 568] width 256 height 63
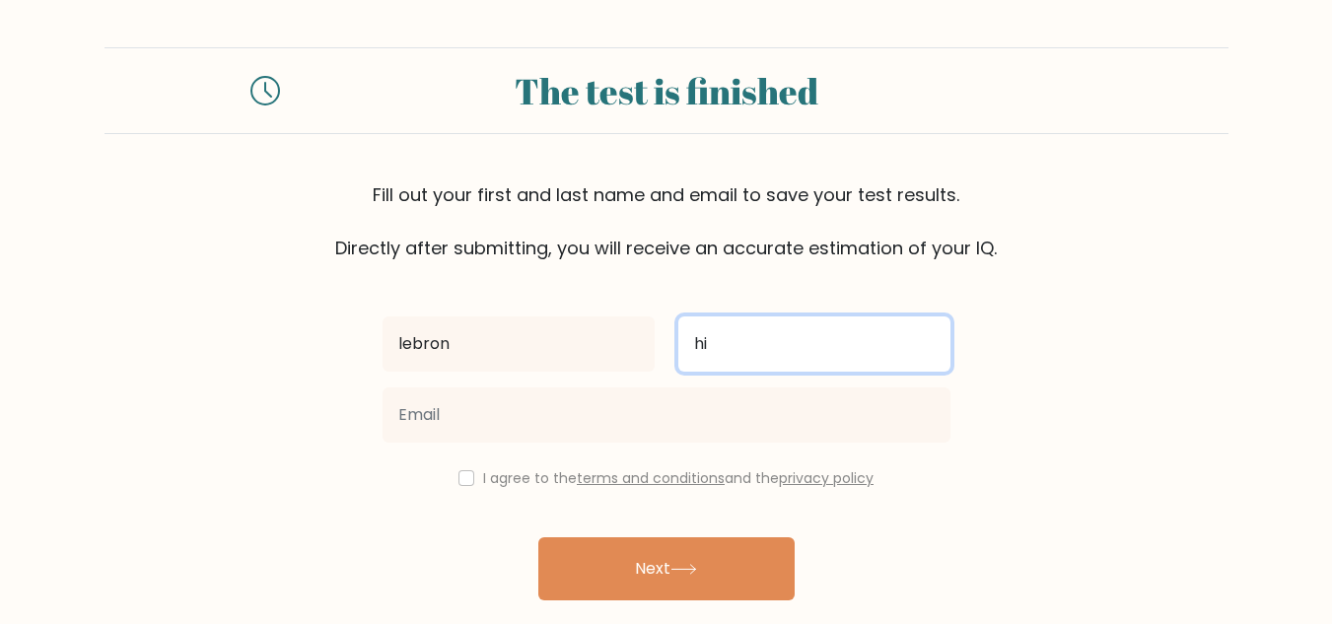
type input "hi"
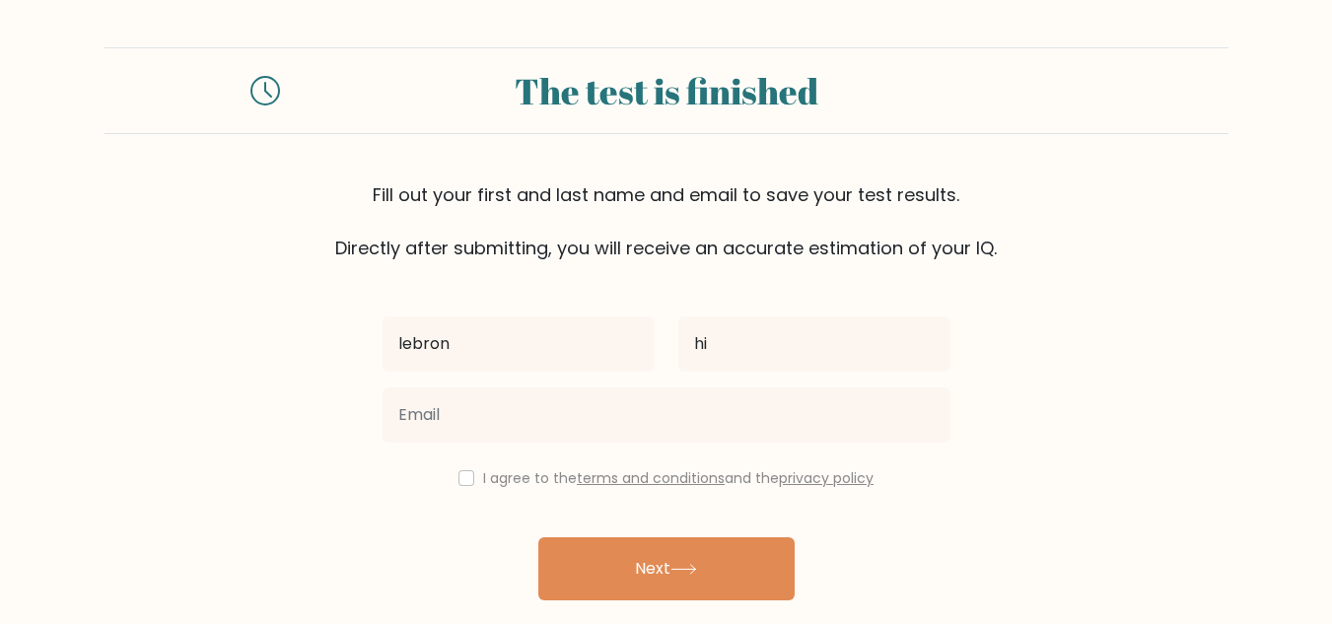
click at [711, 548] on button "Next" at bounding box center [666, 568] width 256 height 63
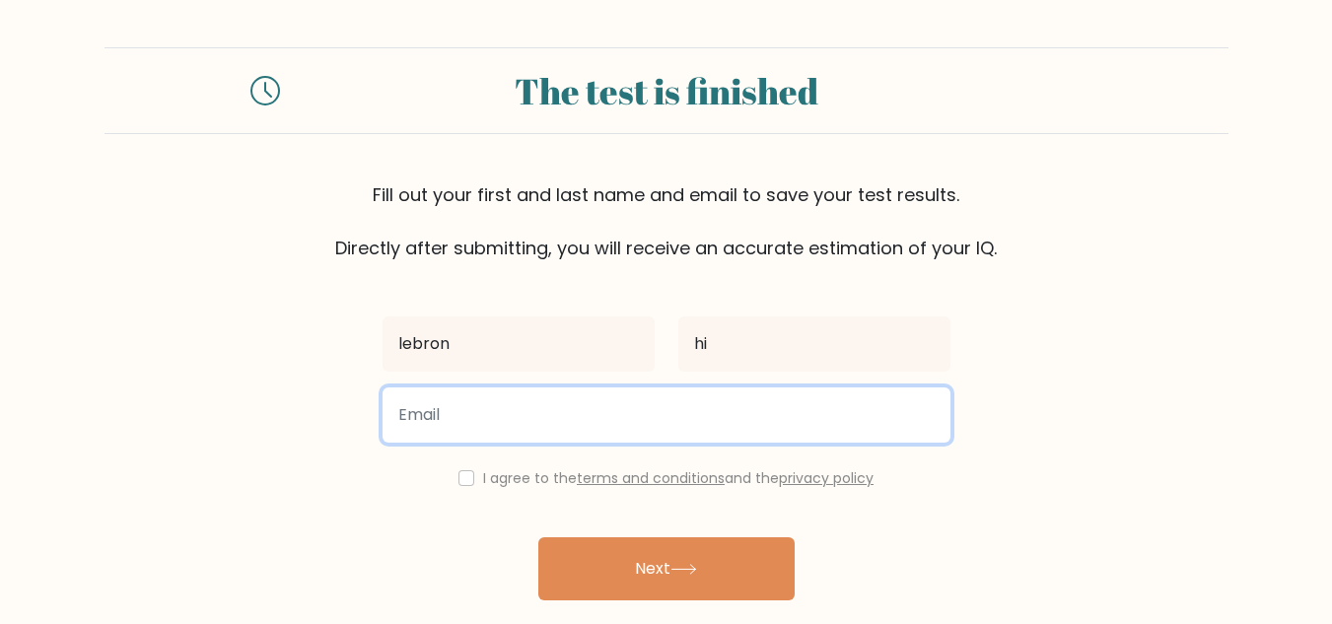
click at [577, 404] on input "email" at bounding box center [666, 414] width 568 height 55
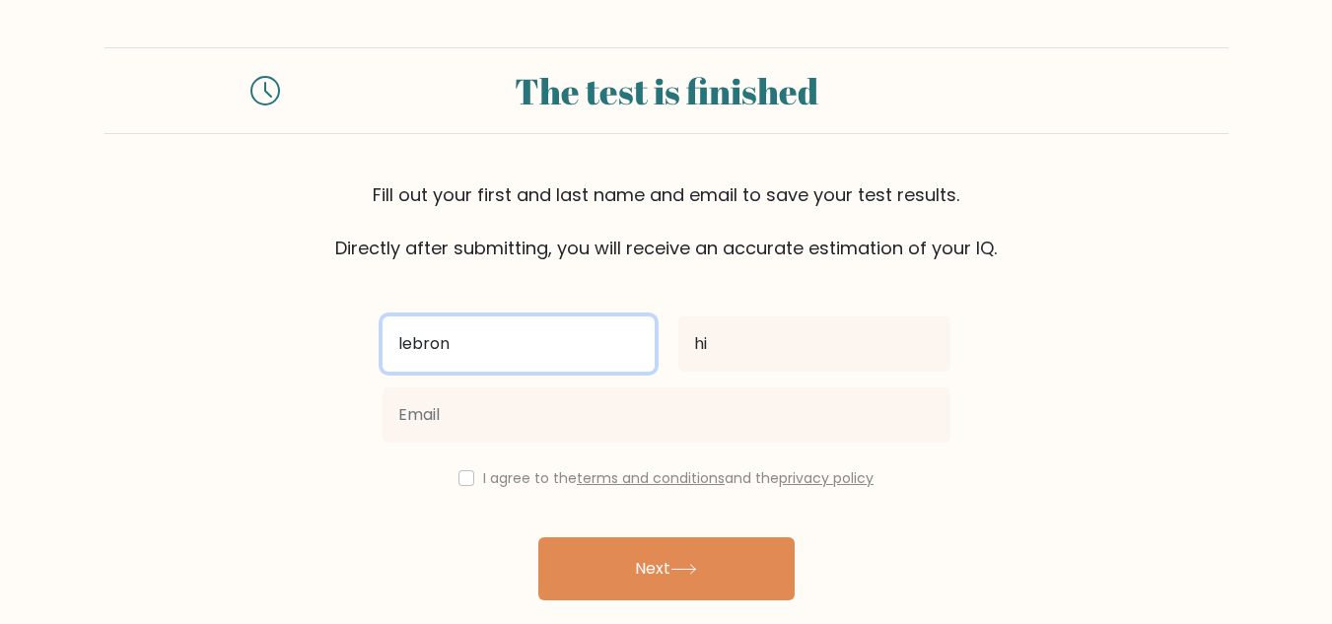
click at [424, 362] on input "lebron" at bounding box center [518, 343] width 272 height 55
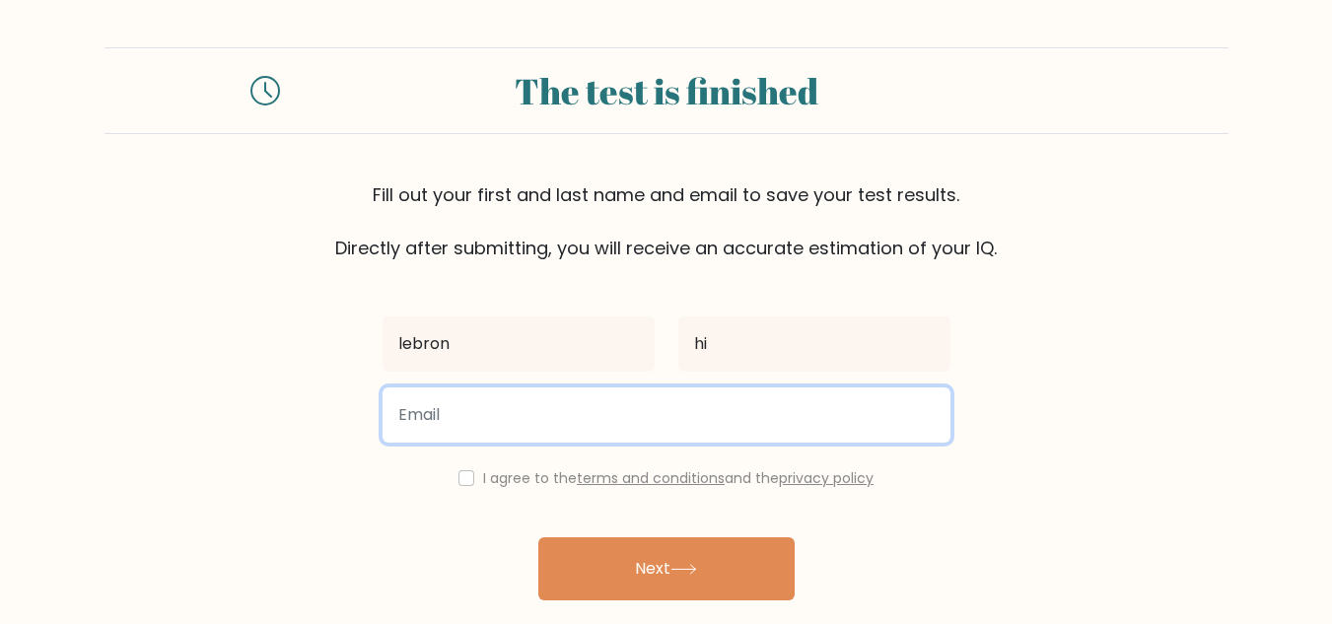
click at [472, 419] on input "email" at bounding box center [666, 414] width 568 height 55
type input "31strujillo@go.dsdmail.net"
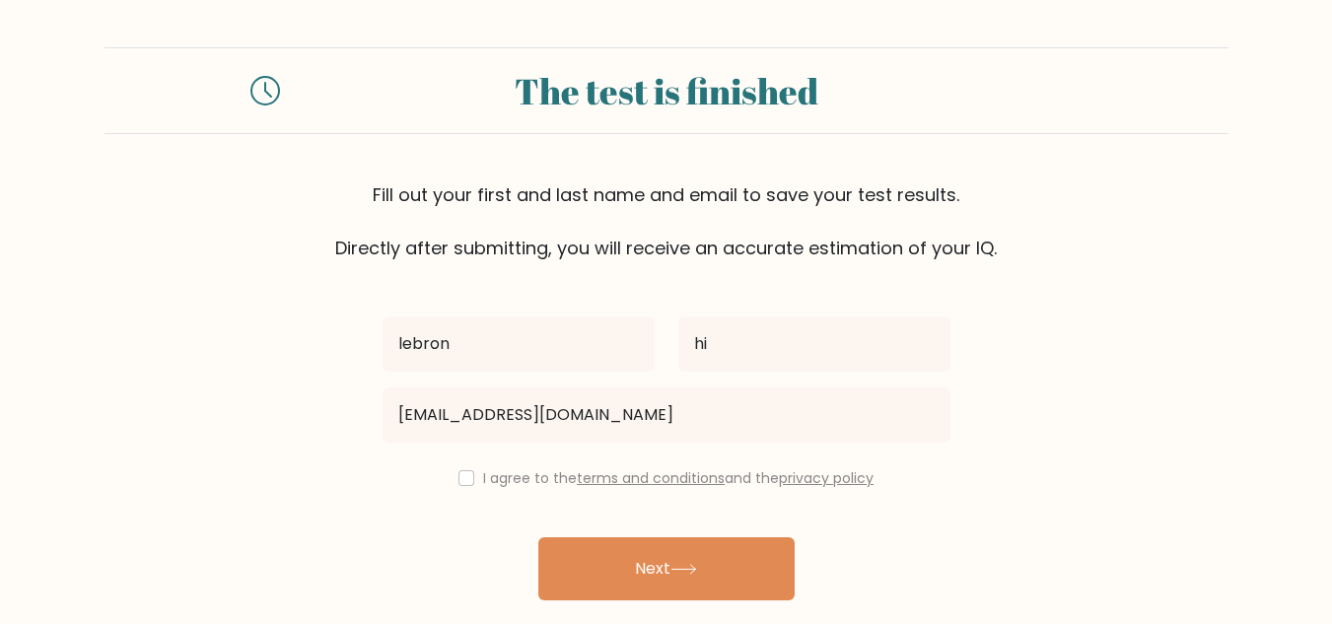
click at [699, 557] on button "Next" at bounding box center [666, 568] width 256 height 63
click at [469, 489] on div "I agree to the terms and conditions and the privacy policy" at bounding box center [666, 478] width 591 height 24
click at [458, 484] on input "checkbox" at bounding box center [466, 478] width 16 height 16
checkbox input "true"
click at [548, 551] on button "Next" at bounding box center [666, 568] width 256 height 63
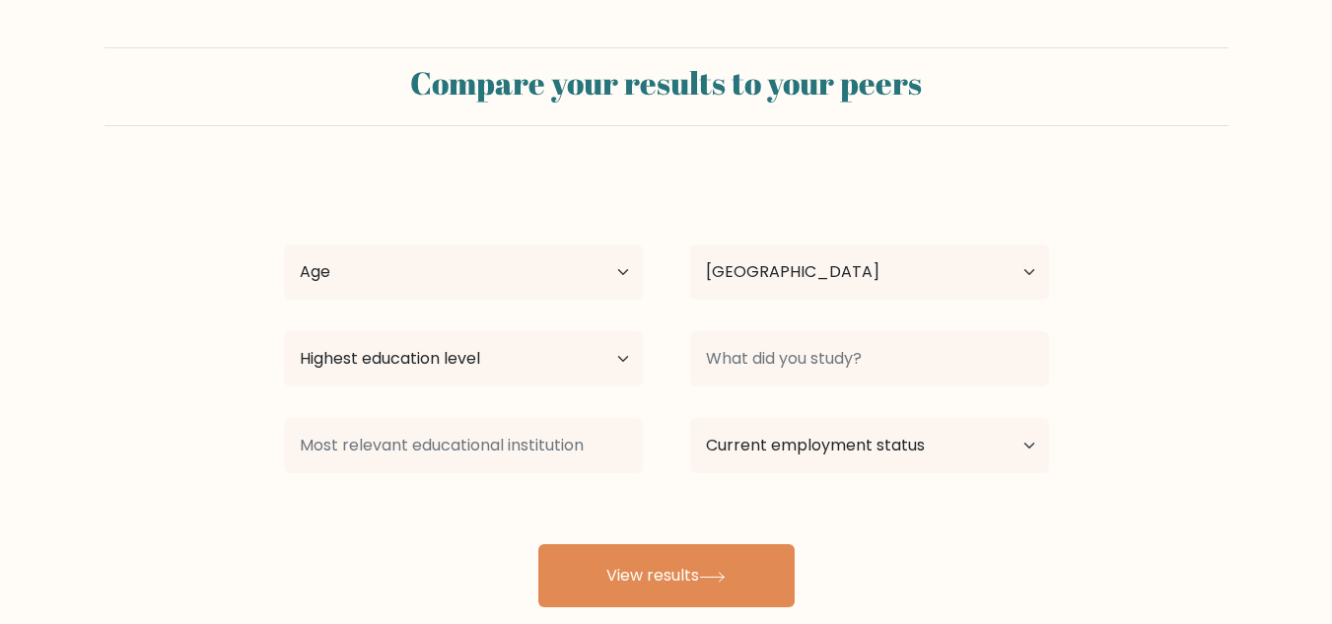
select select "US"
click at [617, 281] on select "Age Under [DEMOGRAPHIC_DATA] [DEMOGRAPHIC_DATA] [DEMOGRAPHIC_DATA] [DEMOGRAPHIC…" at bounding box center [463, 271] width 359 height 55
select select "min_18"
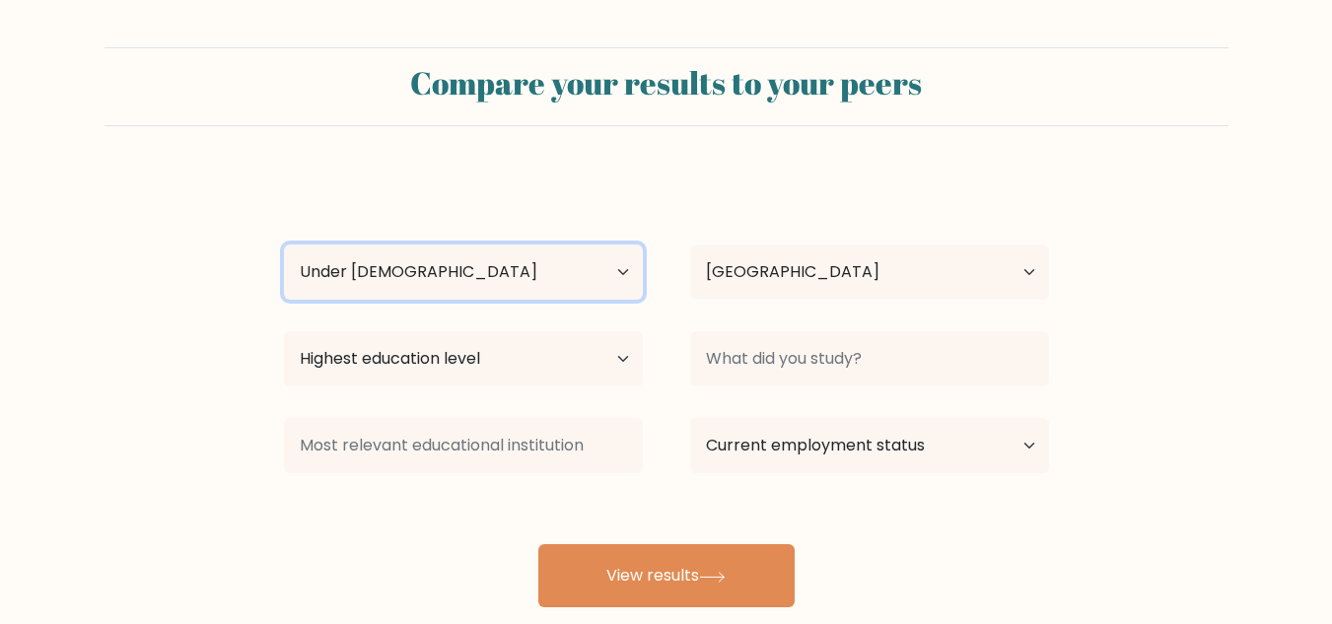
click at [284, 244] on select "Age Under [DEMOGRAPHIC_DATA] [DEMOGRAPHIC_DATA] [DEMOGRAPHIC_DATA] [DEMOGRAPHIC…" at bounding box center [463, 271] width 359 height 55
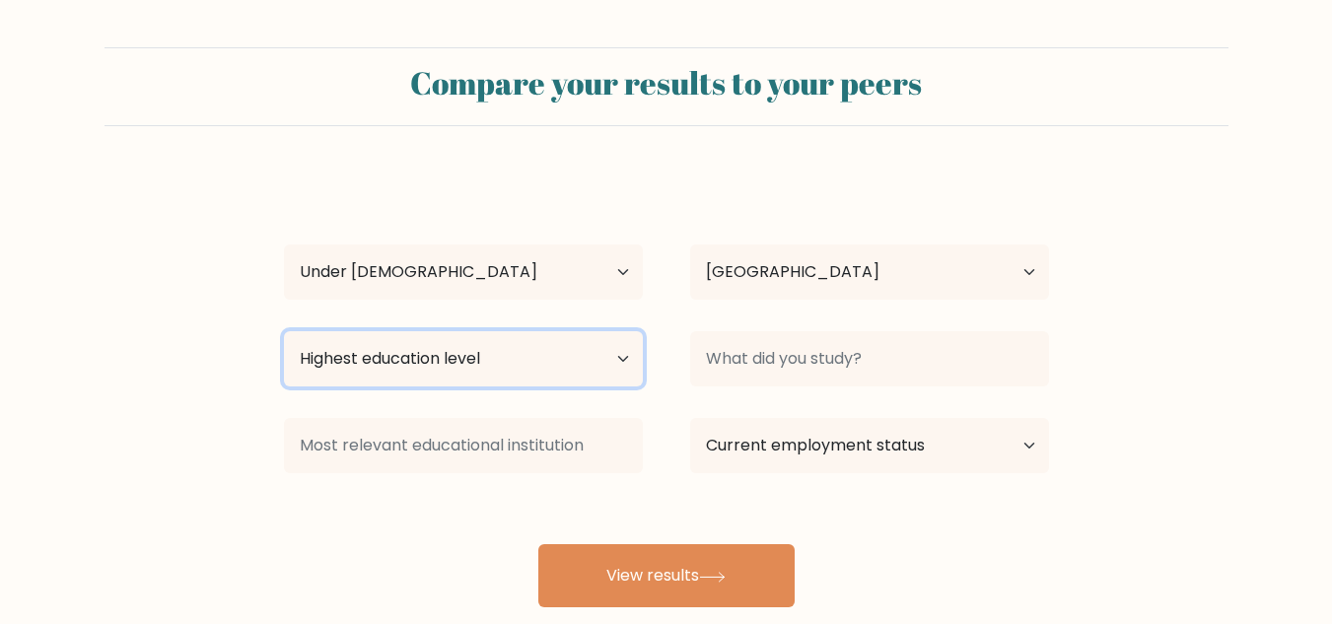
click at [544, 367] on select "Highest education level No schooling Primary Lower Secondary Upper Secondary Oc…" at bounding box center [463, 358] width 359 height 55
select select "upper_secondary"
click at [284, 331] on select "Highest education level No schooling Primary Lower Secondary Upper Secondary Oc…" at bounding box center [463, 358] width 359 height 55
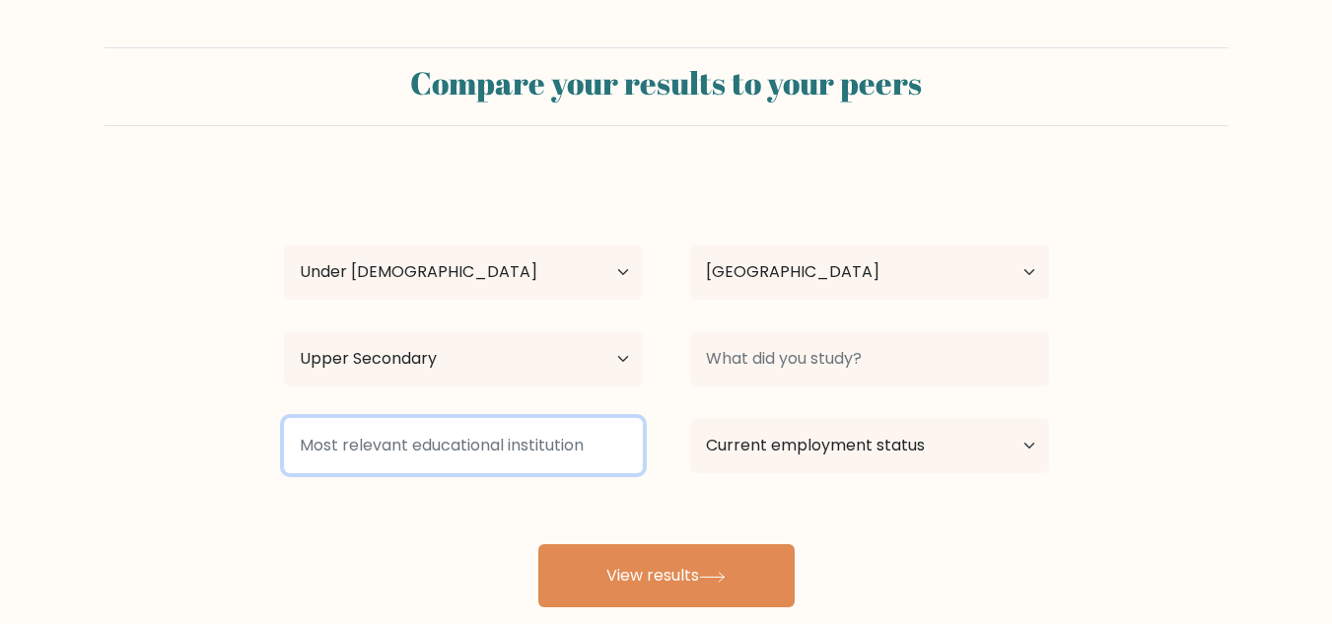
click at [564, 460] on input at bounding box center [463, 445] width 359 height 55
type input "um"
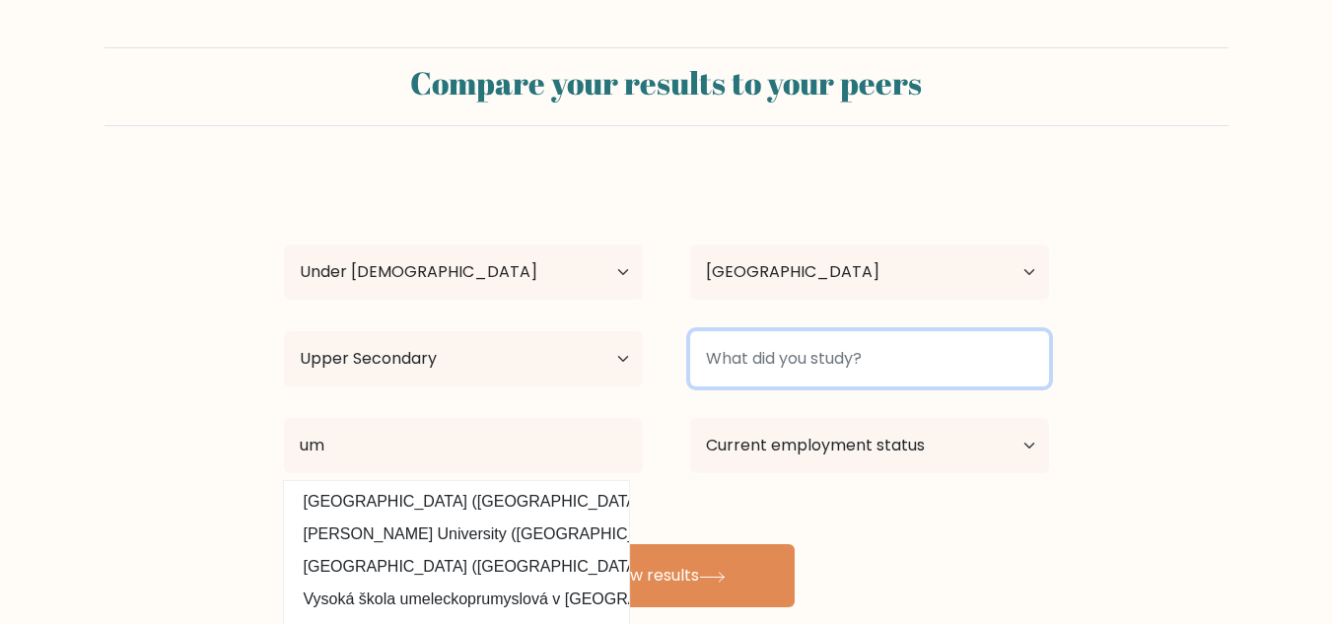
click at [967, 372] on input at bounding box center [869, 358] width 359 height 55
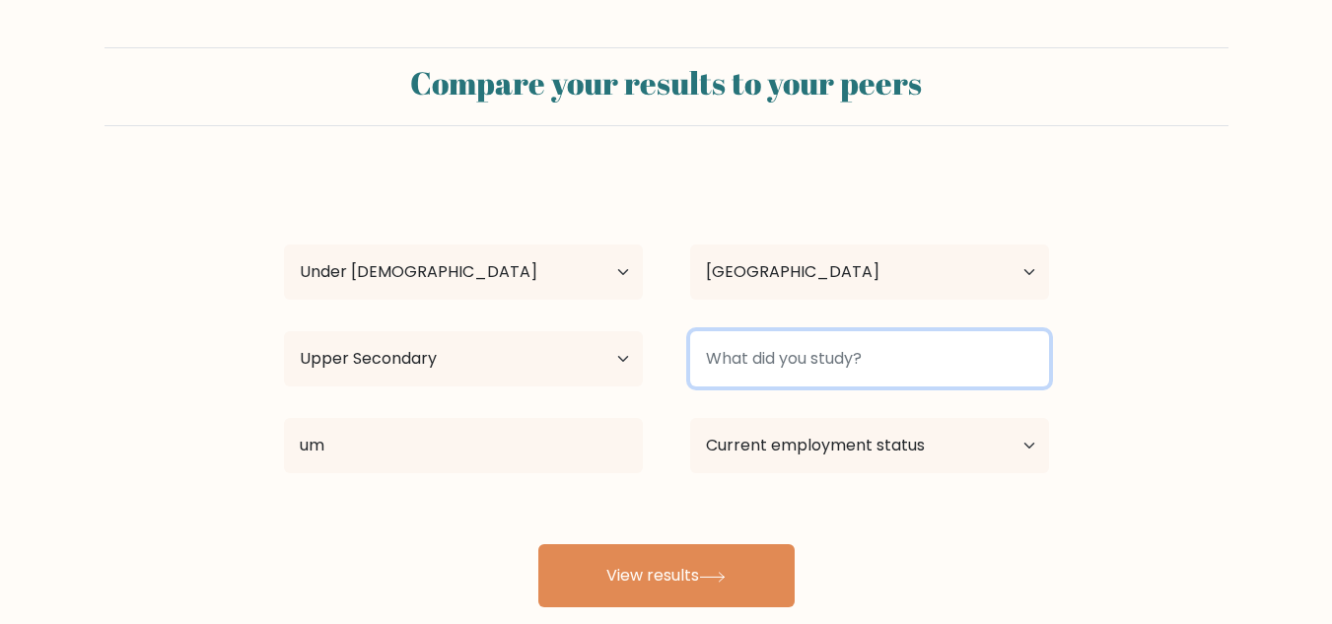
type input "n"
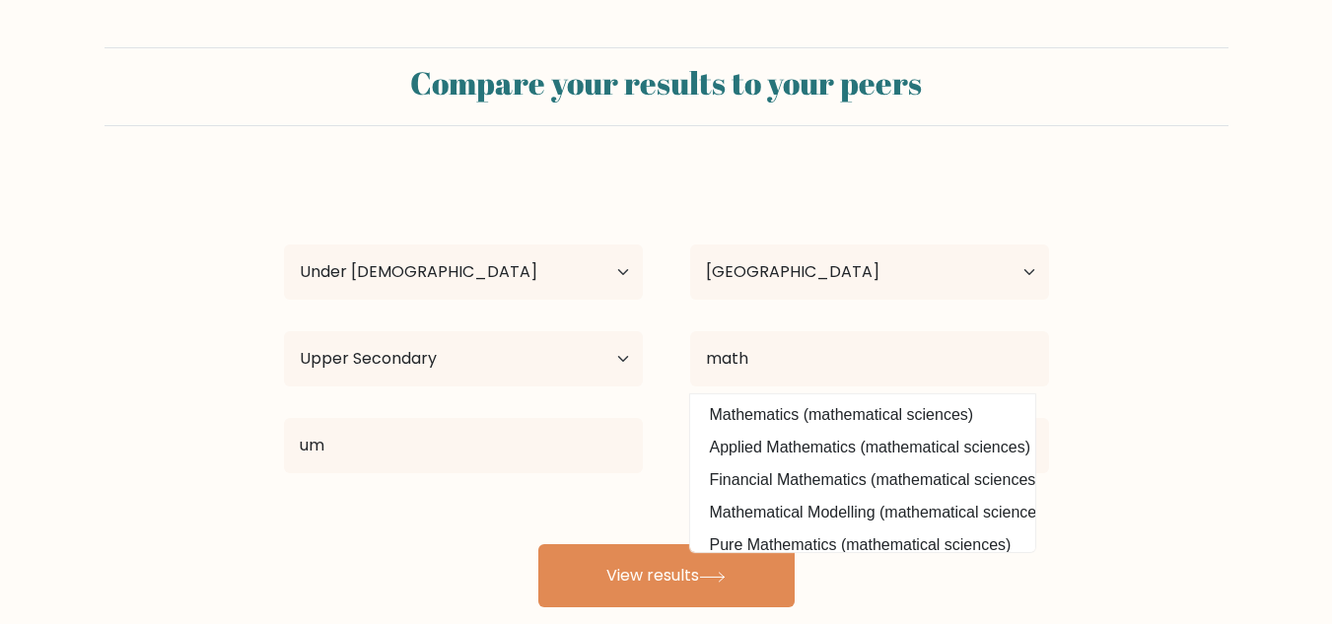
click at [890, 427] on option "Mathematics (mathematical sciences)" at bounding box center [862, 415] width 335 height 32
type input "Mathematics"
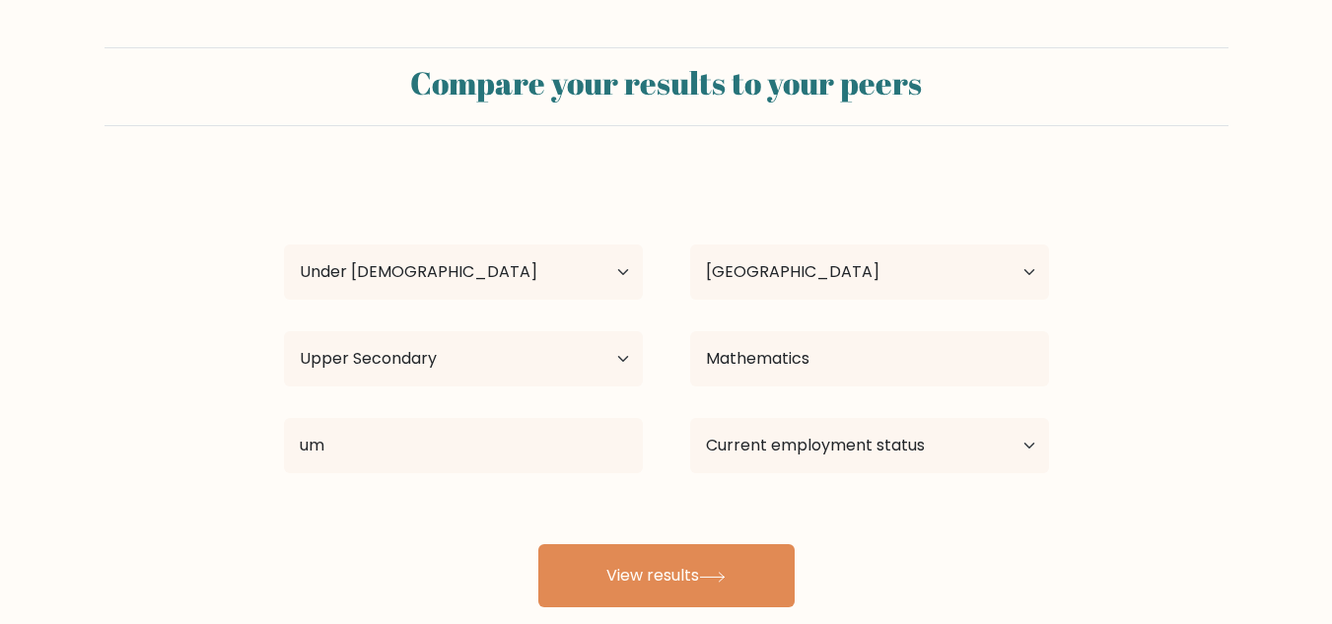
click at [761, 555] on button "View results" at bounding box center [666, 575] width 256 height 63
click at [1001, 460] on select "Current employment status Employed Student Retired Other / prefer not to answer" at bounding box center [869, 445] width 359 height 55
select select "student"
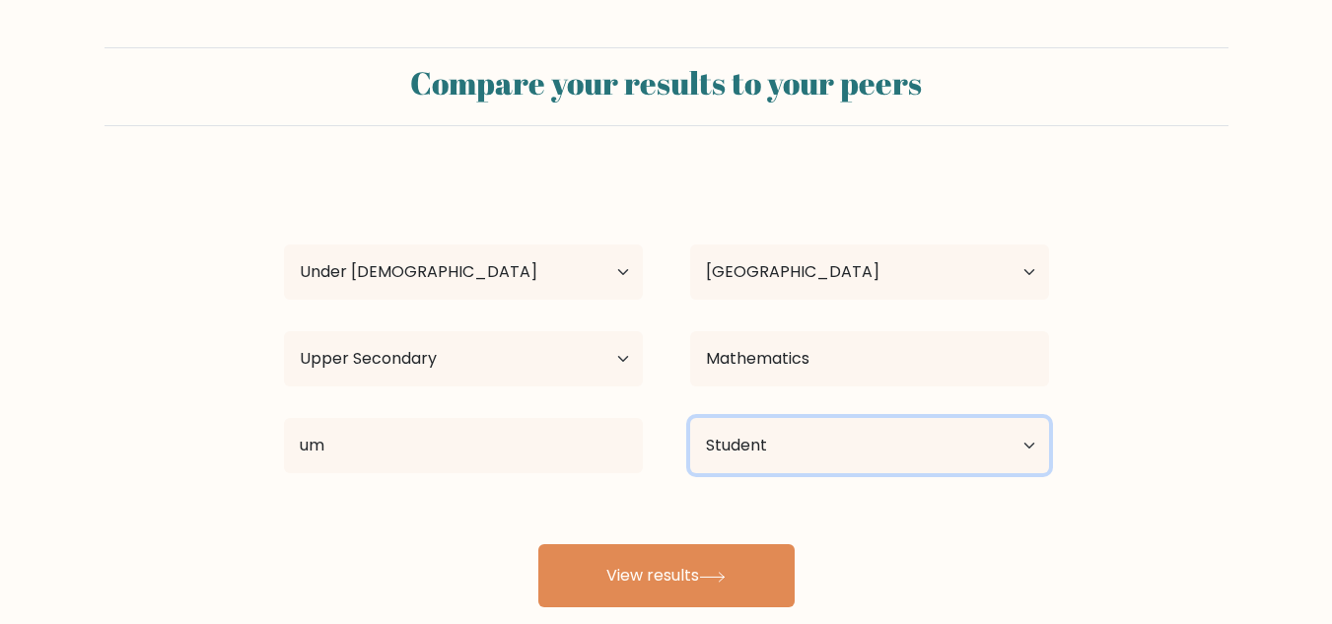
click at [690, 418] on select "Current employment status Employed Student Retired Other / prefer not to answer" at bounding box center [869, 445] width 359 height 55
click at [731, 565] on button "View results" at bounding box center [666, 575] width 256 height 63
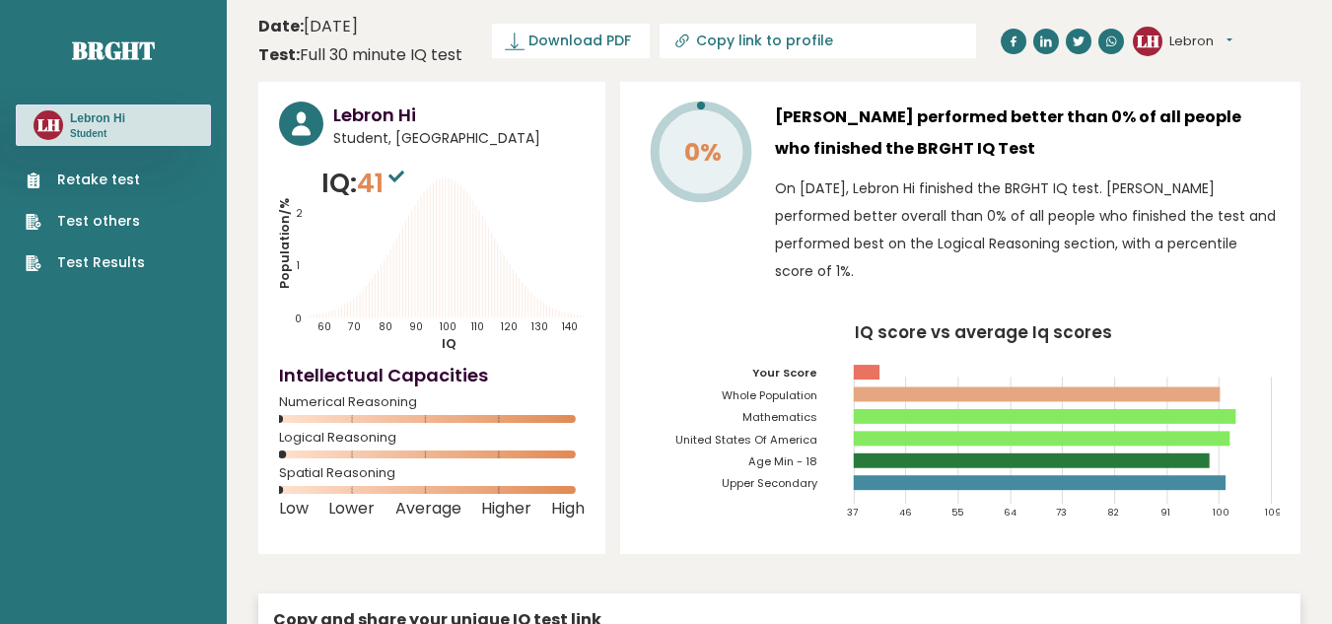
click at [119, 177] on link "Retake test" at bounding box center [85, 180] width 119 height 21
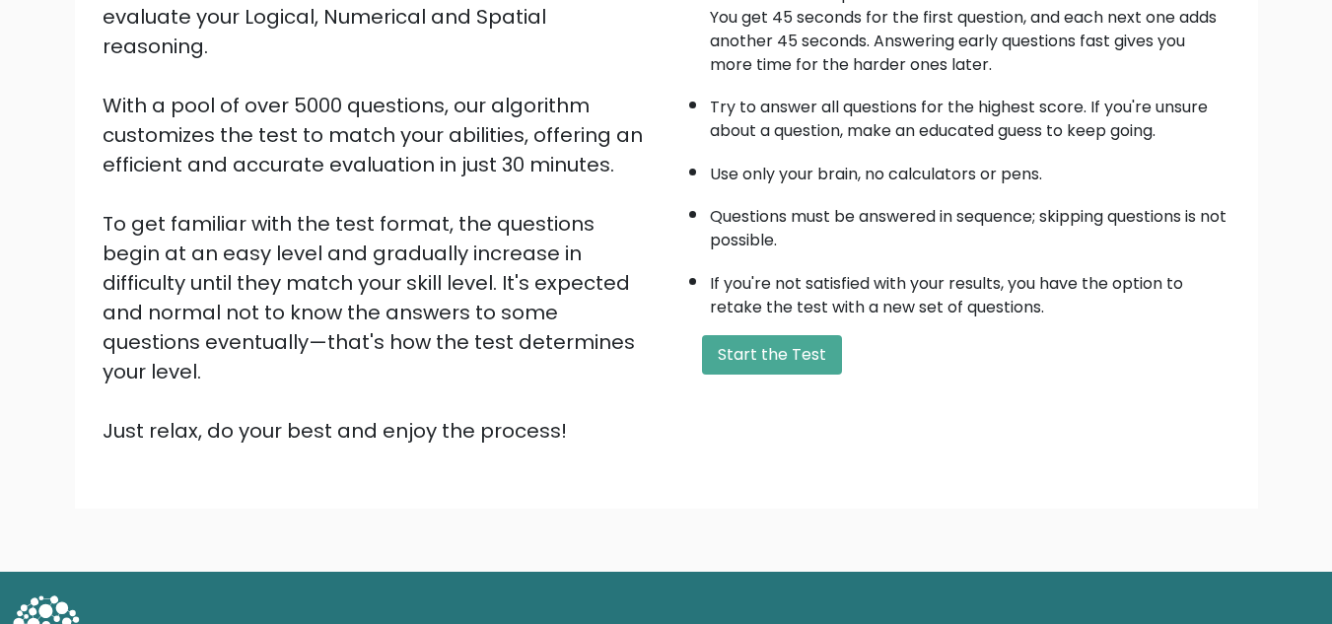
scroll to position [269, 0]
click at [729, 340] on button "Start the Test" at bounding box center [772, 355] width 140 height 39
click at [753, 371] on button "Start the Test" at bounding box center [772, 355] width 140 height 39
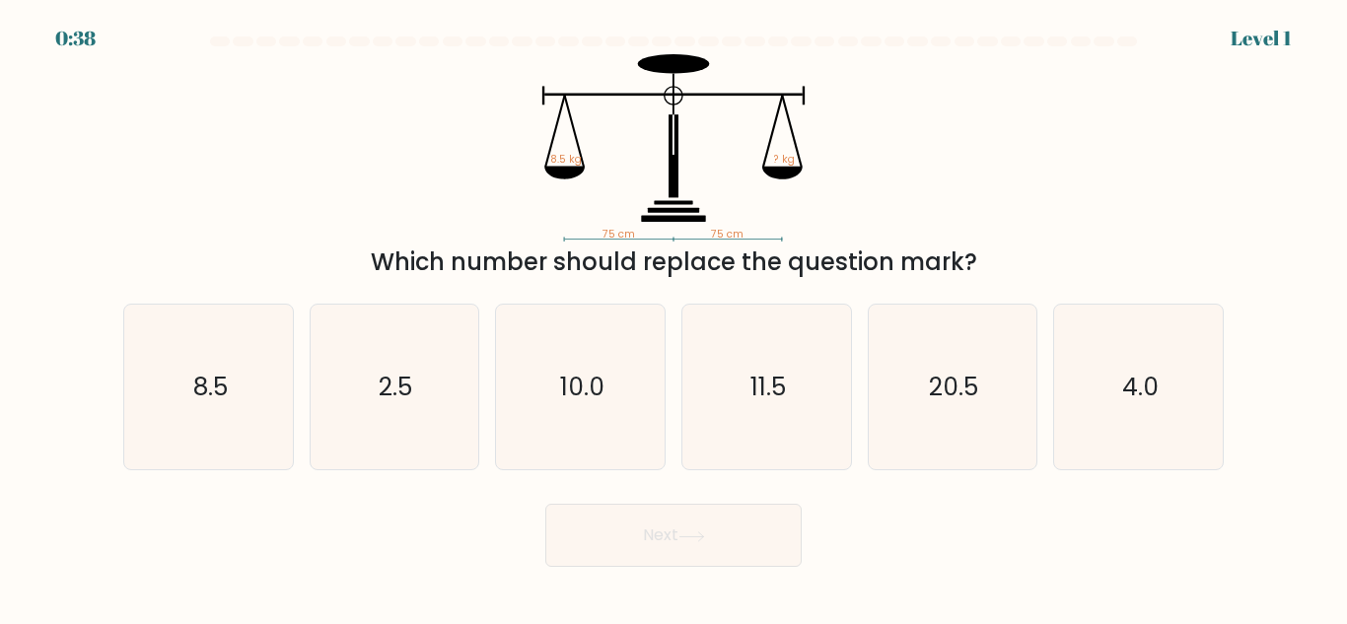
click at [1128, 404] on text "4.0" at bounding box center [1140, 387] width 36 height 35
click at [674, 317] on input "f. 4.0" at bounding box center [673, 314] width 1 height 5
radio input "true"
click at [756, 557] on button "Next" at bounding box center [673, 535] width 256 height 63
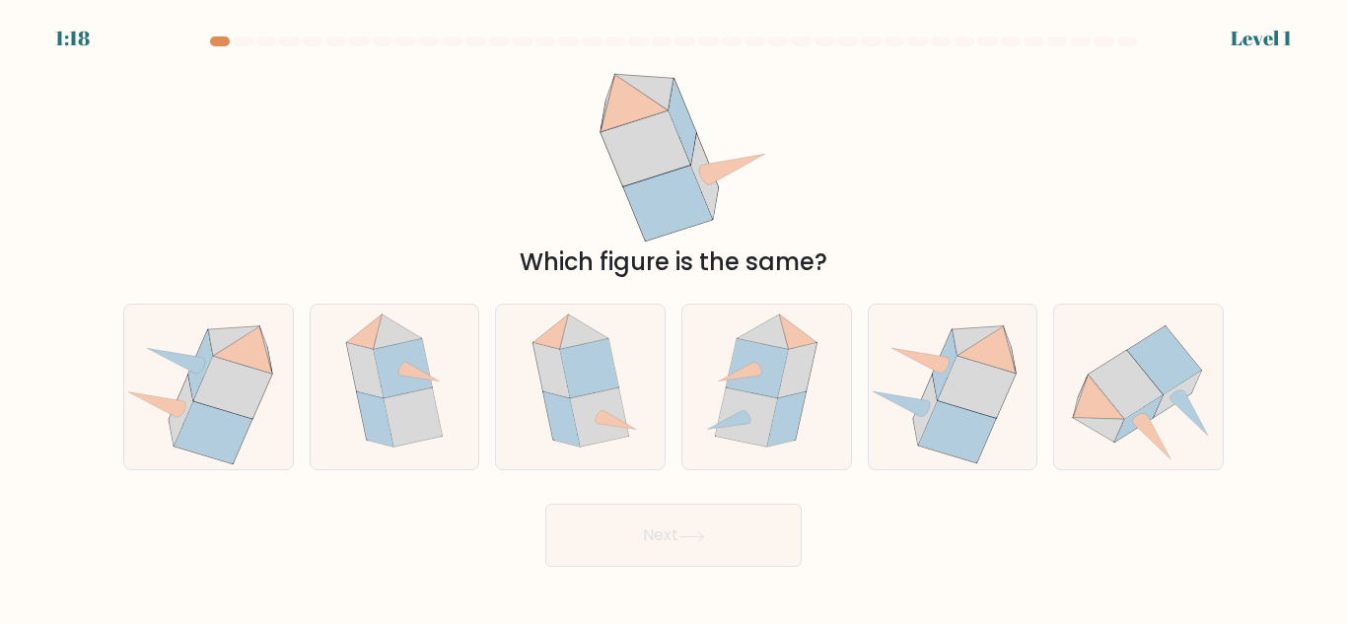
click at [384, 367] on icon at bounding box center [403, 368] width 58 height 59
click at [673, 317] on input "b." at bounding box center [673, 314] width 1 height 5
radio input "true"
click at [751, 561] on button "Next" at bounding box center [673, 535] width 256 height 63
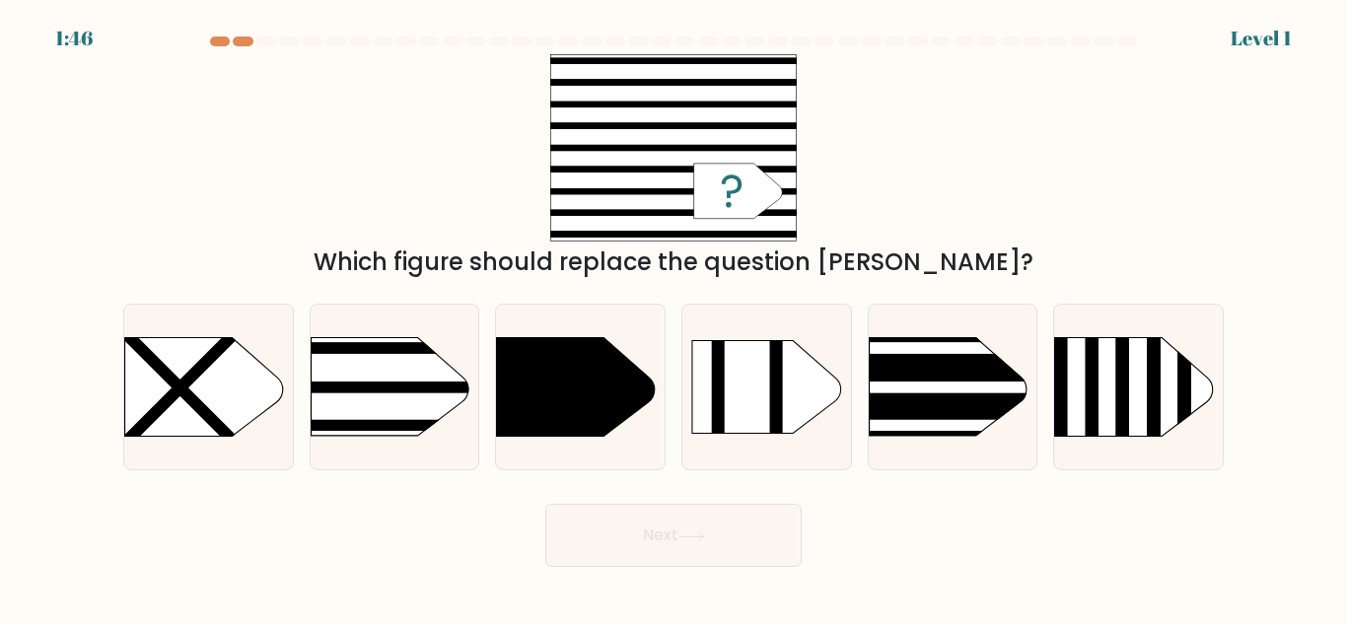
click at [427, 413] on rect at bounding box center [274, 310] width 438 height 333
click at [673, 317] on input "b." at bounding box center [673, 314] width 1 height 5
radio input "true"
click at [595, 549] on button "Next" at bounding box center [673, 535] width 256 height 63
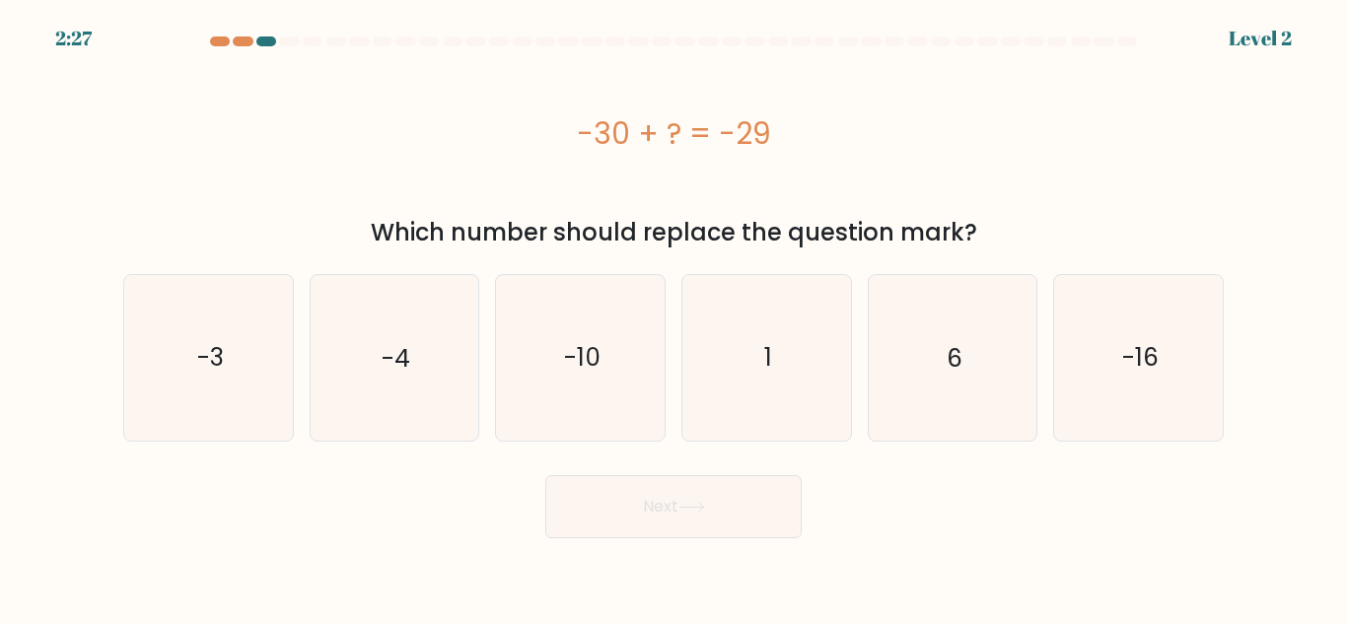
click at [807, 372] on icon "1" at bounding box center [766, 357] width 165 height 165
click at [674, 317] on input "d. 1" at bounding box center [673, 314] width 1 height 5
radio input "true"
click at [721, 516] on button "Next" at bounding box center [673, 506] width 256 height 63
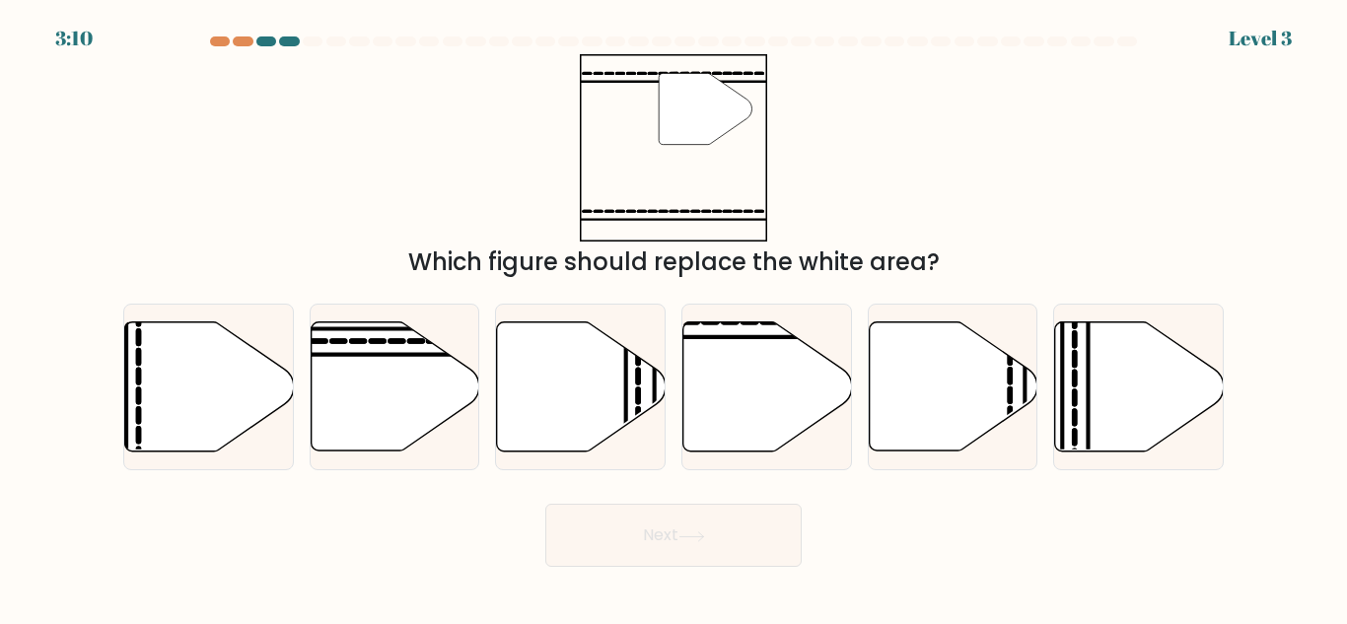
click at [823, 394] on icon at bounding box center [767, 386] width 169 height 129
click at [674, 317] on input "d." at bounding box center [673, 314] width 1 height 5
radio input "true"
click at [731, 547] on button "Next" at bounding box center [673, 535] width 256 height 63
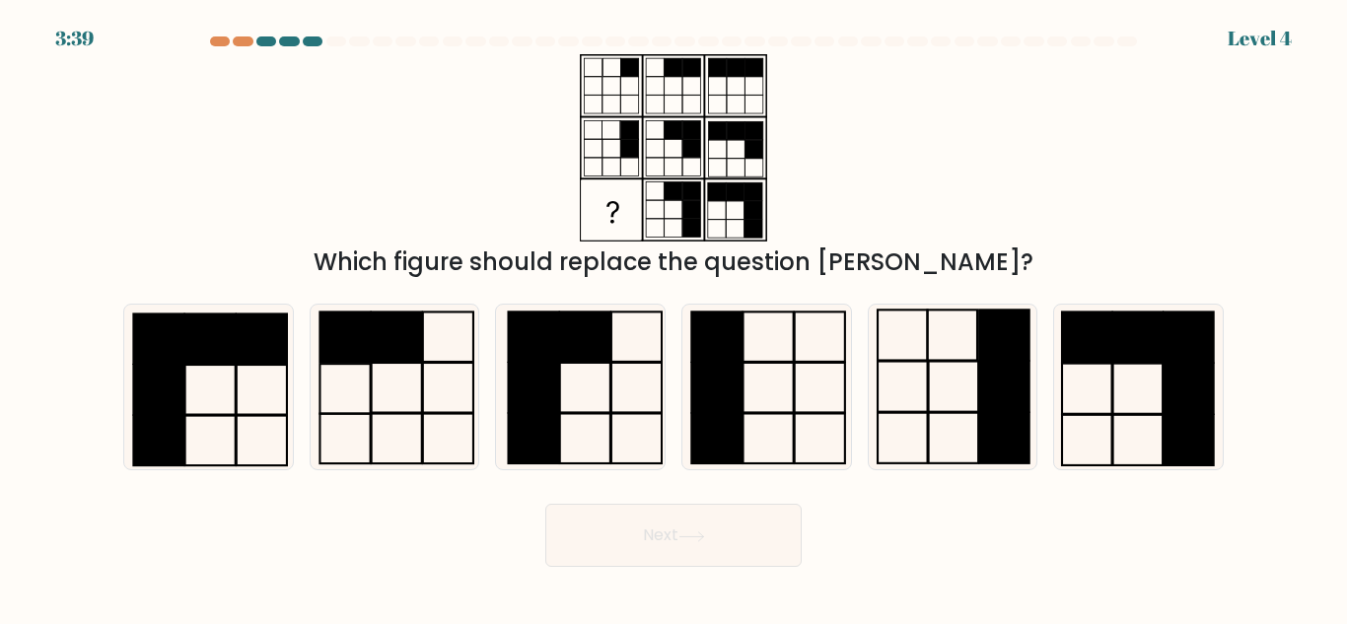
click at [1003, 411] on rect at bounding box center [1005, 387] width 50 height 50
click at [674, 317] on input "e." at bounding box center [673, 314] width 1 height 5
radio input "true"
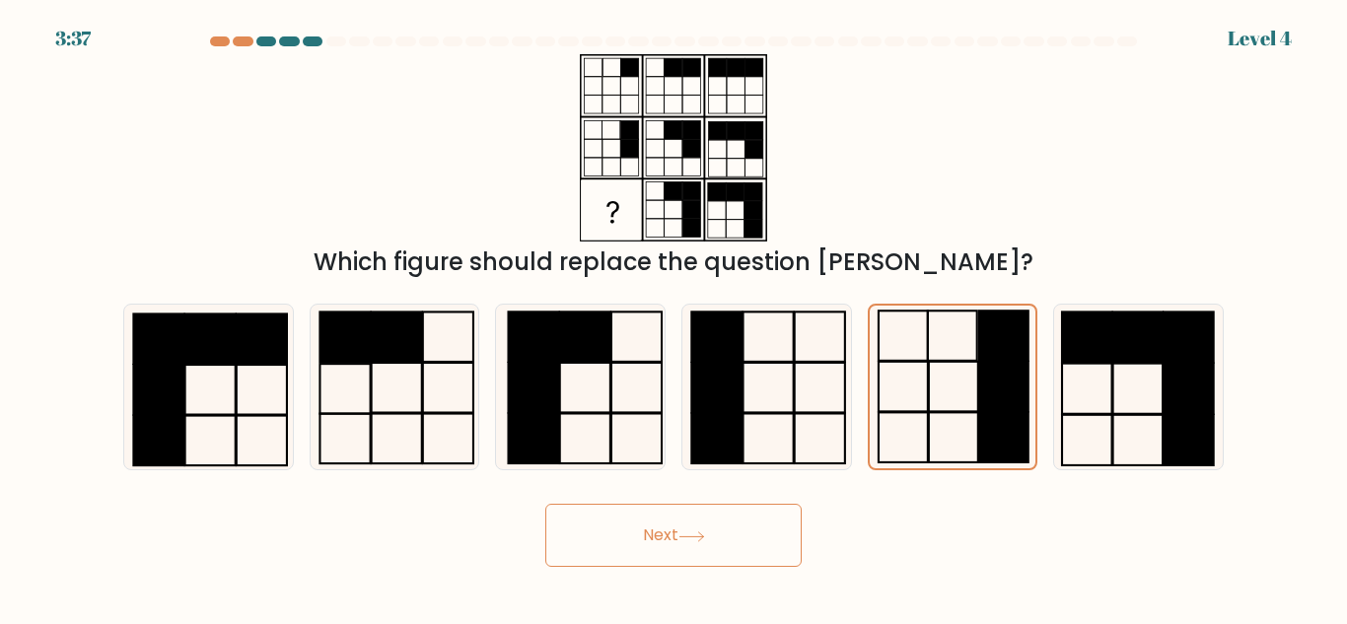
click at [728, 541] on button "Next" at bounding box center [673, 535] width 256 height 63
